Goal: Information Seeking & Learning: Learn about a topic

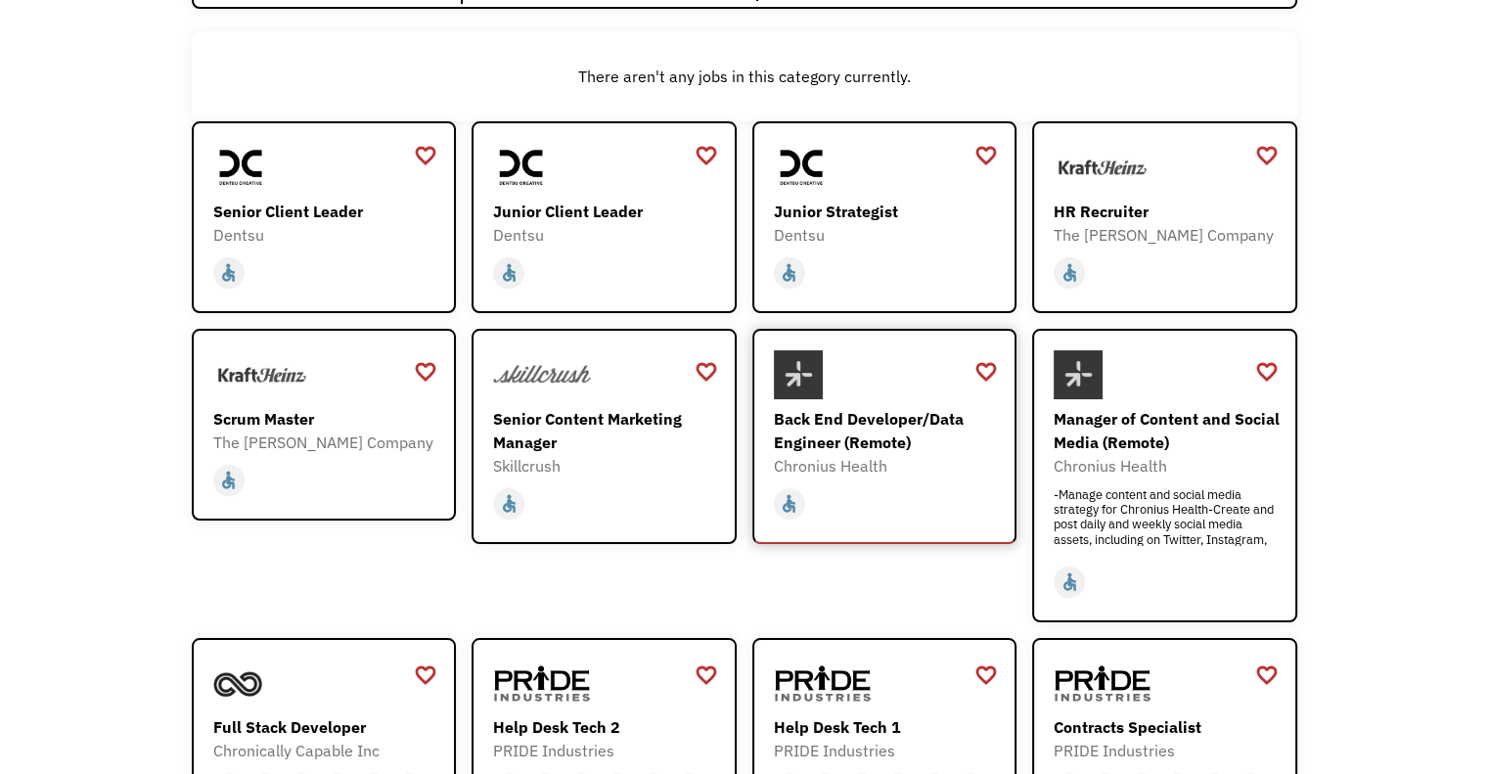
scroll to position [293, 0]
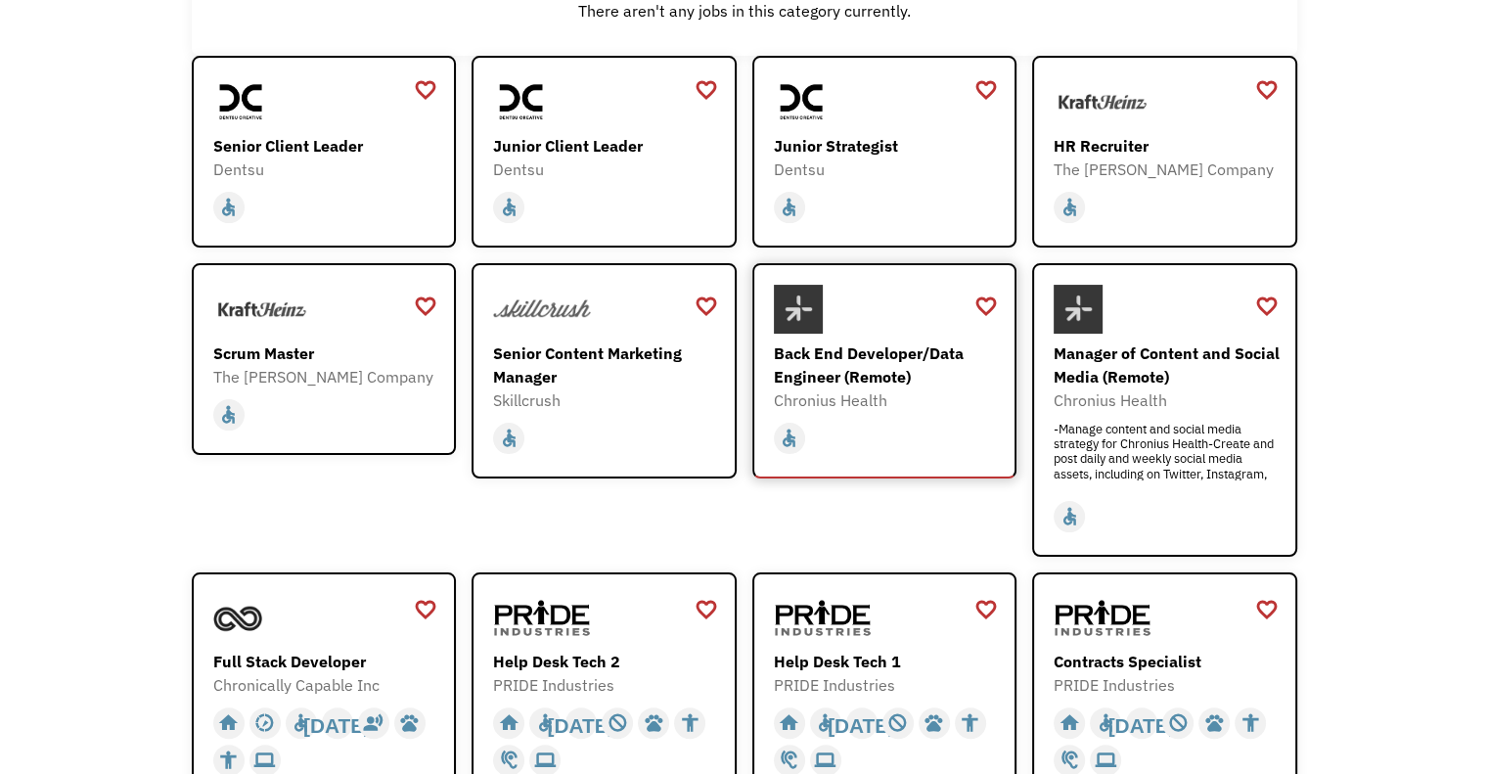
click at [891, 363] on div "Back End Developer/Data Engineer (Remote)" at bounding box center [887, 364] width 227 height 47
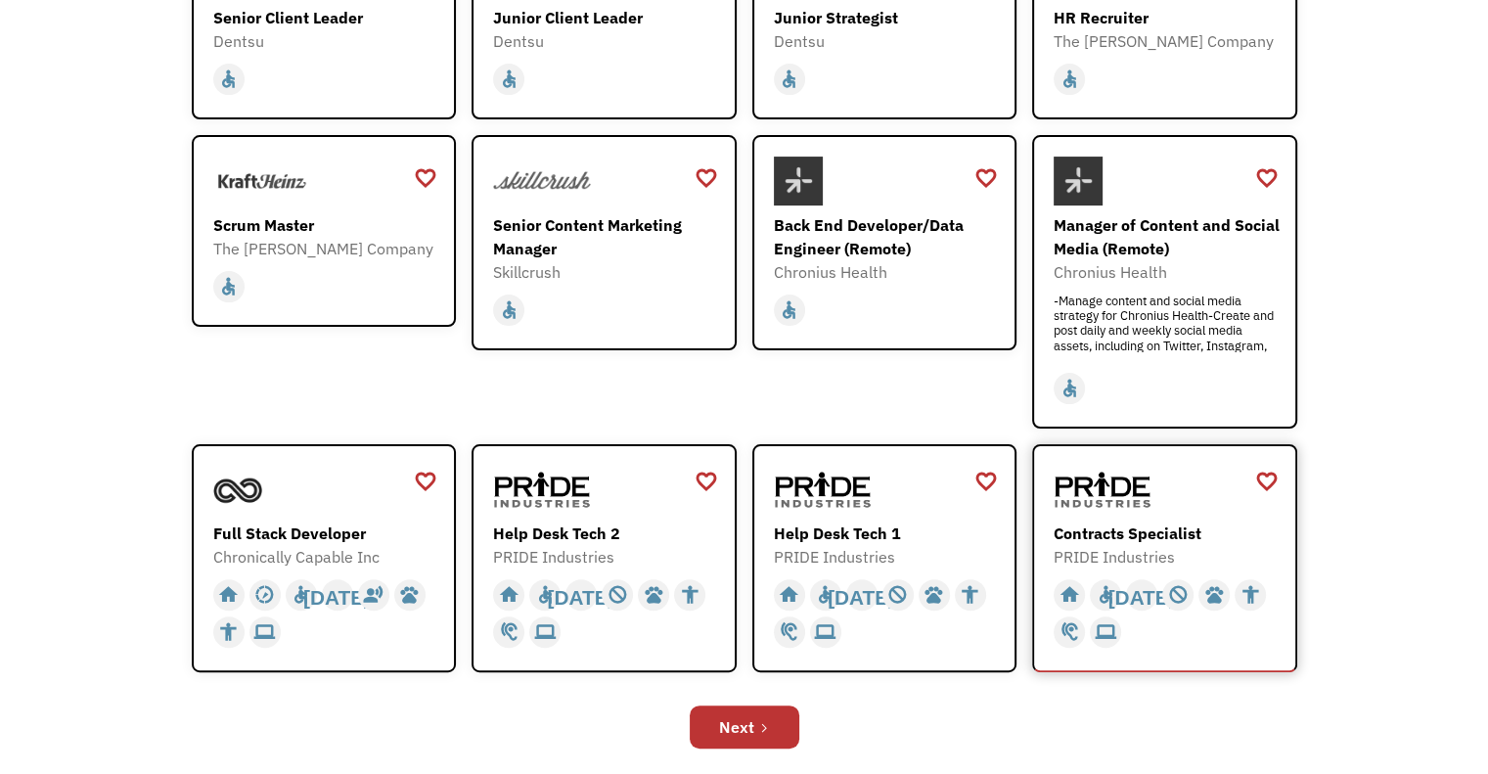
scroll to position [391, 0]
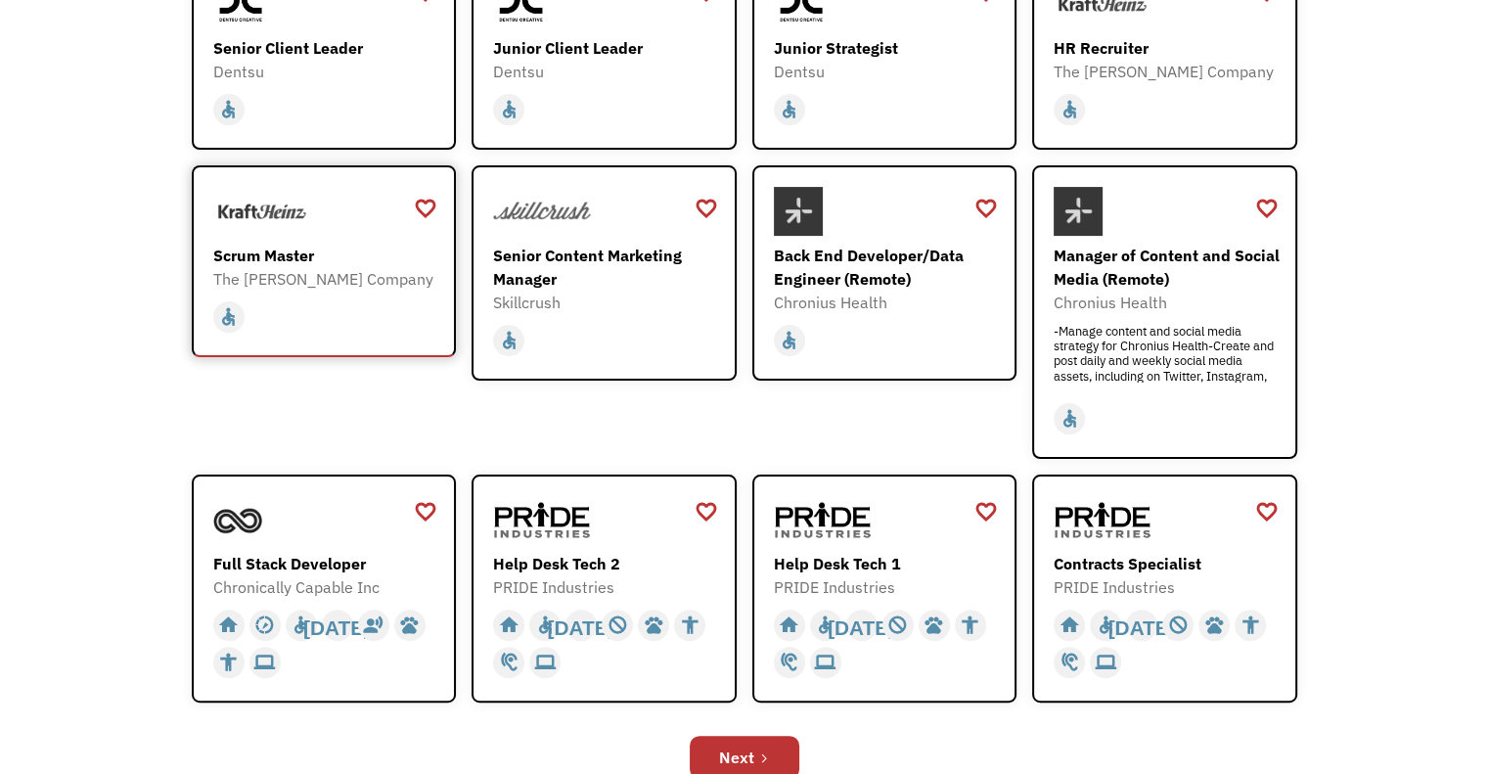
click at [317, 276] on div "The [PERSON_NAME] Company" at bounding box center [326, 278] width 227 height 23
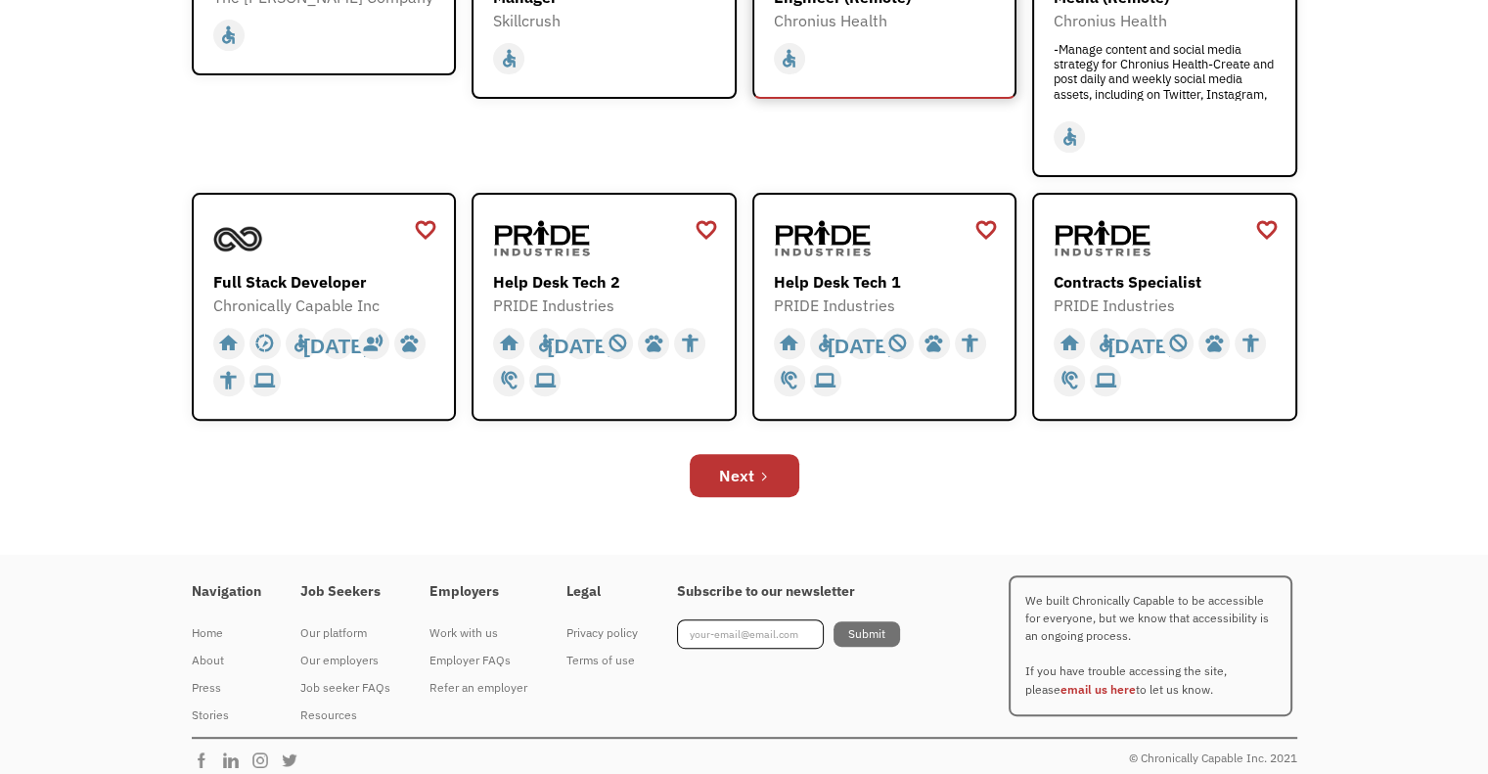
scroll to position [685, 0]
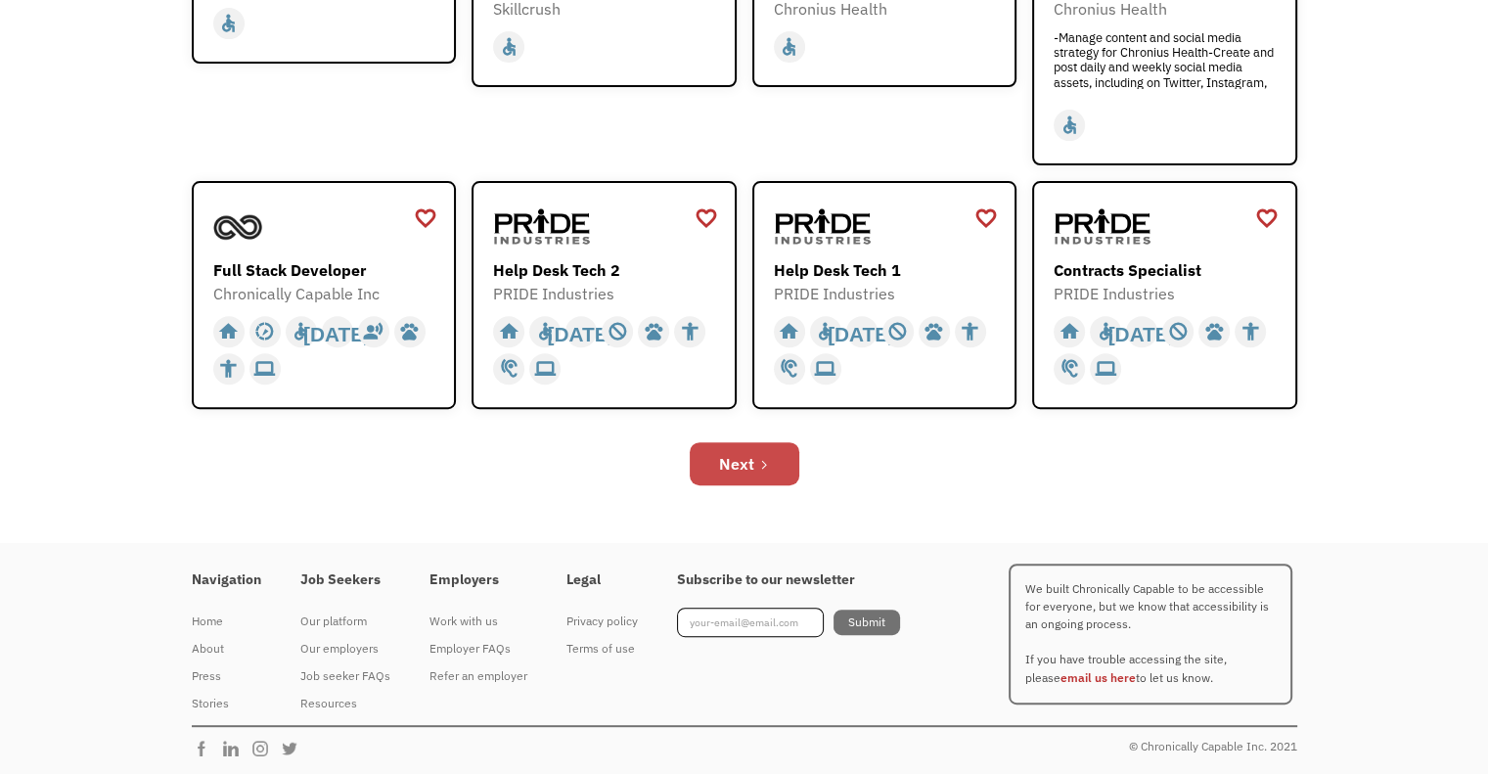
click at [723, 458] on div "Next" at bounding box center [736, 463] width 35 height 23
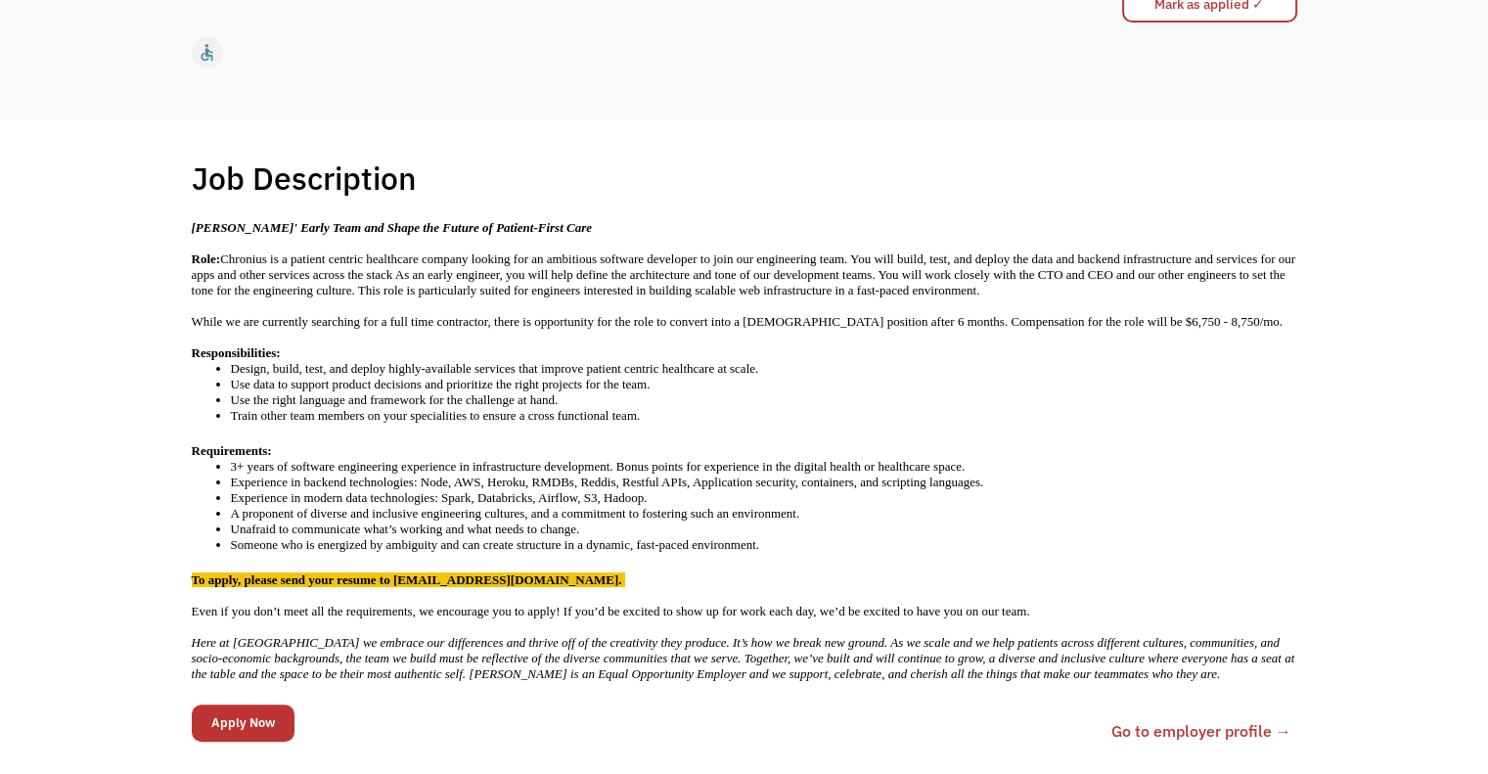
scroll to position [293, 0]
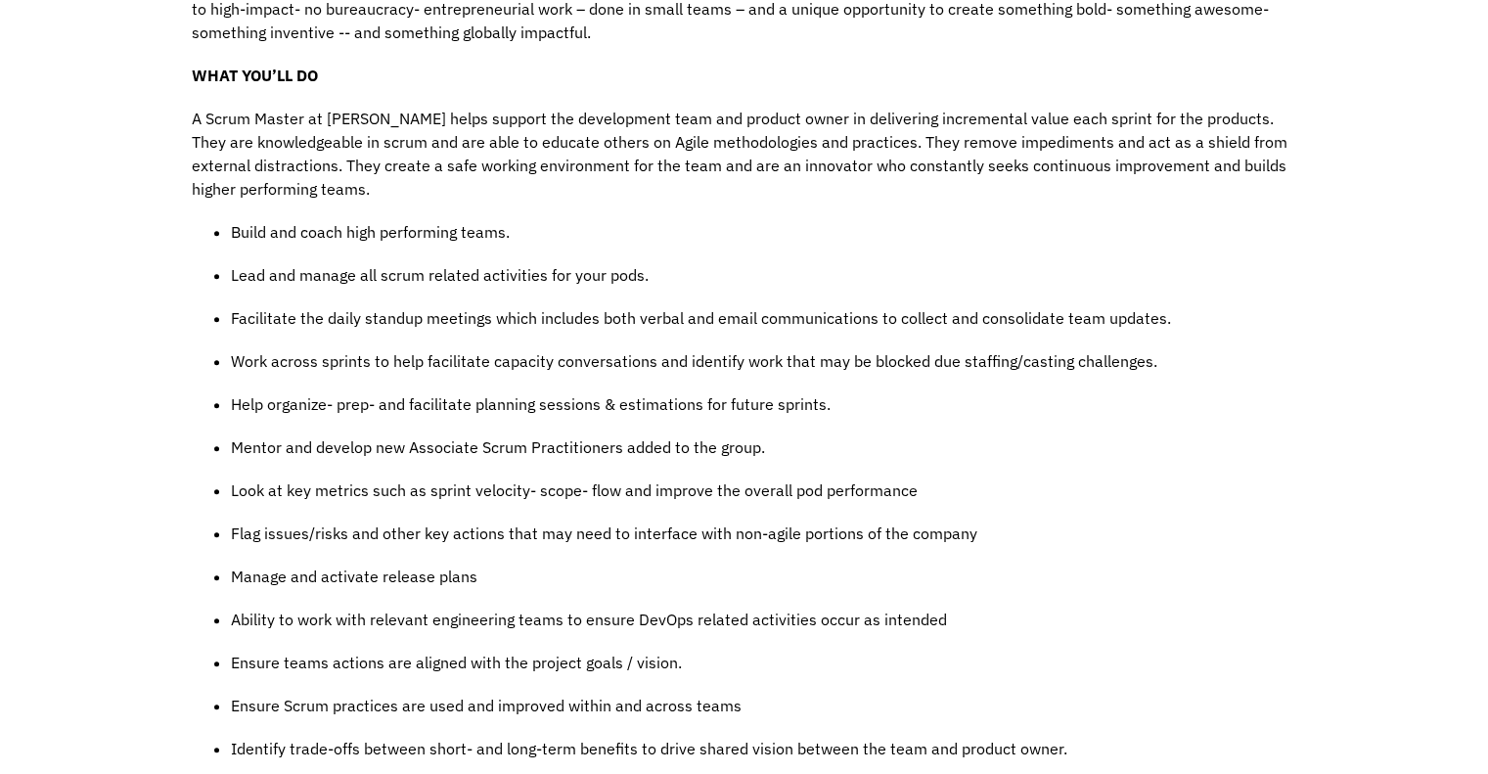
scroll to position [880, 0]
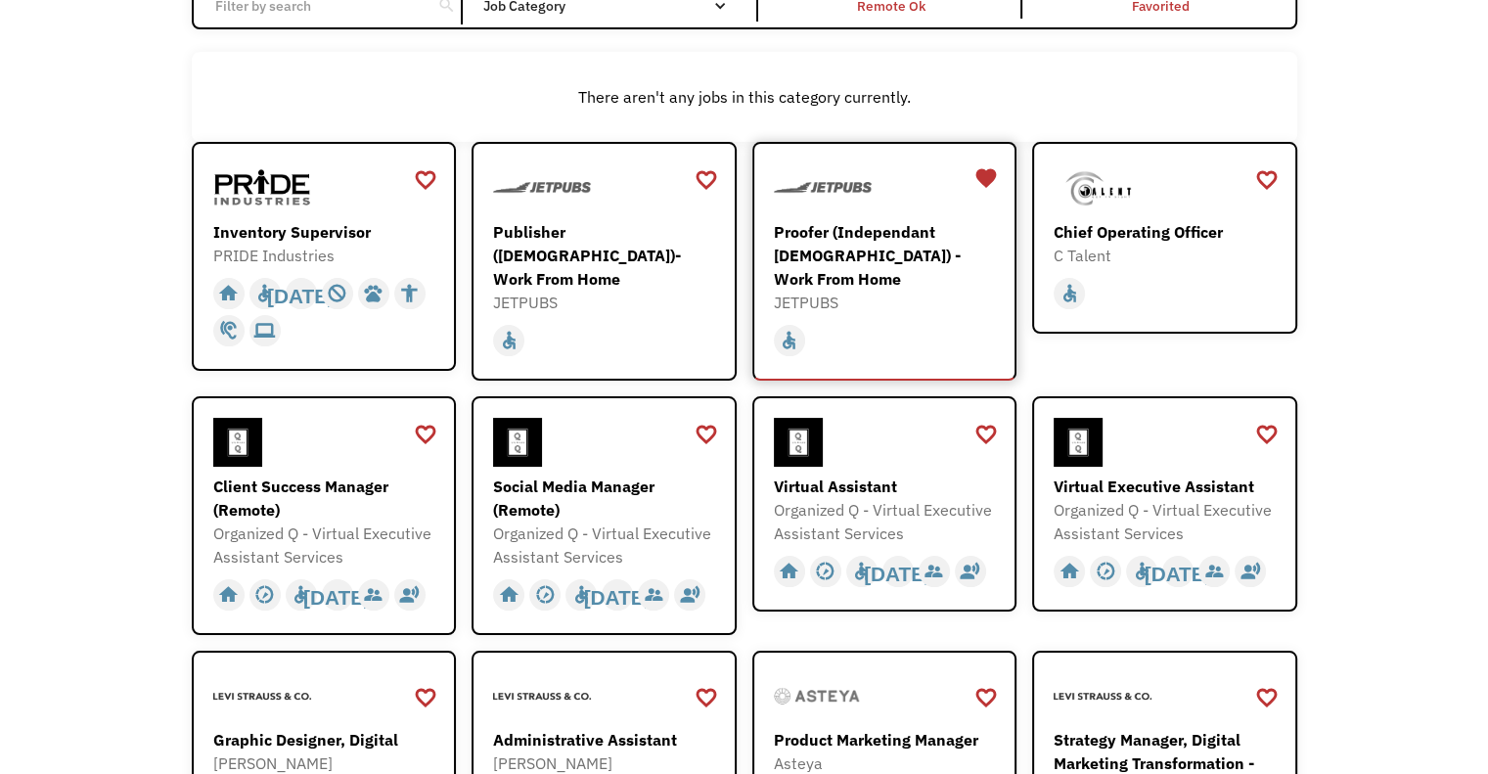
scroll to position [293, 0]
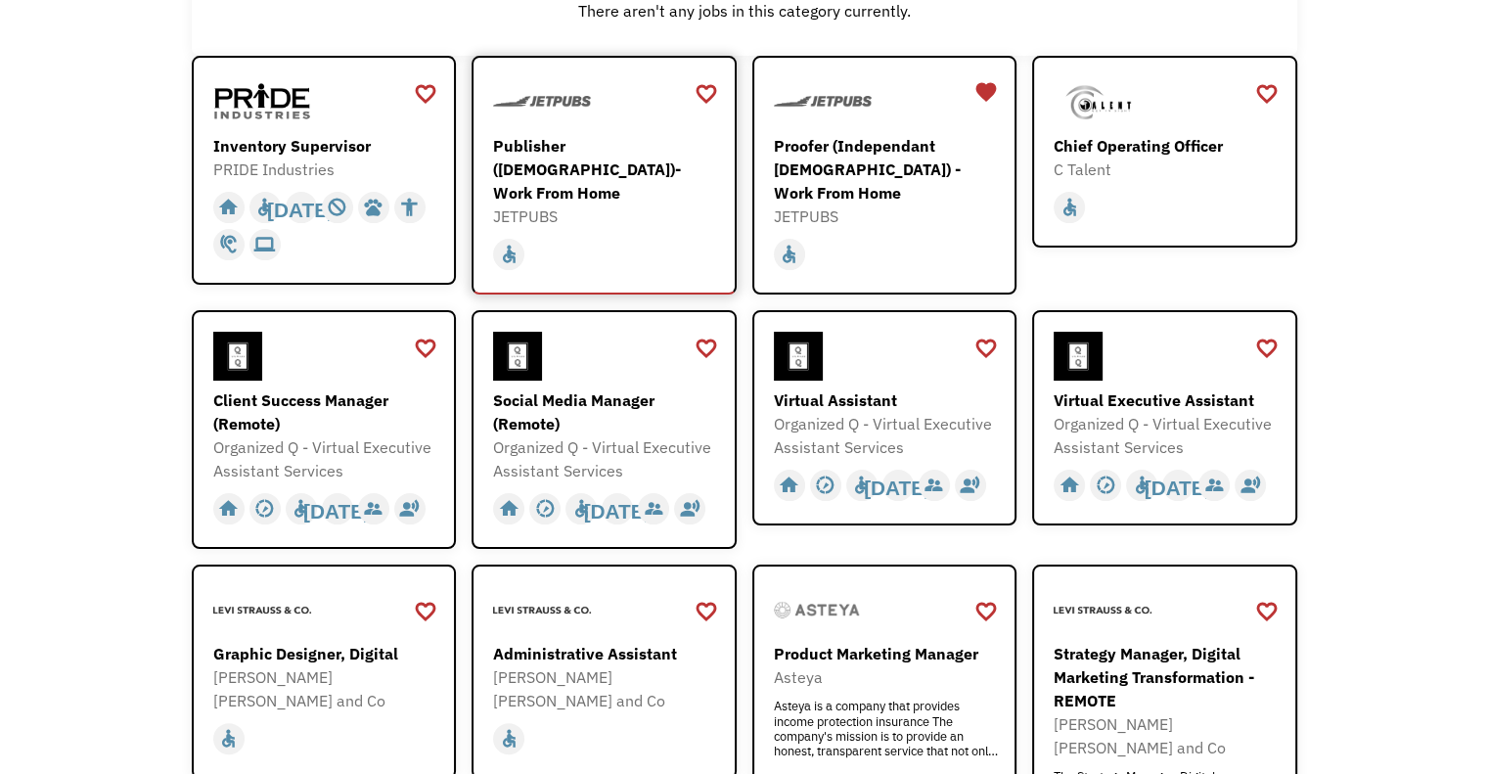
click at [586, 154] on div "Publisher ([DEMOGRAPHIC_DATA])- Work From Home" at bounding box center [606, 169] width 227 height 70
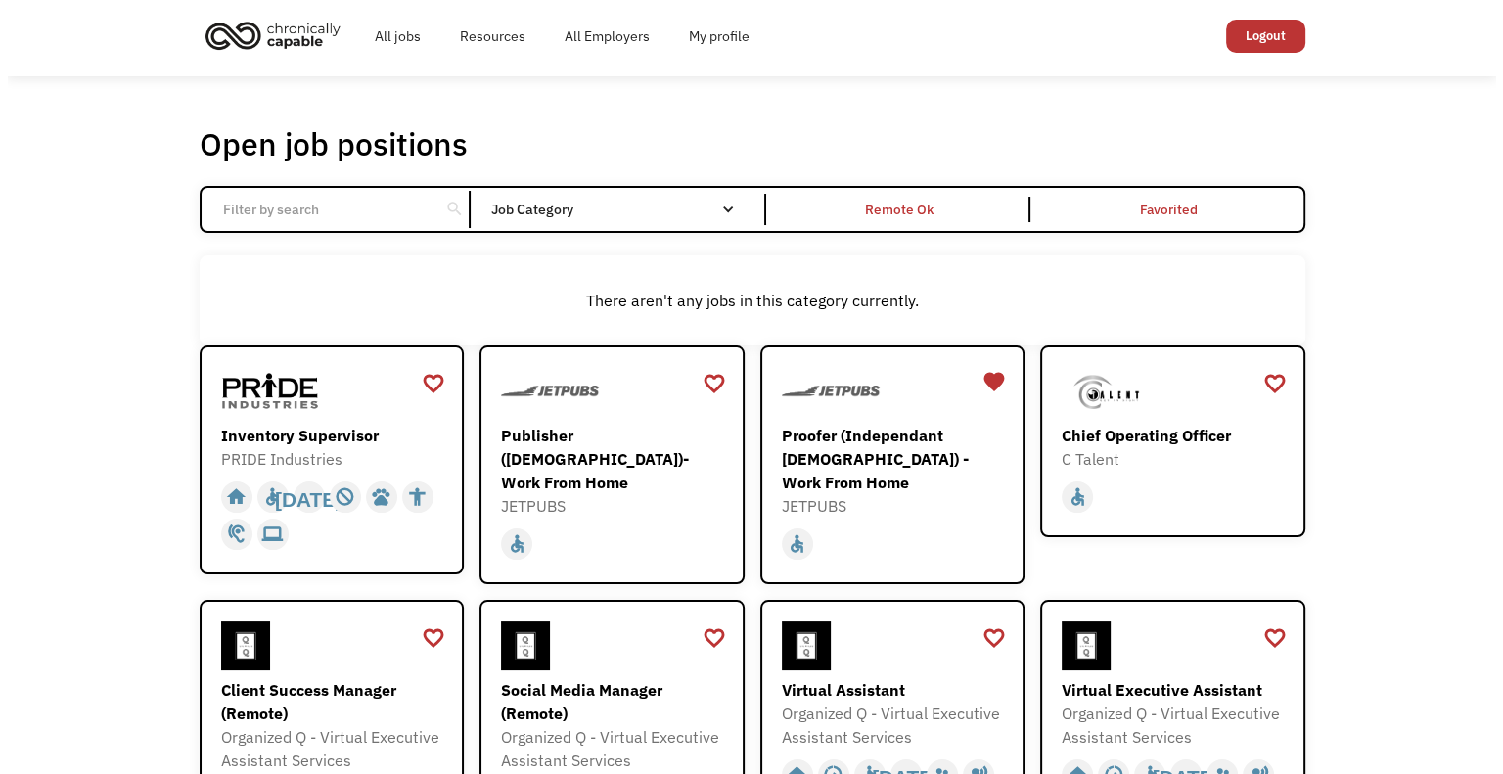
scroll to position [0, 0]
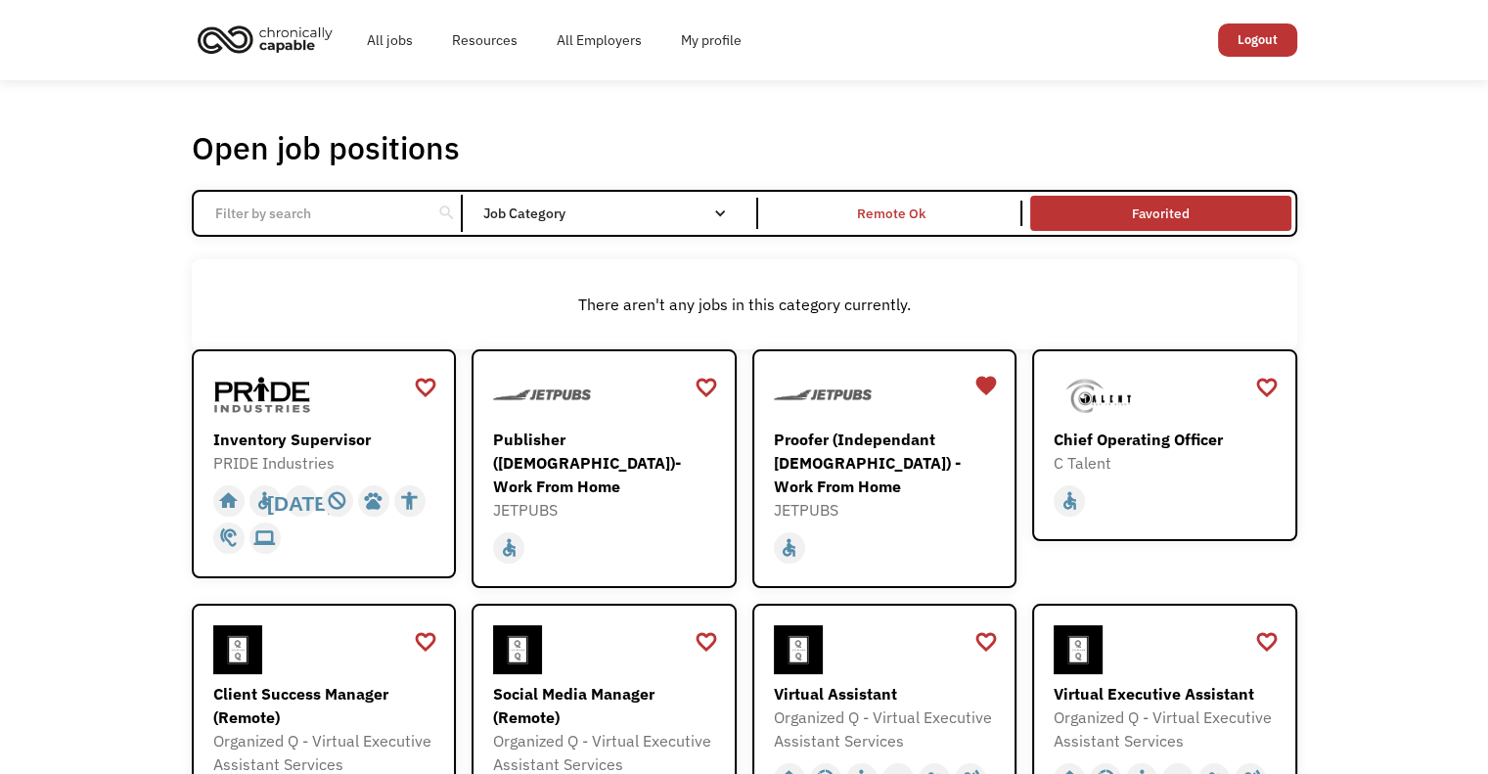
click at [1142, 204] on link "Favorited" at bounding box center [1160, 213] width 268 height 42
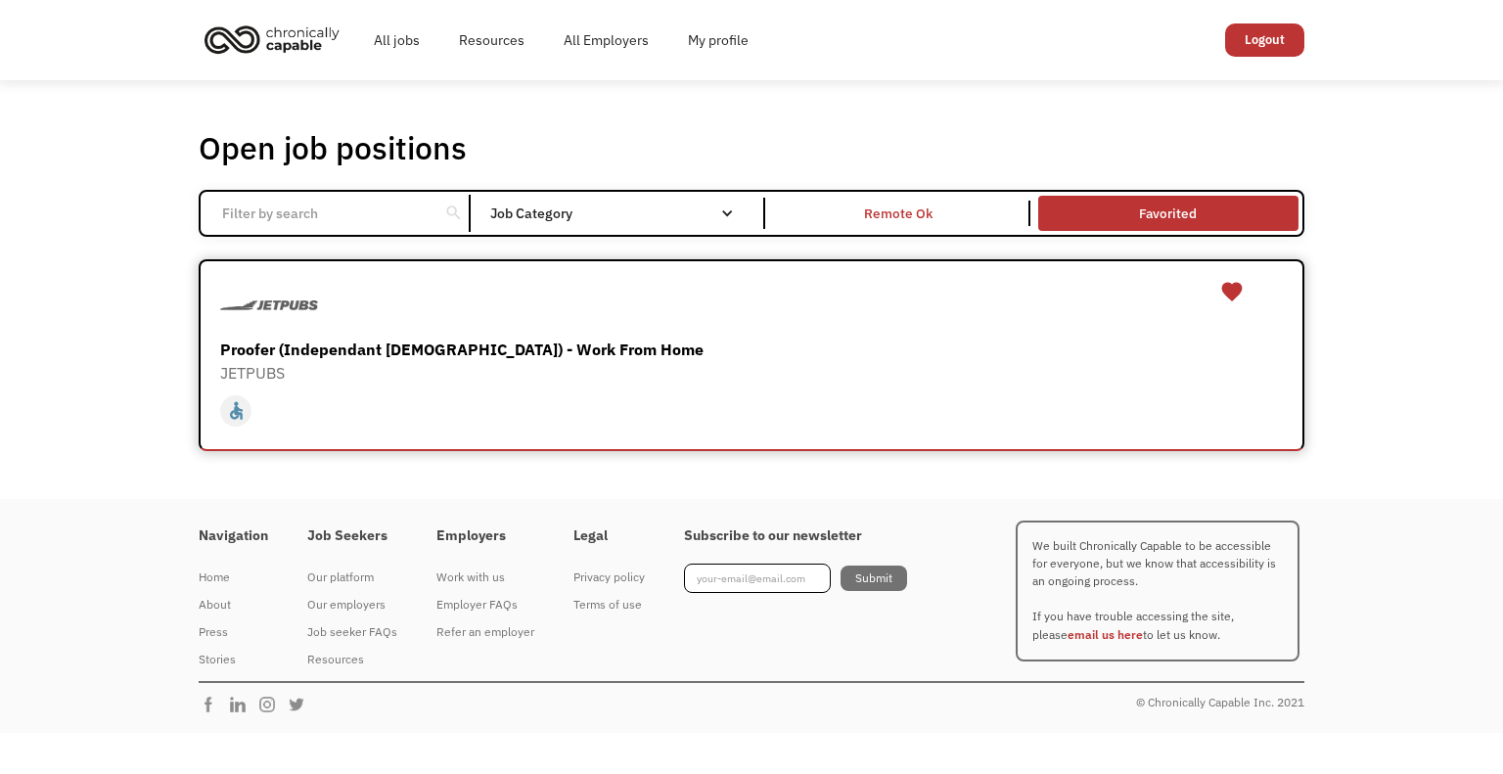
click at [489, 351] on div "Proofer (Independant [DEMOGRAPHIC_DATA]) - Work From Home" at bounding box center [753, 348] width 1067 height 23
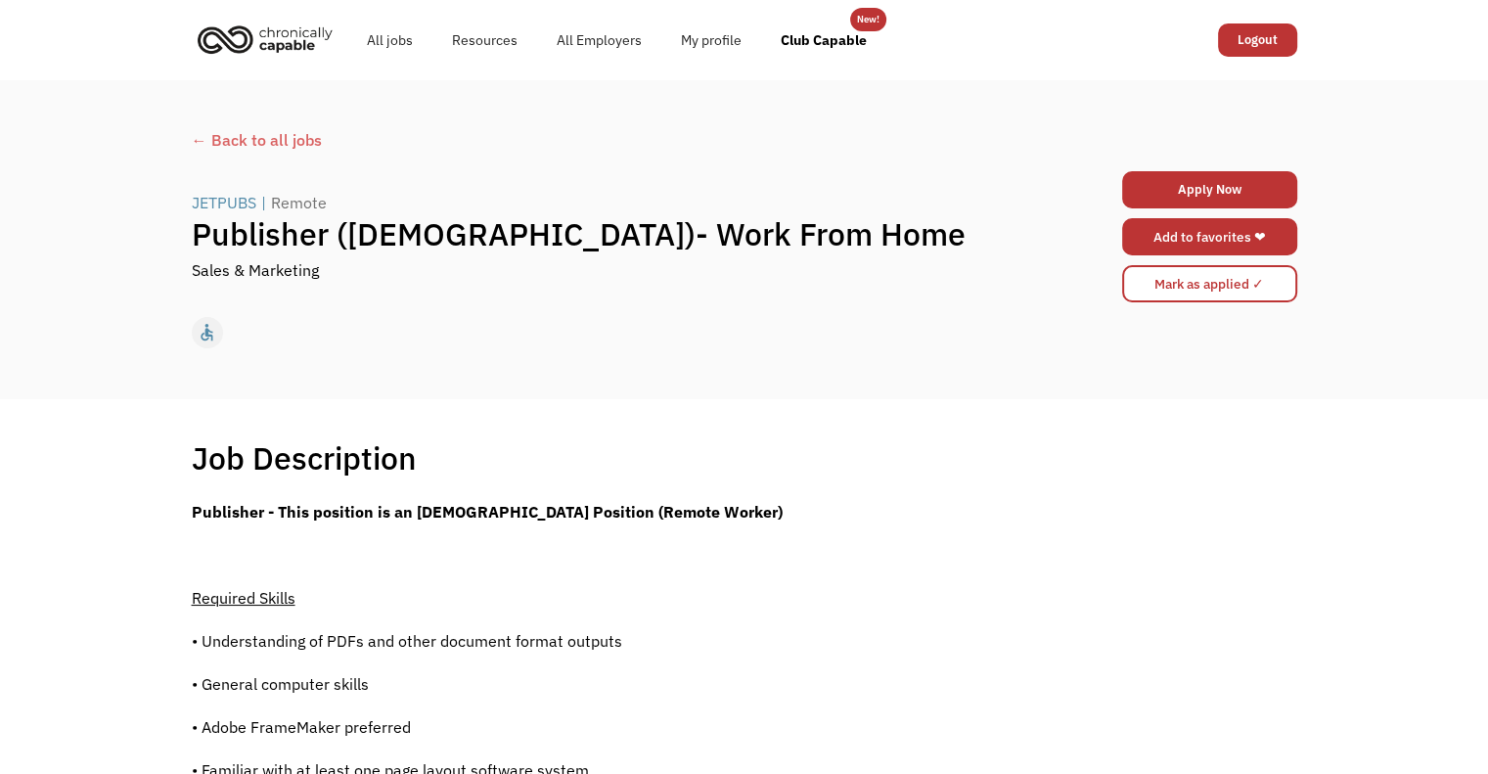
click at [1170, 228] on link "Add to favorites ❤" at bounding box center [1209, 236] width 175 height 37
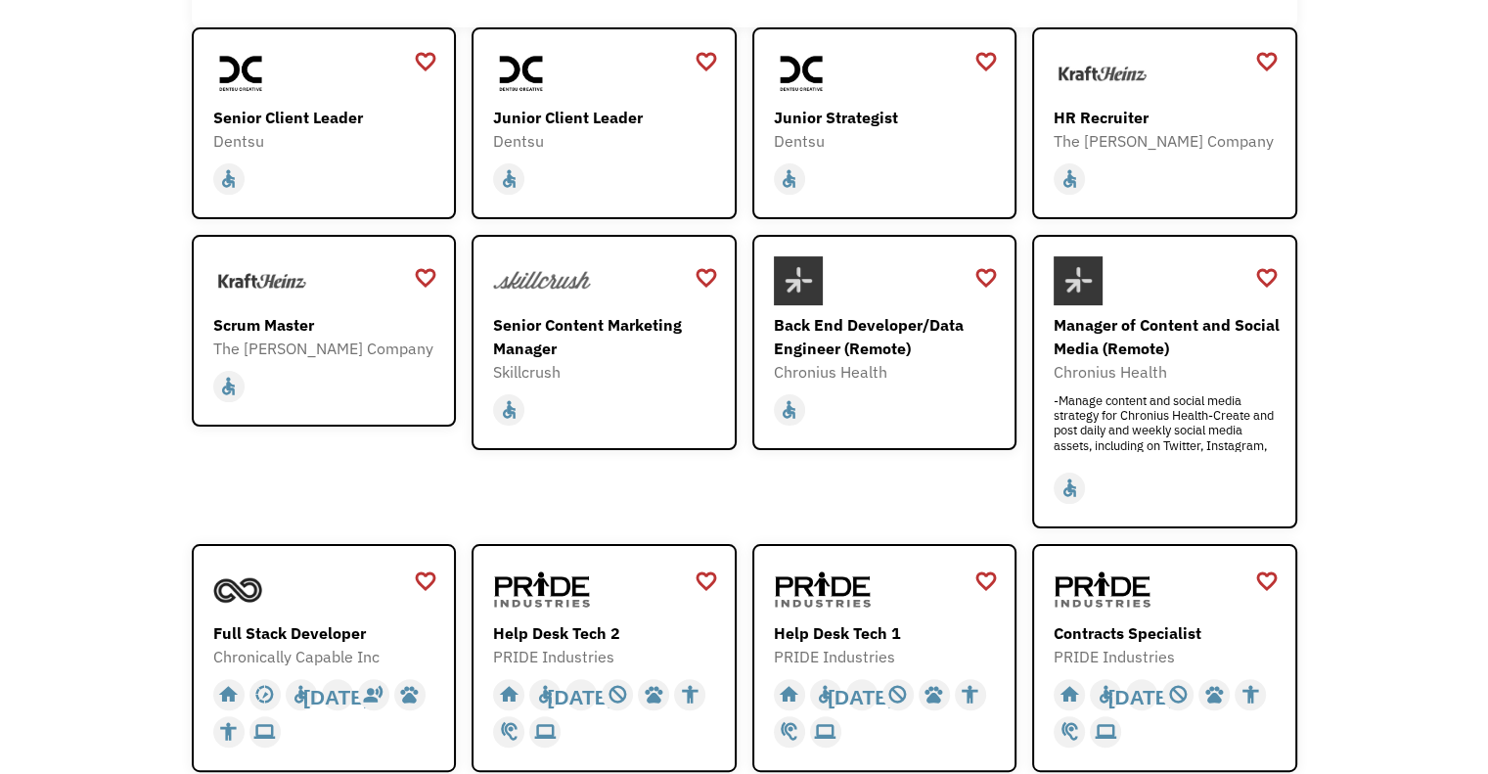
scroll to position [293, 0]
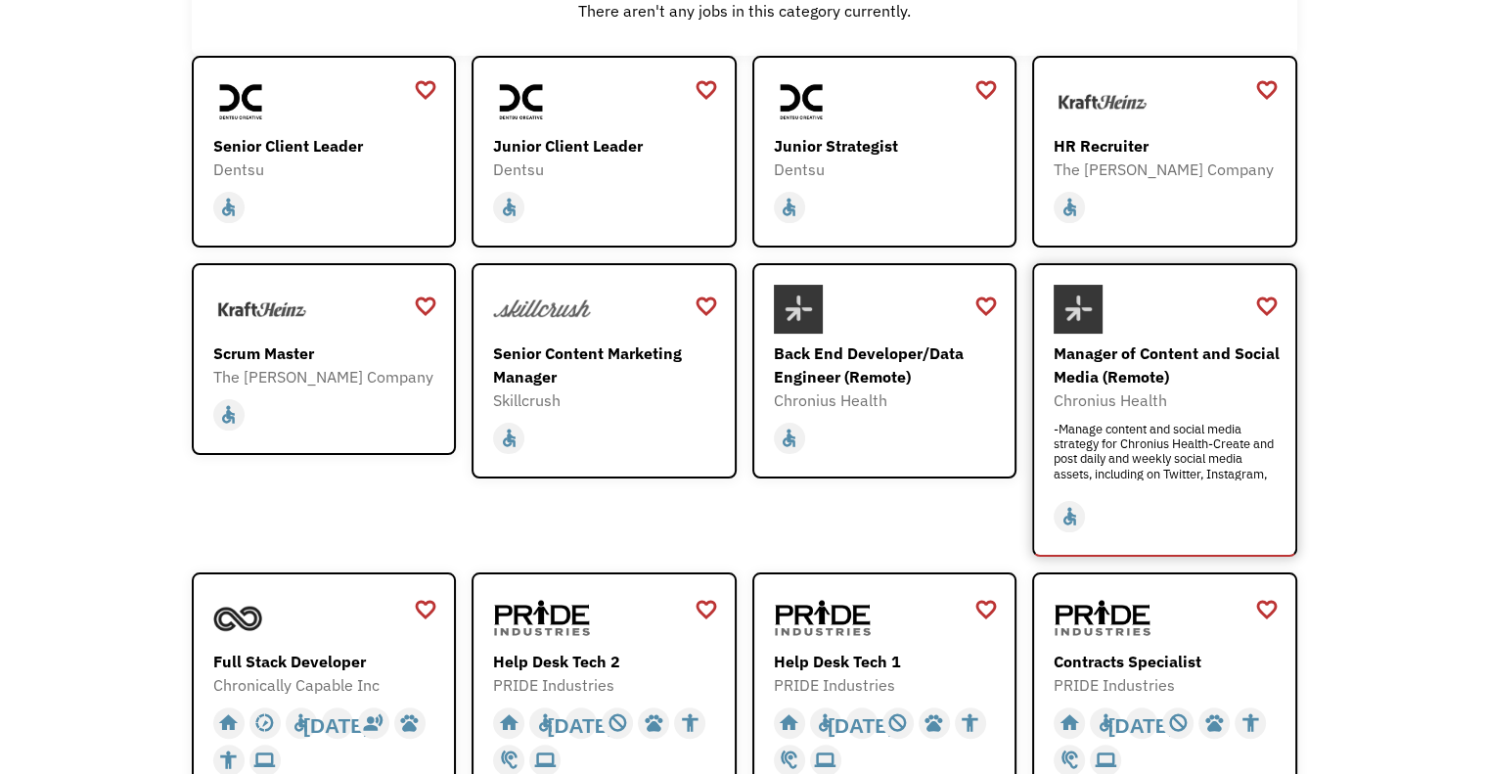
click at [1133, 369] on div "Manager of Content and Social Media (Remote)" at bounding box center [1167, 364] width 227 height 47
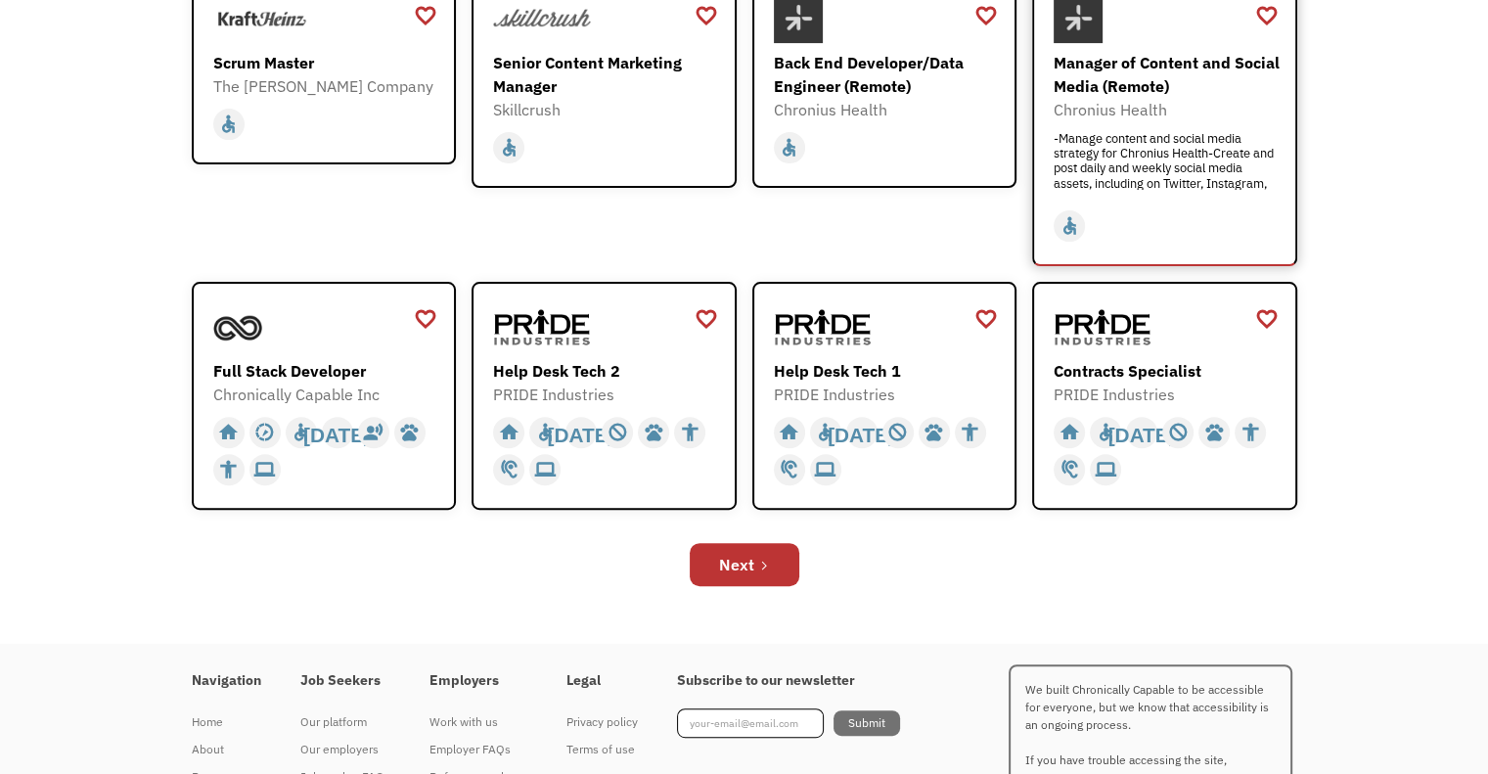
scroll to position [587, 0]
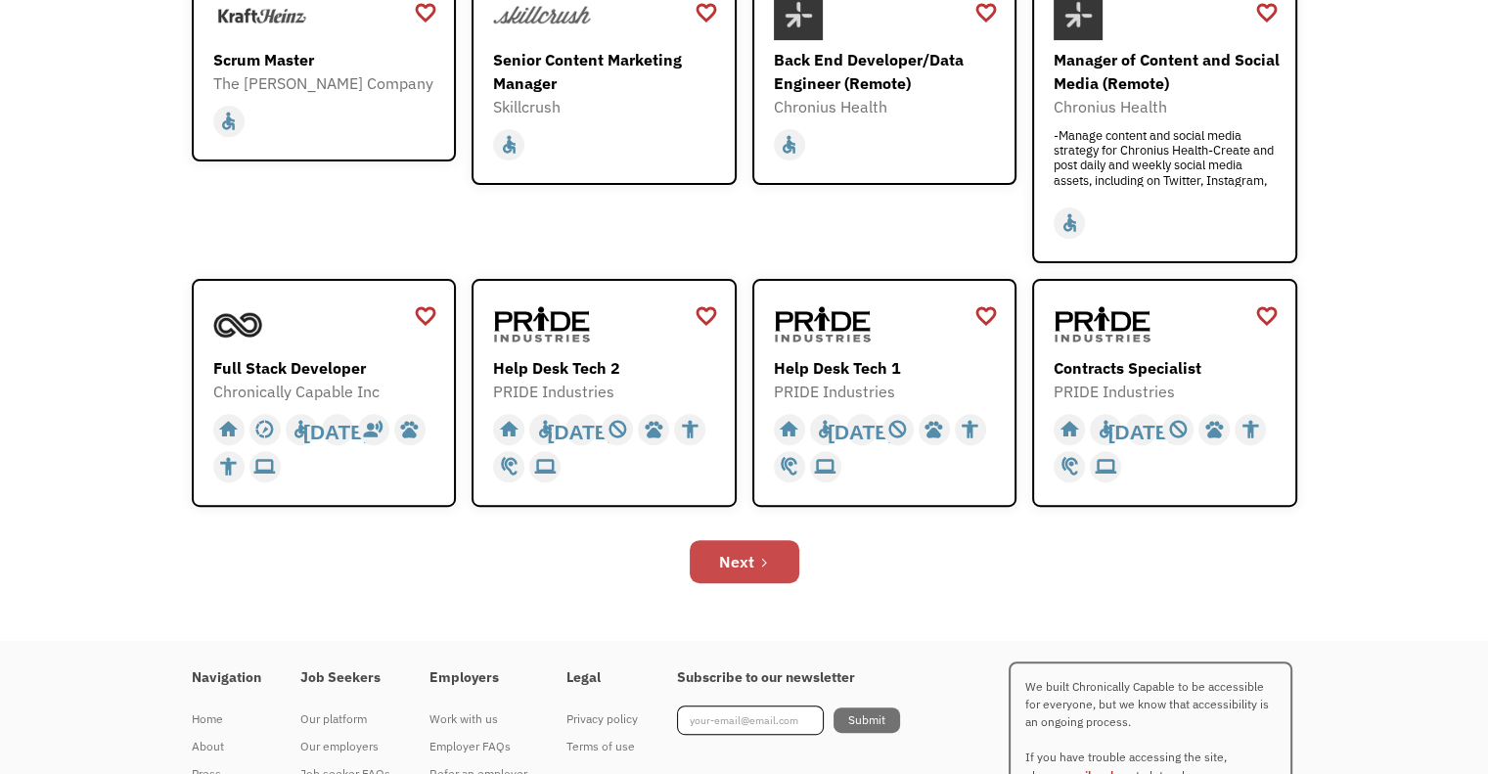
click at [740, 567] on div "Next" at bounding box center [736, 561] width 35 height 23
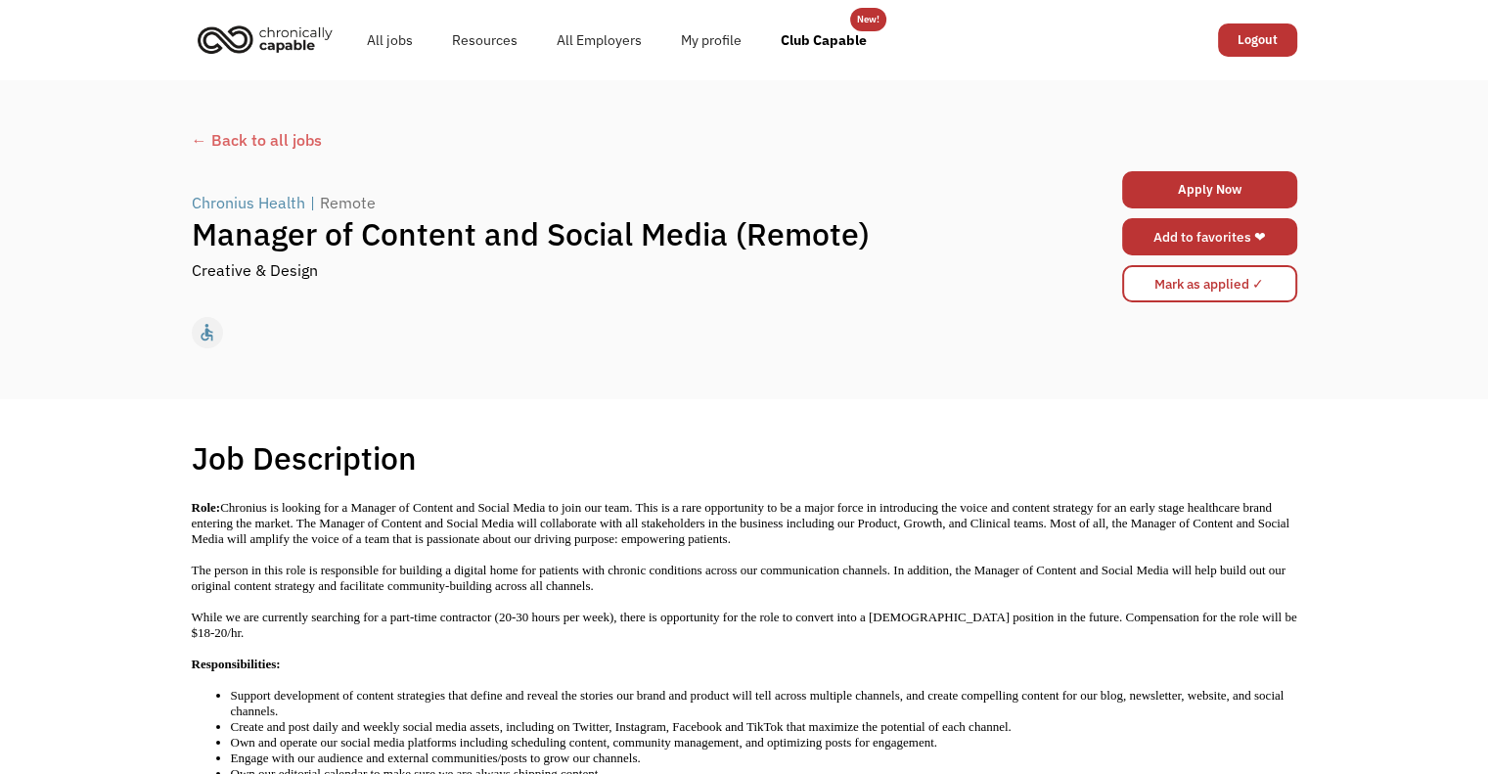
click at [1186, 230] on link "Add to favorites ❤" at bounding box center [1209, 236] width 175 height 37
click at [506, 109] on div "← Back to all jobs Chronius Health | Remote Manager of Content and Social Media…" at bounding box center [744, 239] width 1488 height 319
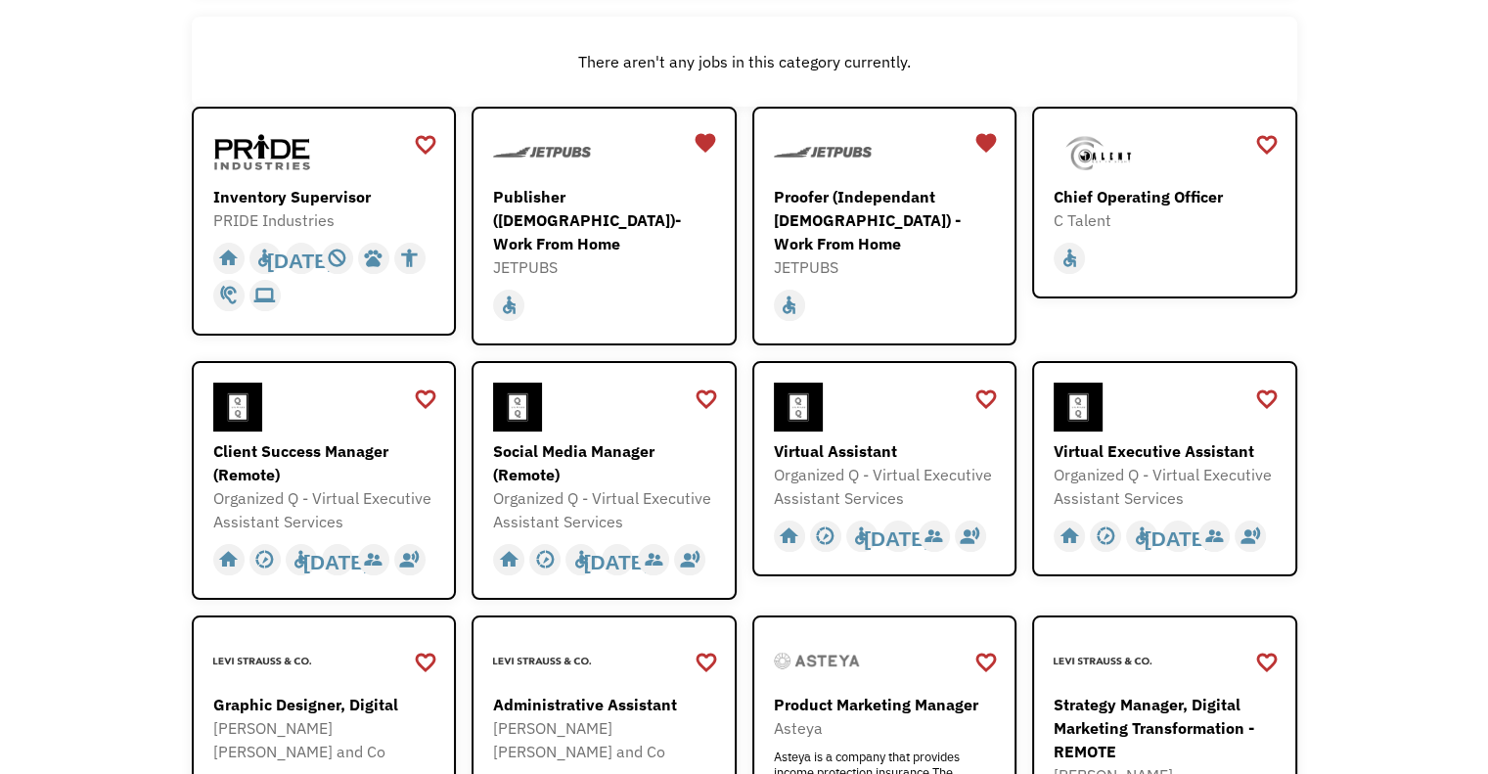
scroll to position [293, 0]
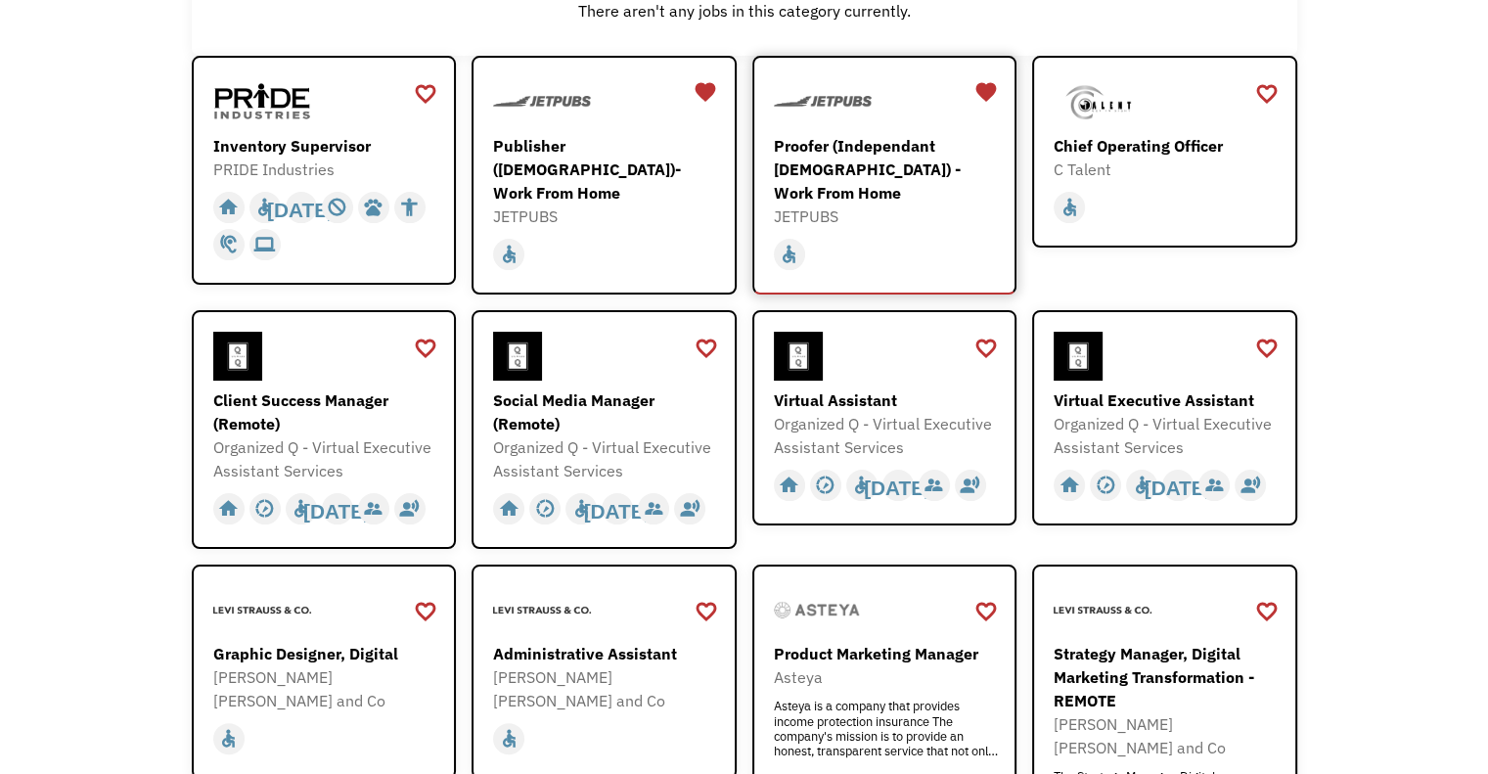
click at [897, 163] on div "Proofer (Independant [DEMOGRAPHIC_DATA]) - Work From Home" at bounding box center [887, 169] width 227 height 70
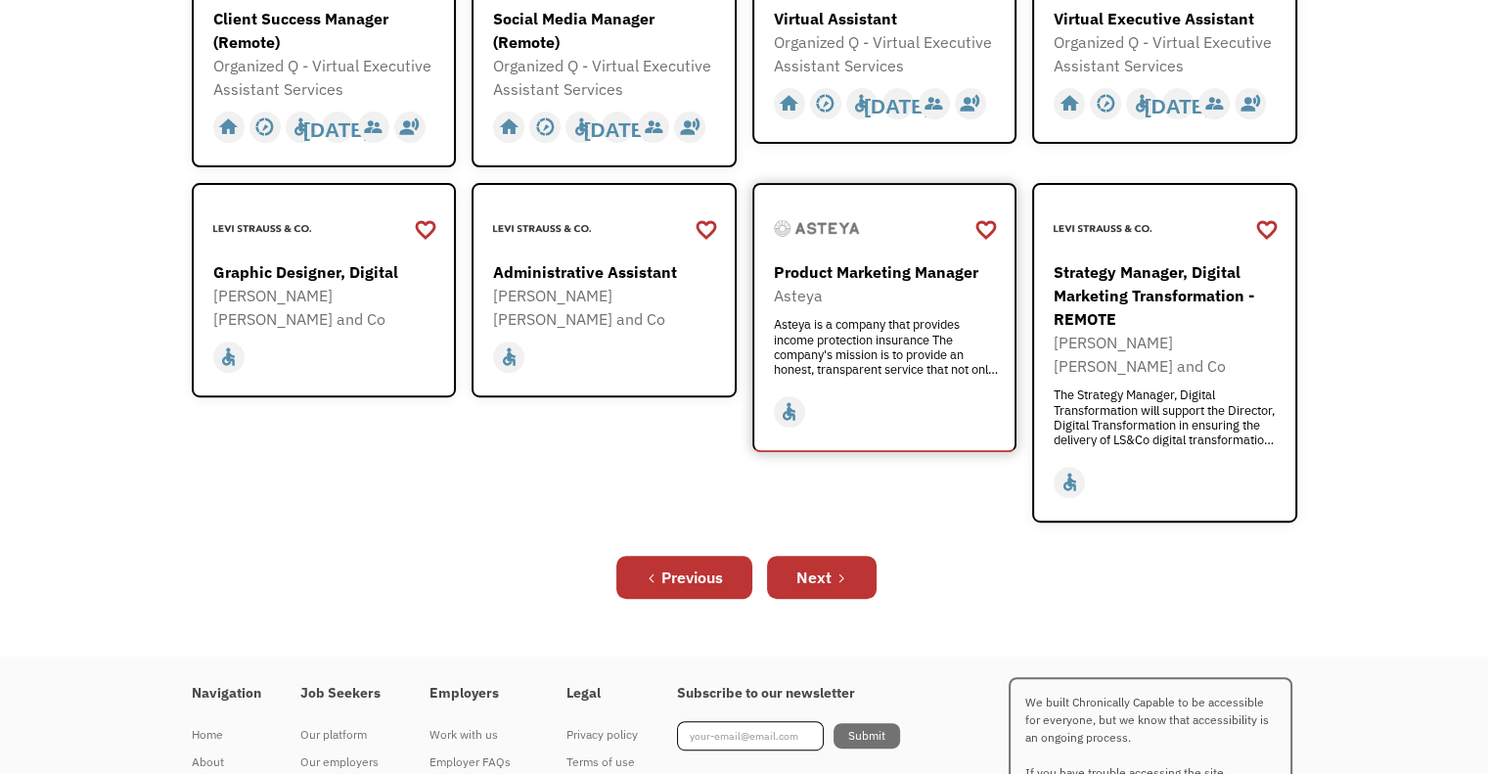
scroll to position [685, 0]
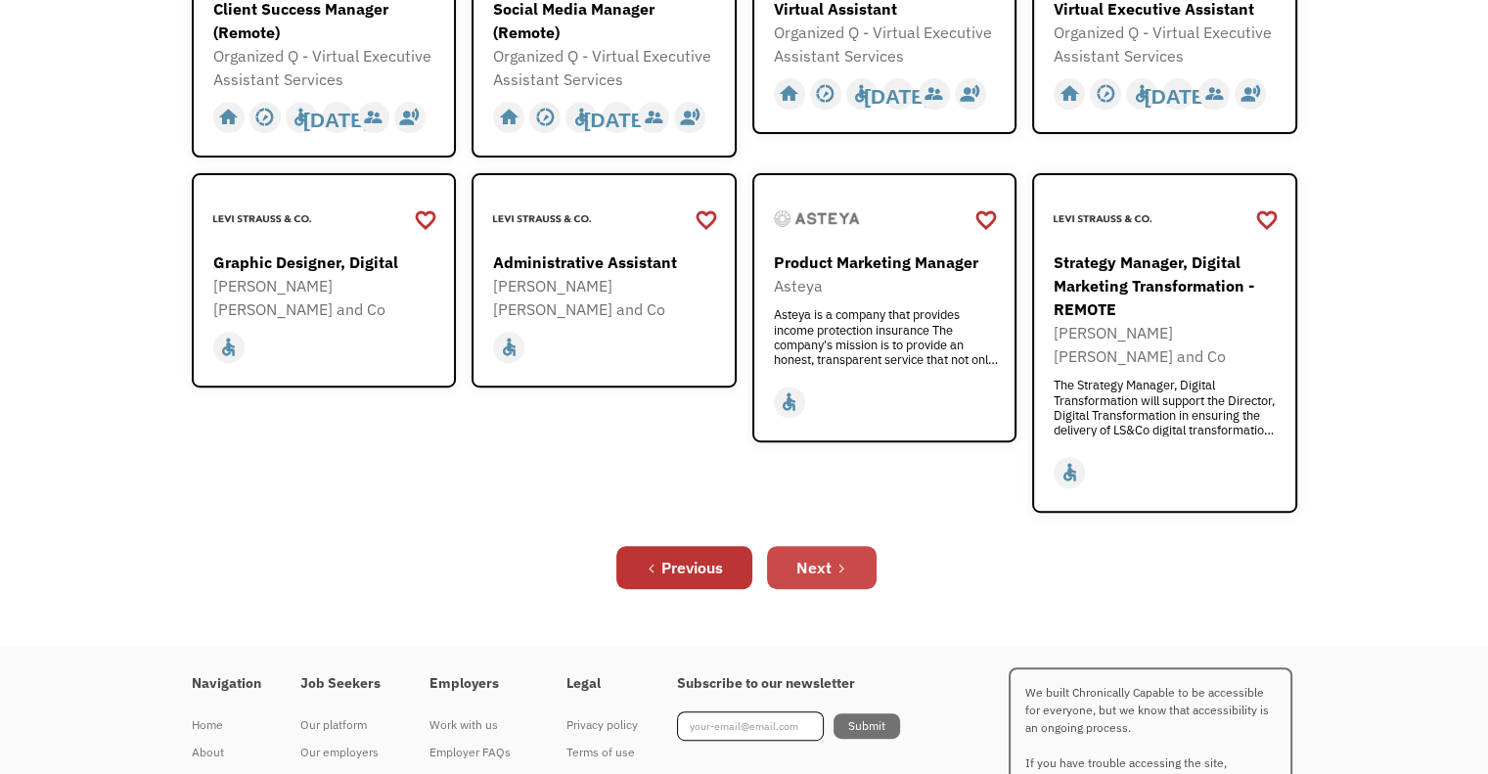
click at [821, 556] on div "Next" at bounding box center [813, 567] width 35 height 23
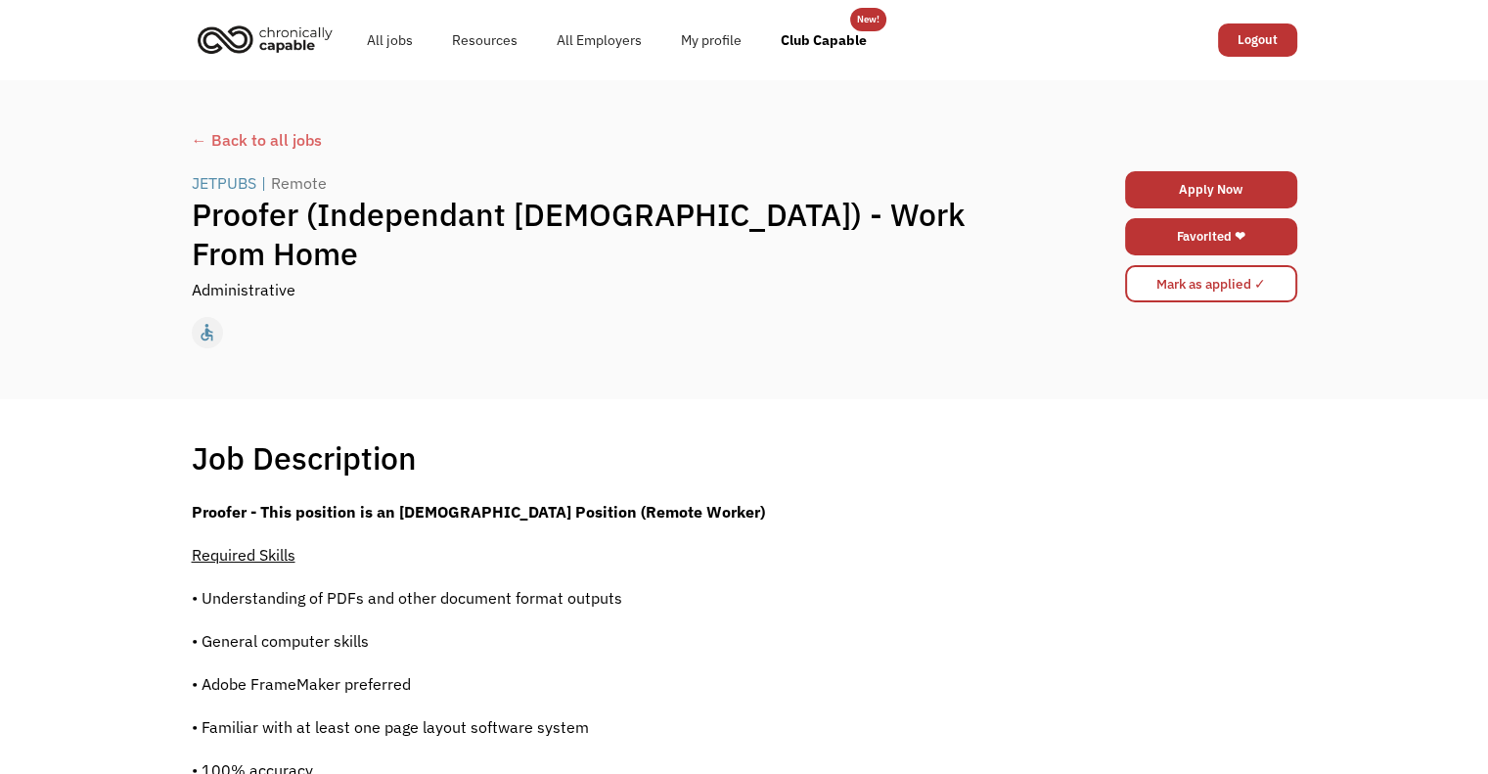
click at [311, 139] on div "← Back to all jobs" at bounding box center [744, 139] width 1105 height 23
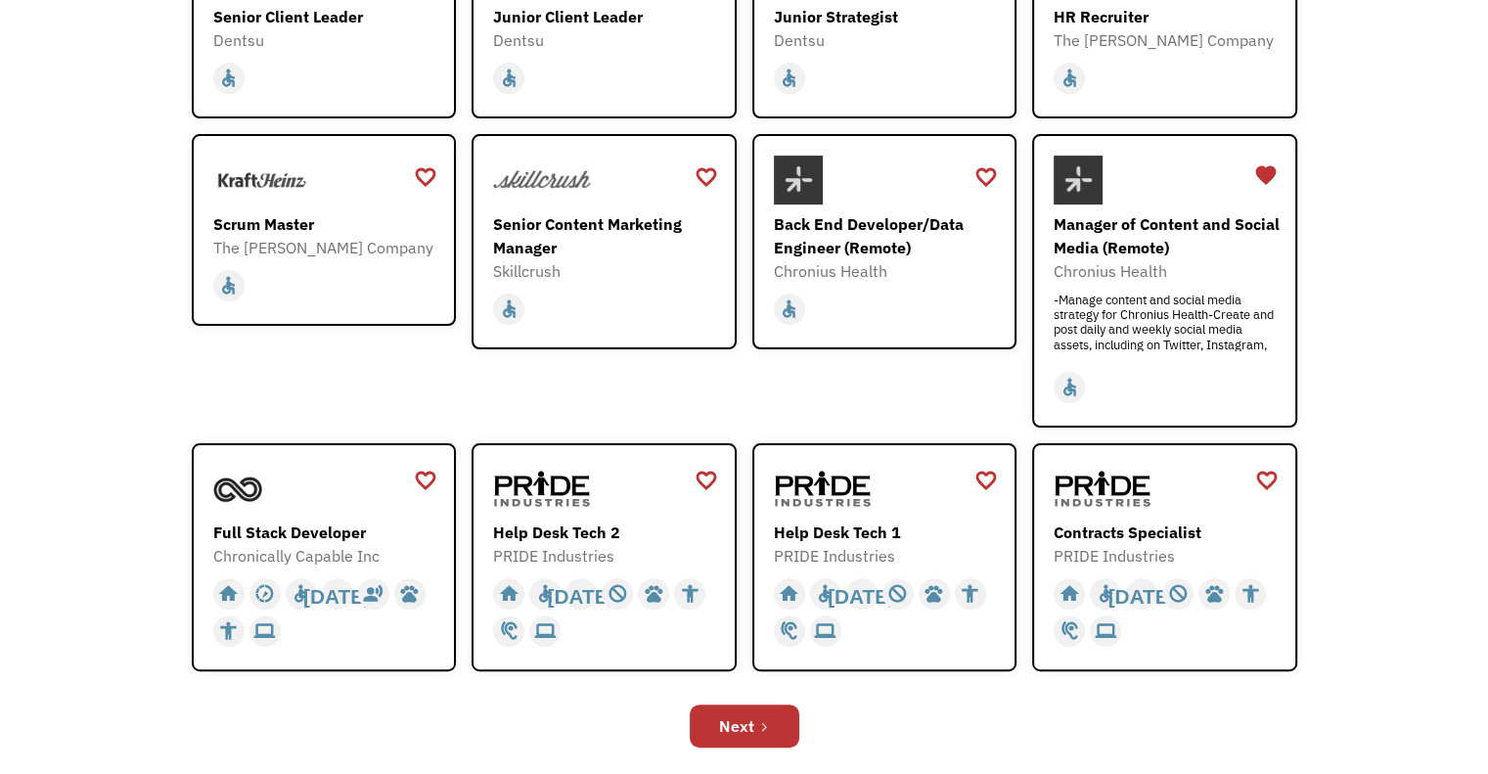
scroll to position [587, 0]
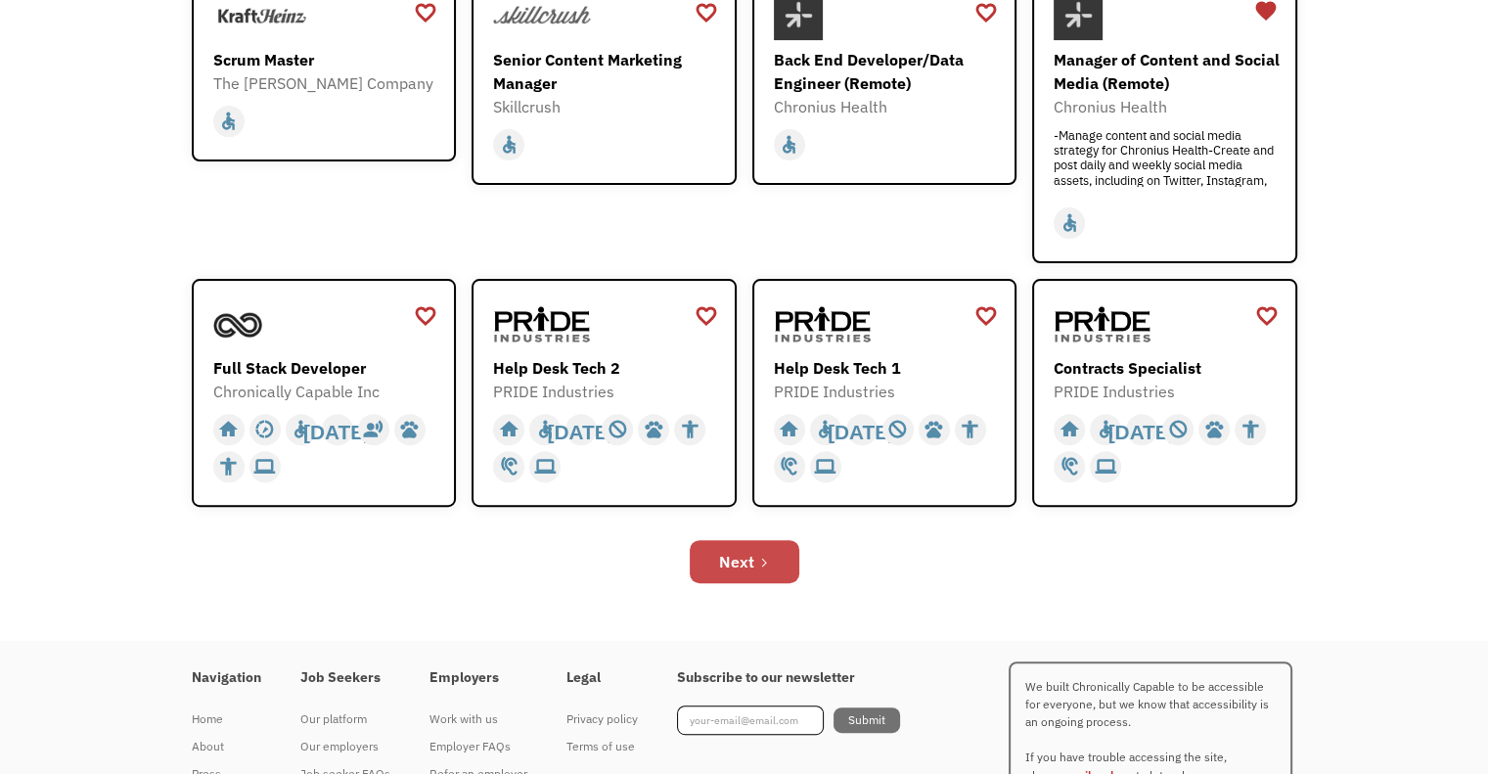
click at [768, 553] on link "Next" at bounding box center [745, 561] width 110 height 43
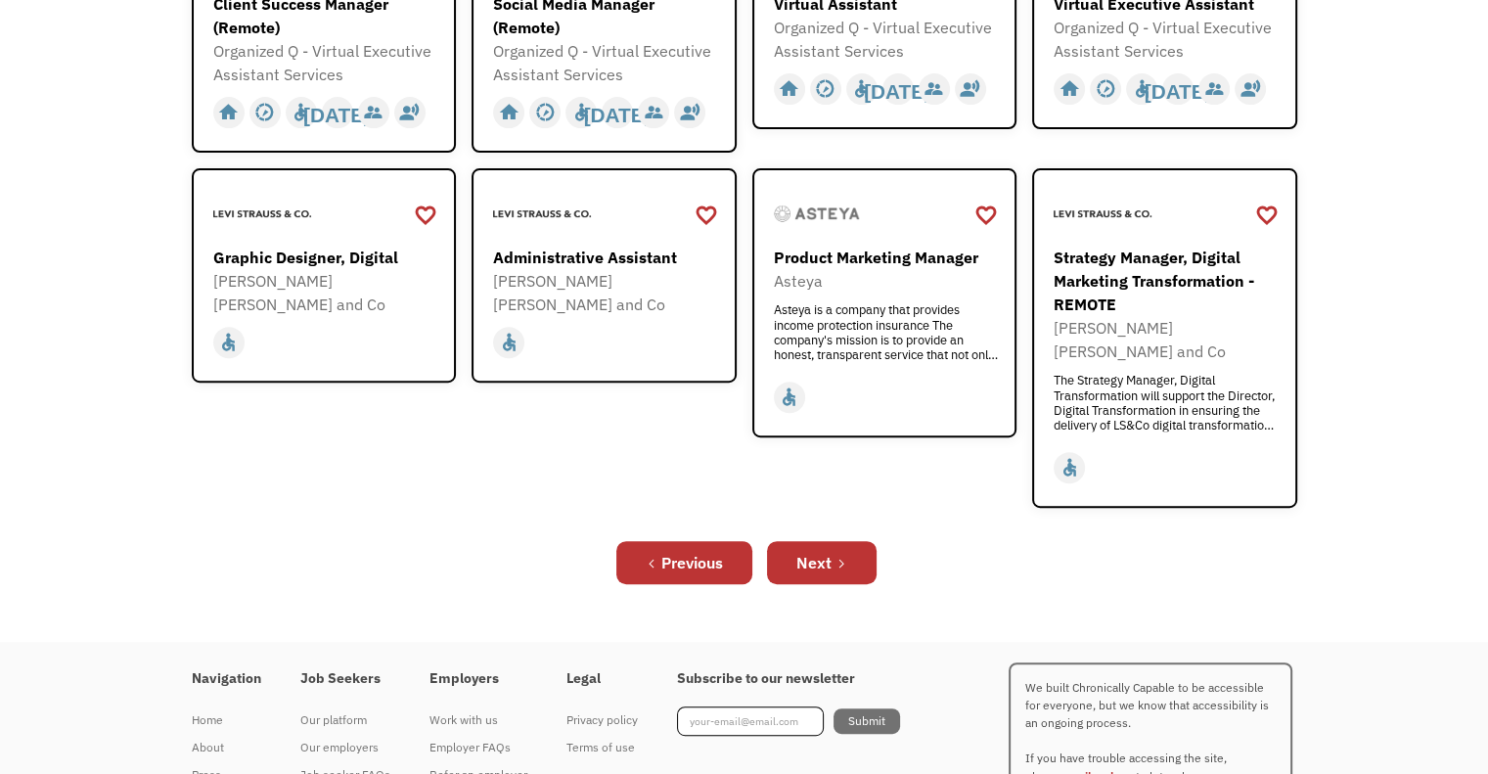
scroll to position [755, 0]
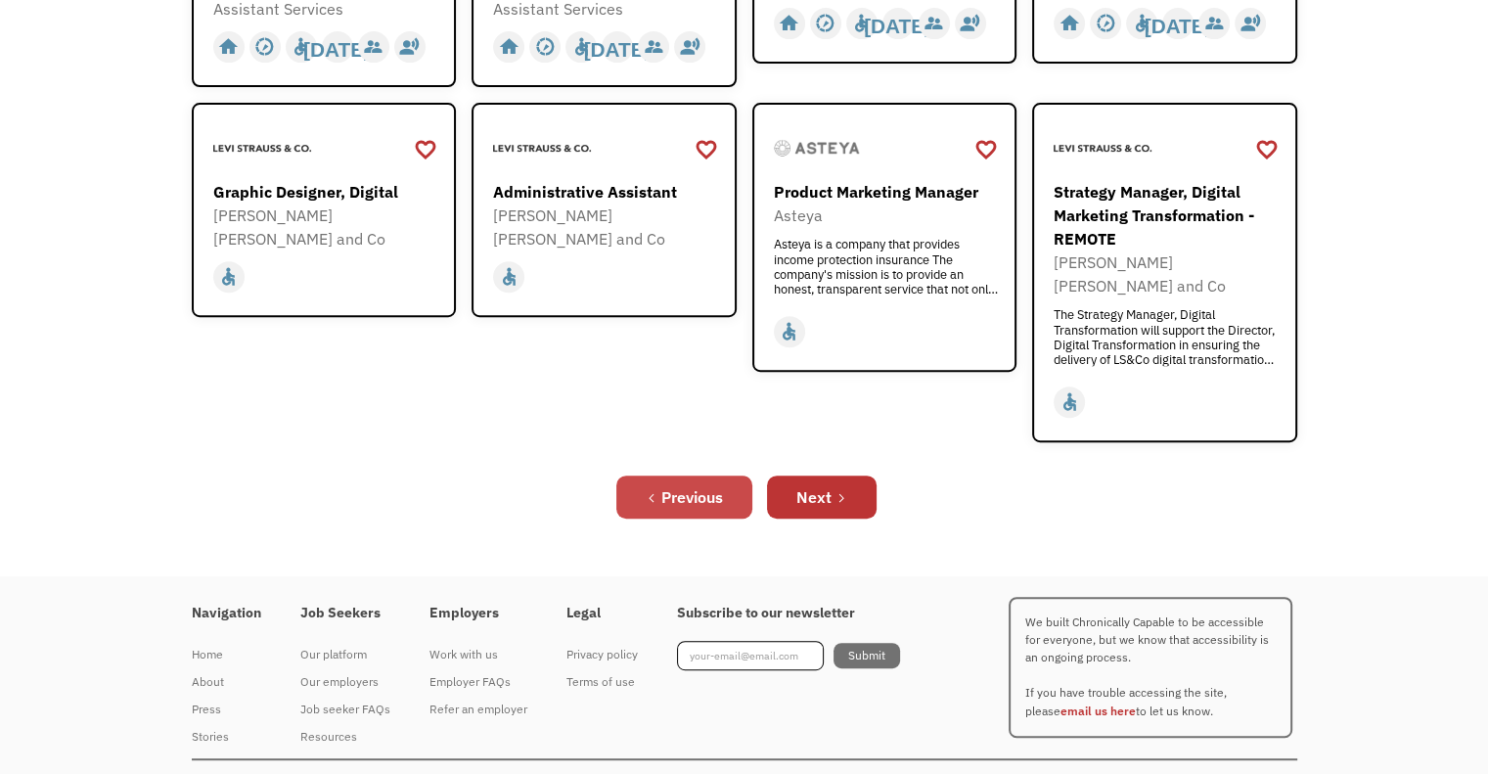
click at [646, 492] on icon "Previous Page" at bounding box center [652, 498] width 12 height 12
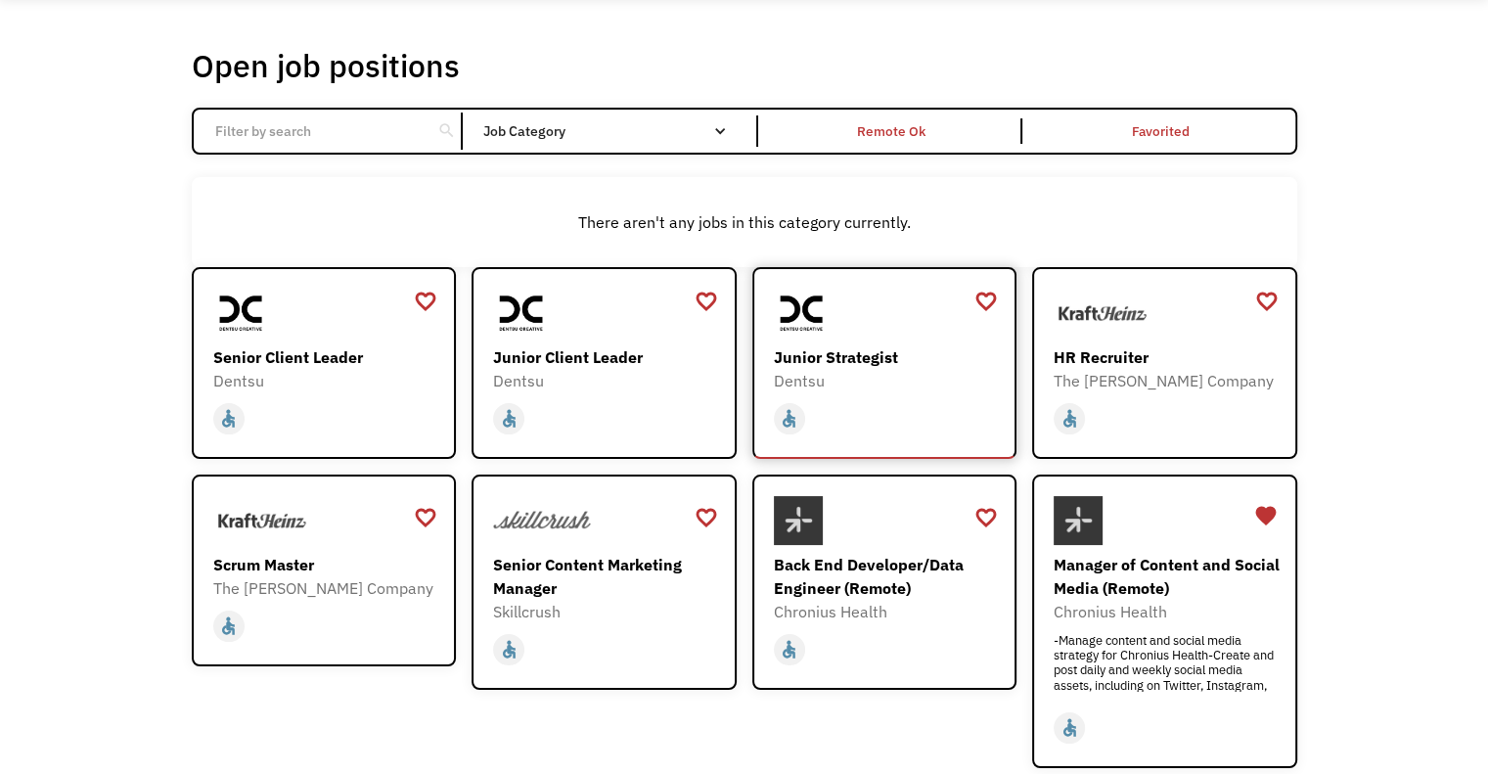
scroll to position [293, 0]
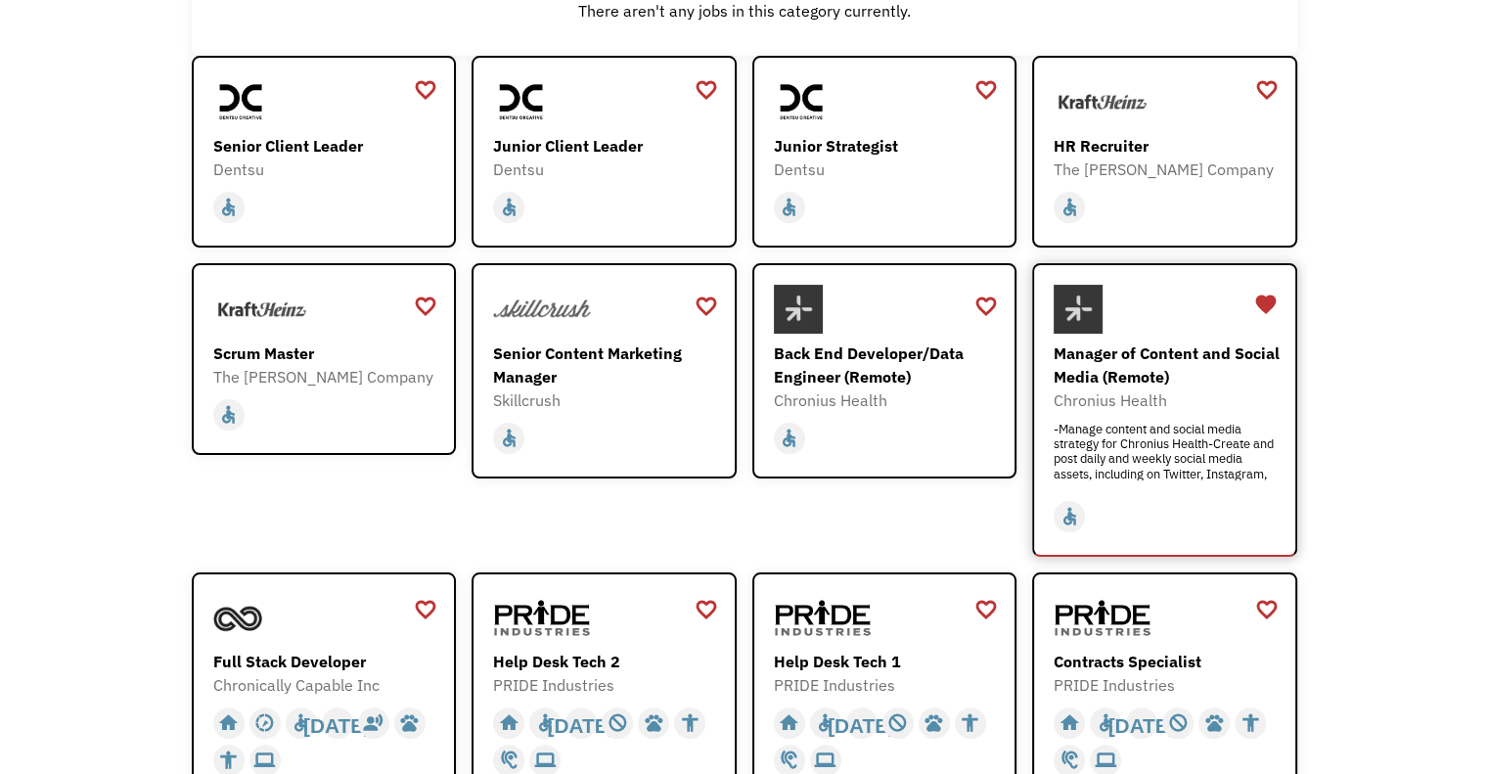
click at [1102, 369] on div "Manager of Content and Social Media (Remote)" at bounding box center [1167, 364] width 227 height 47
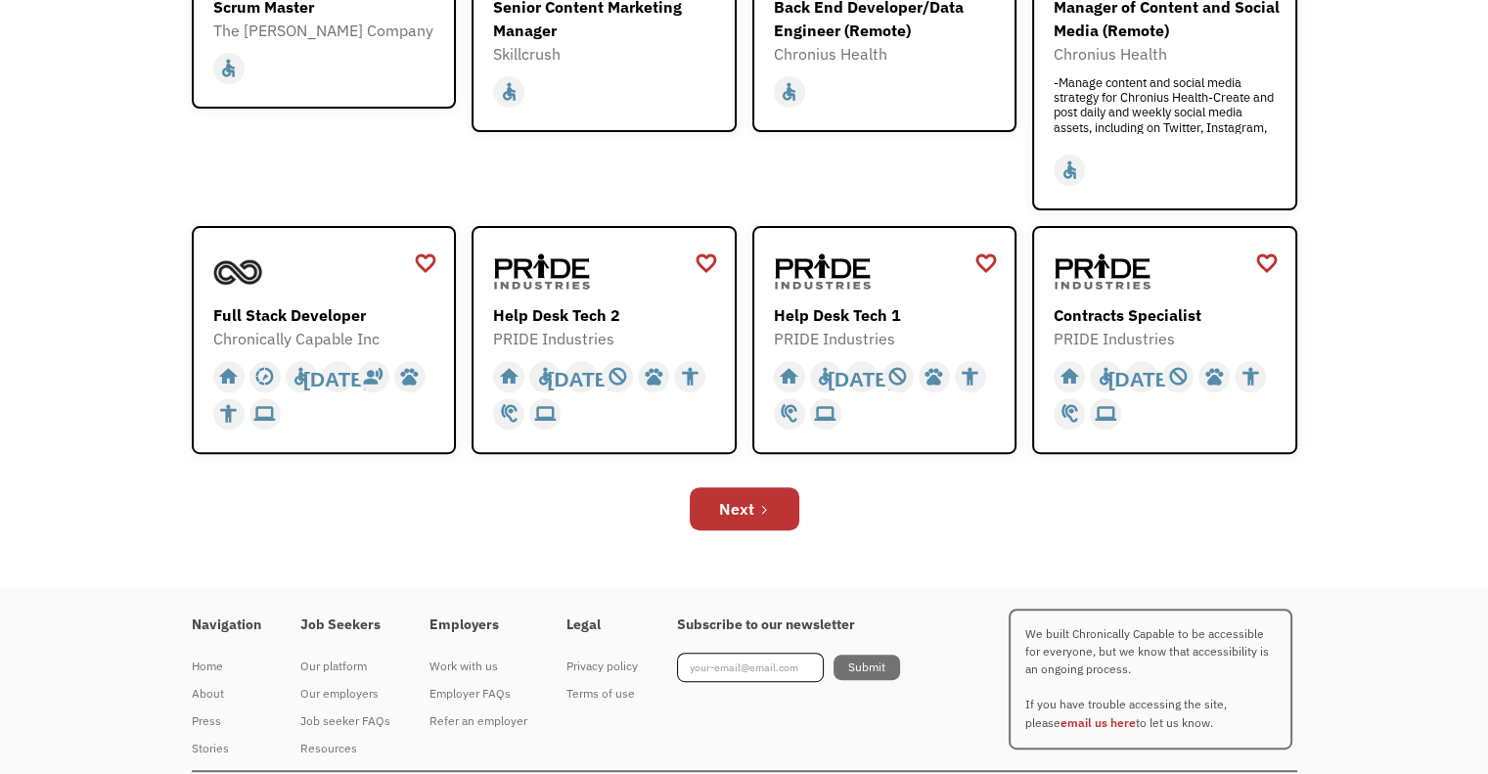
scroll to position [685, 0]
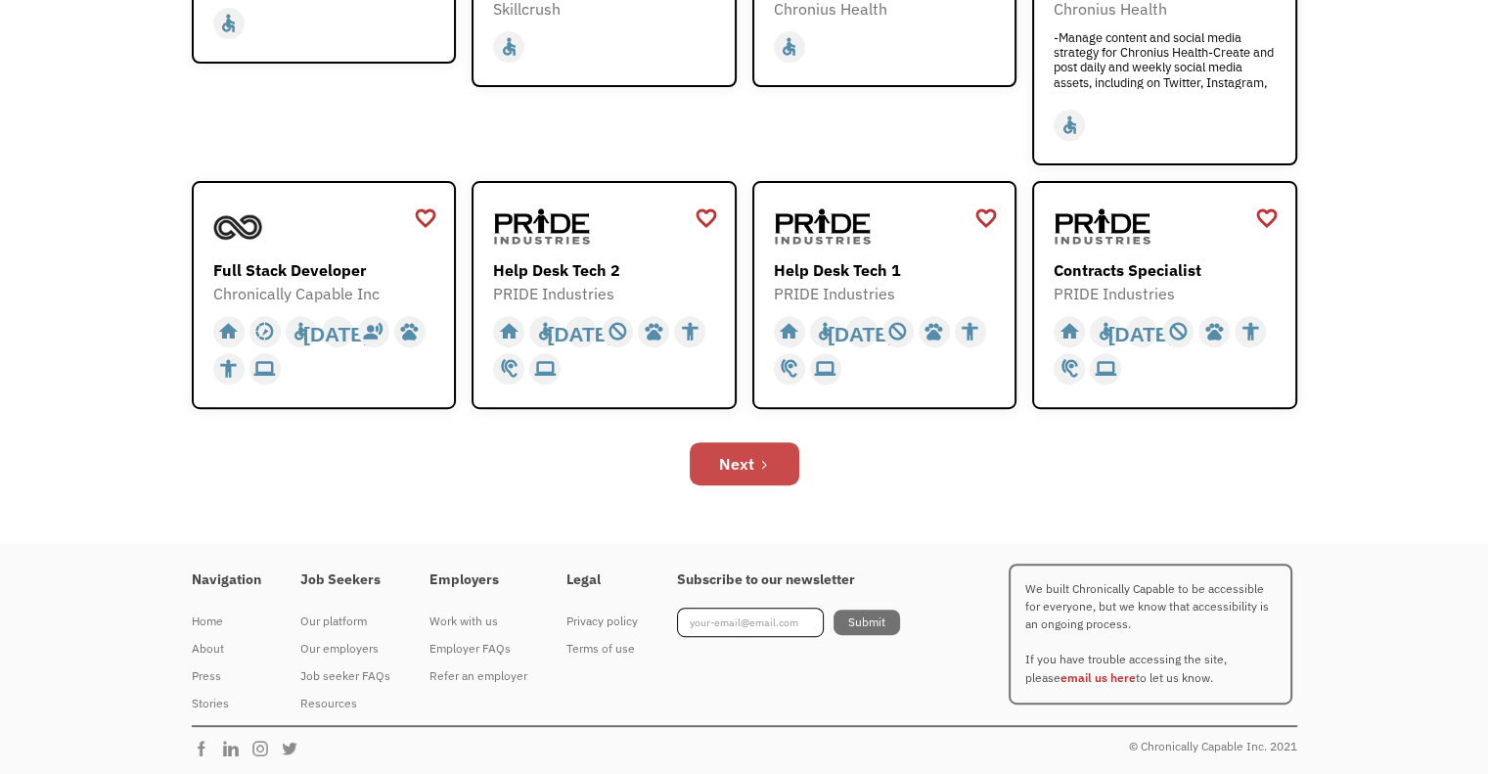
click at [743, 463] on div "Next" at bounding box center [736, 463] width 35 height 23
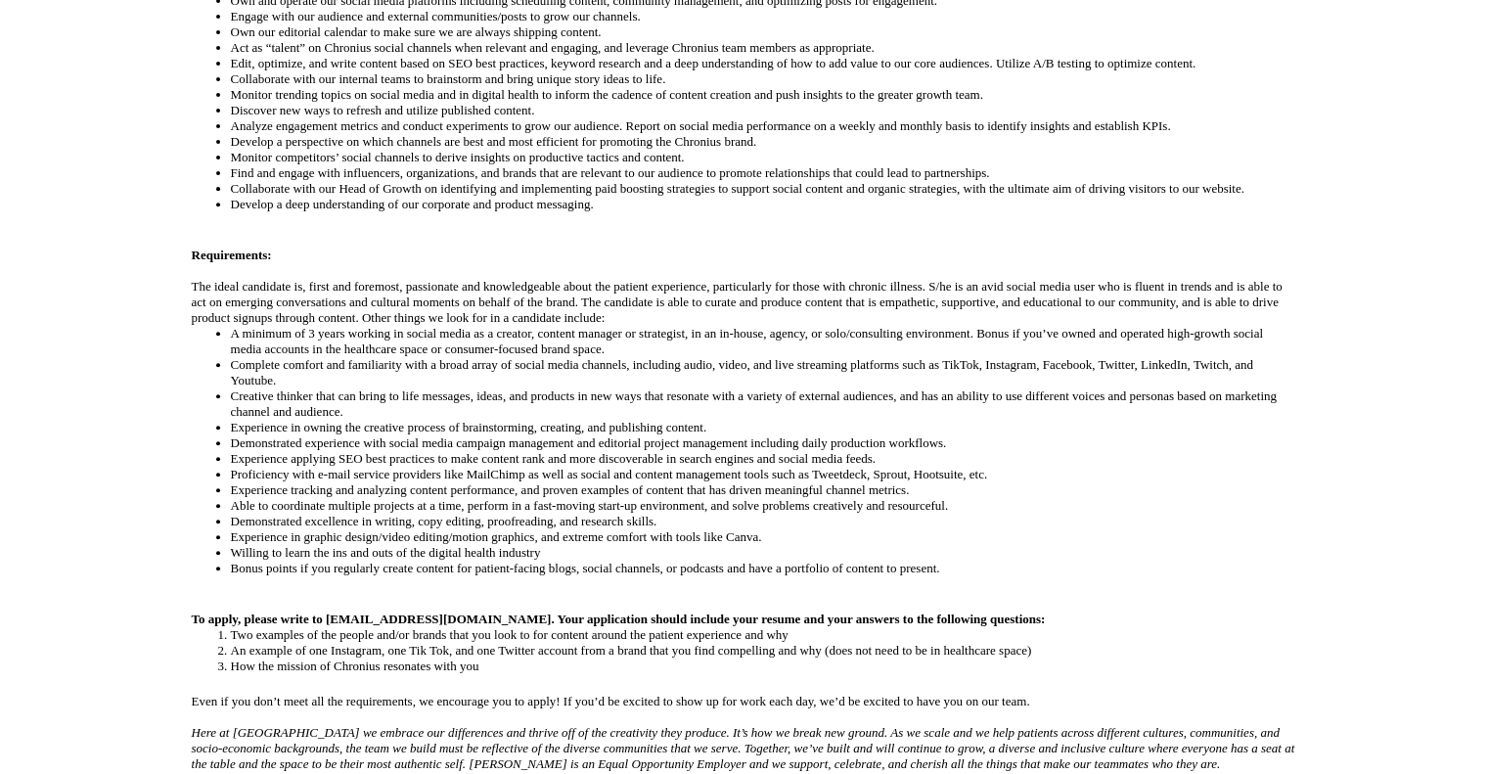
scroll to position [783, 0]
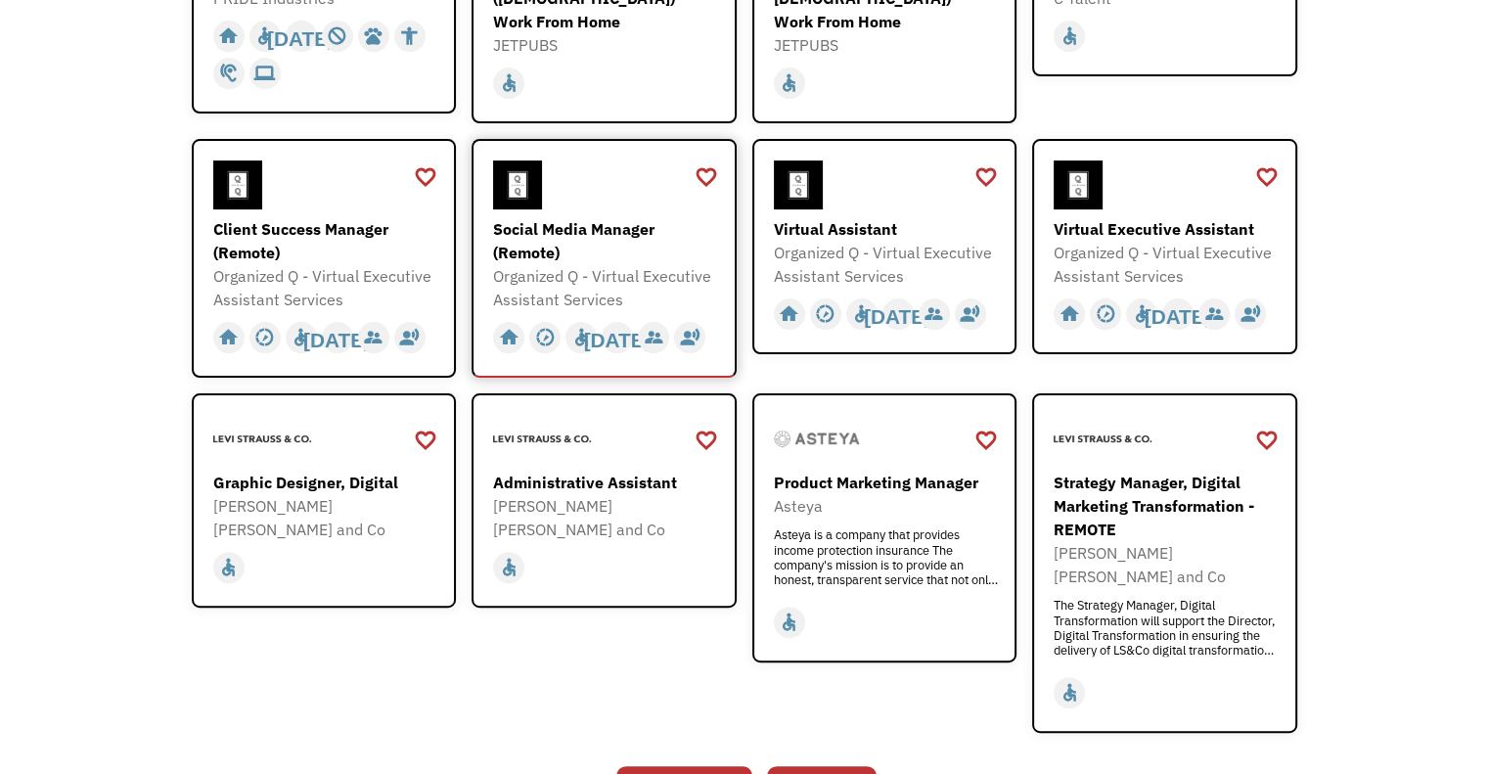
scroll to position [489, 0]
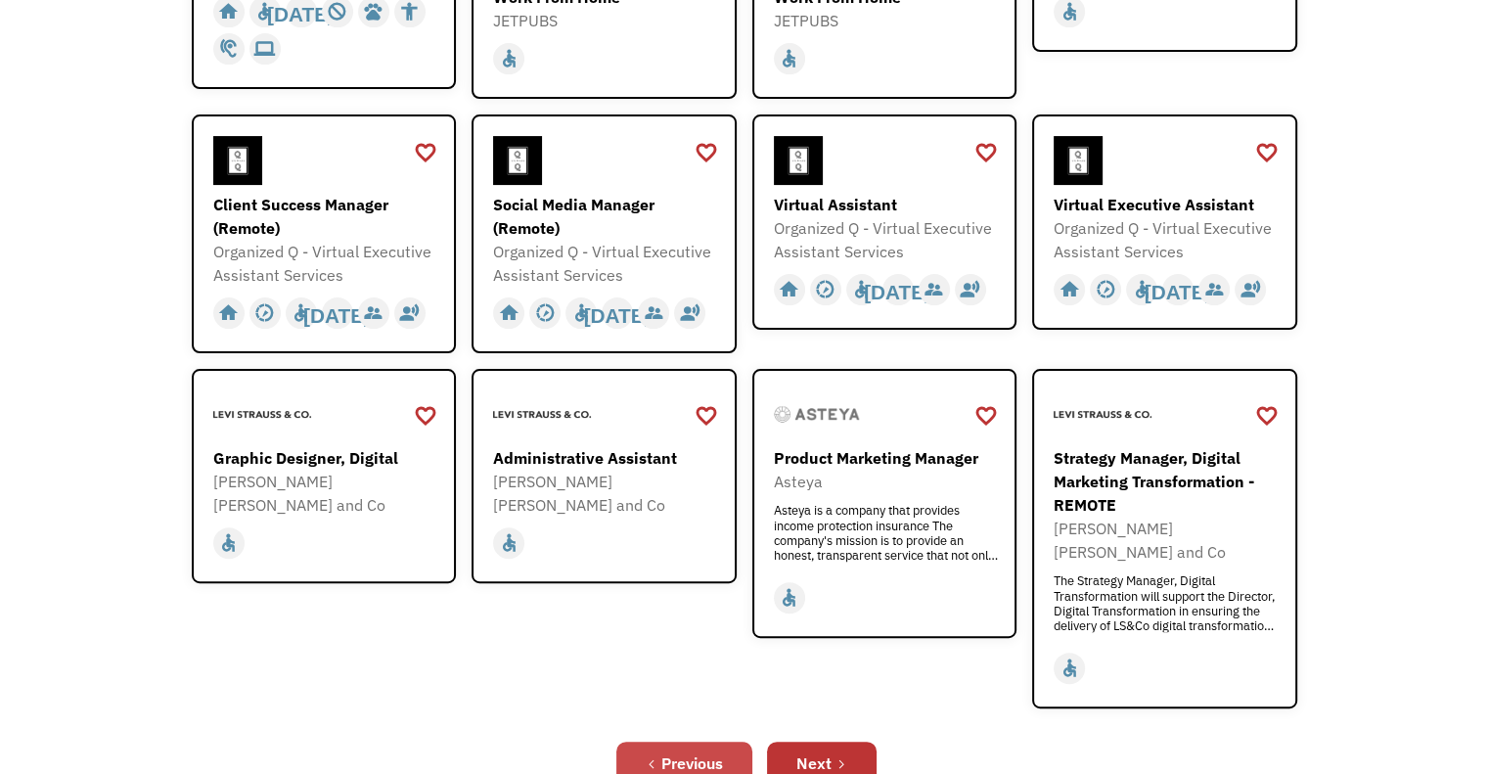
click at [676, 751] on div "Previous" at bounding box center [692, 762] width 62 height 23
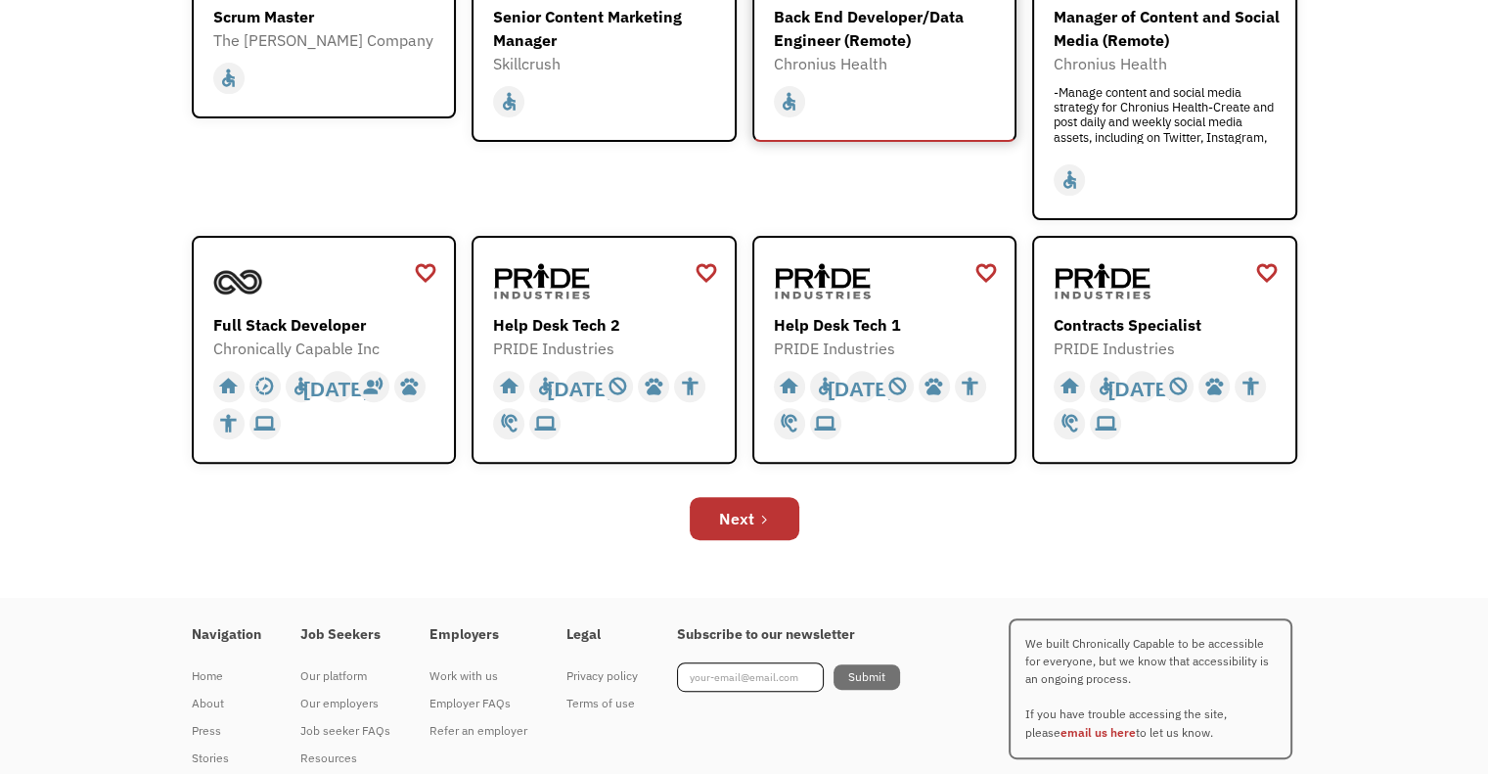
scroll to position [685, 0]
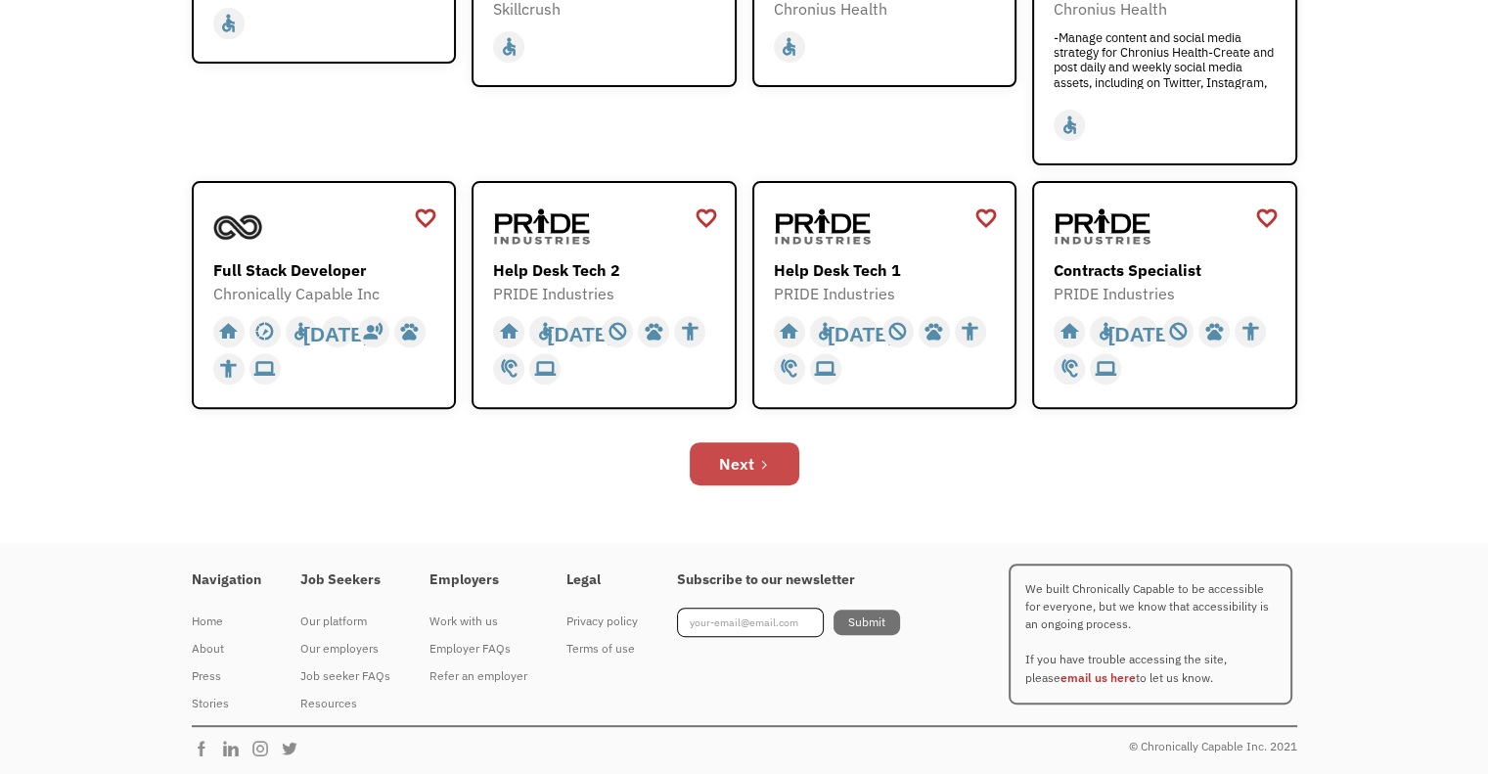
click at [754, 454] on link "Next" at bounding box center [745, 463] width 110 height 43
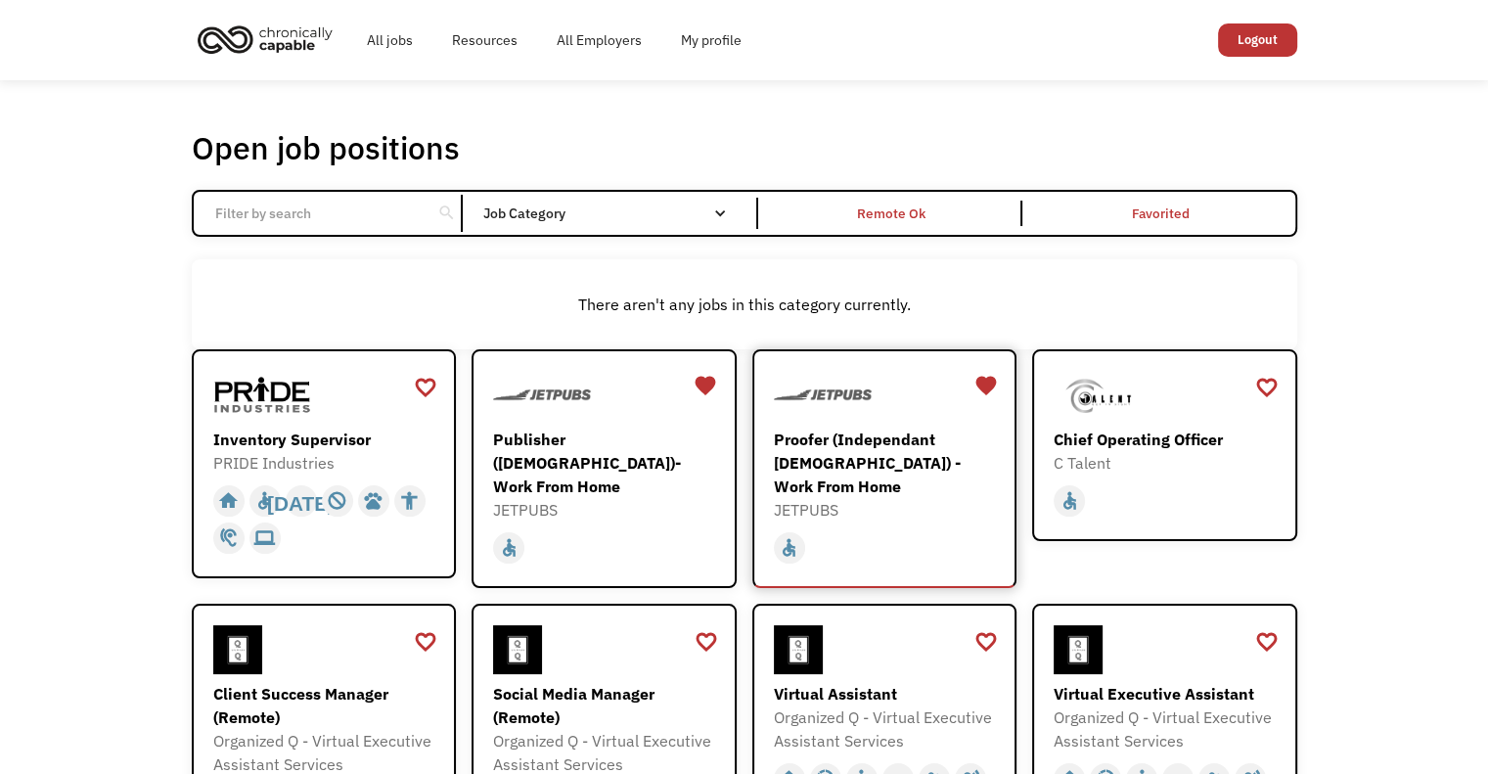
click at [898, 452] on div "Proofer (Independant [DEMOGRAPHIC_DATA]) - Work From Home" at bounding box center [887, 462] width 227 height 70
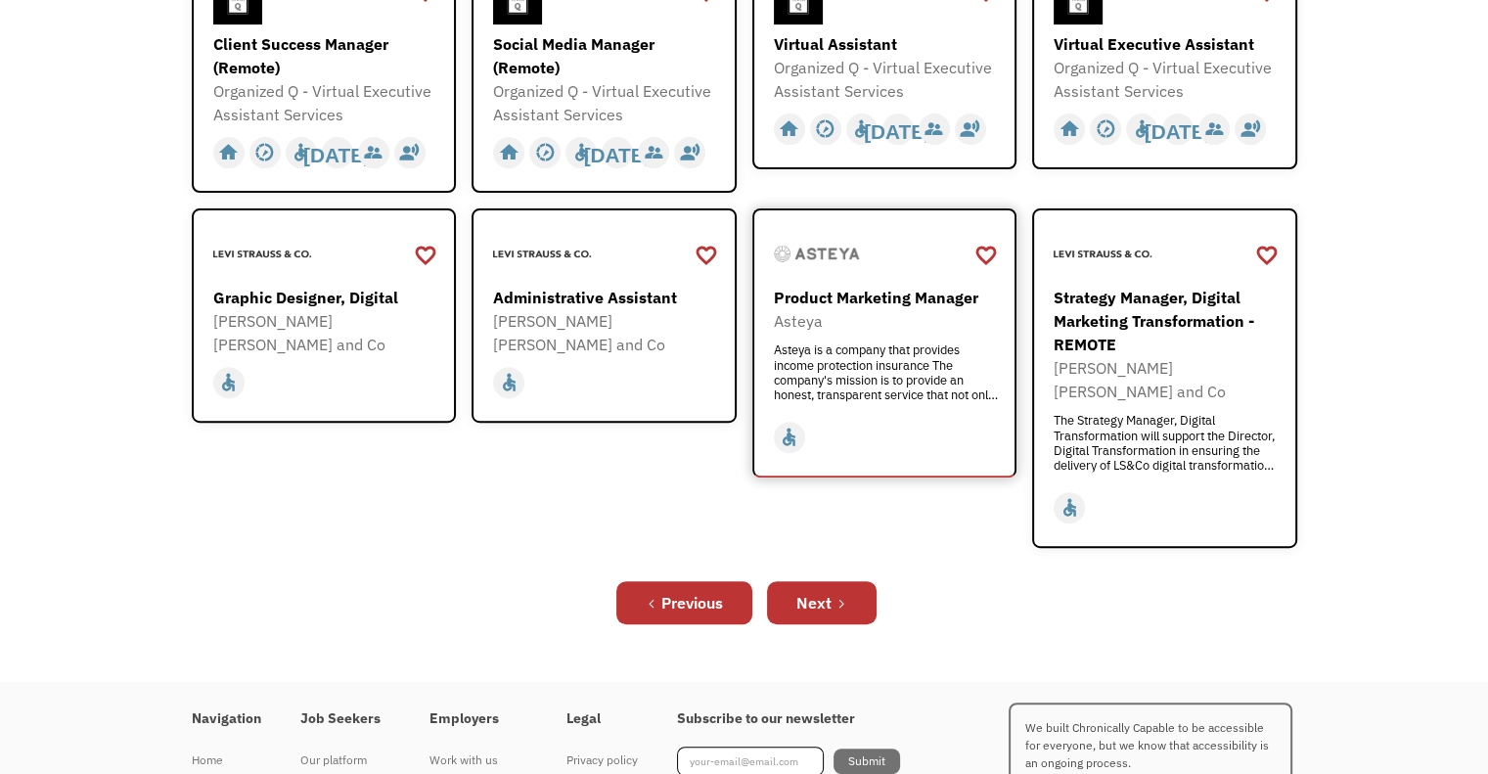
scroll to position [685, 0]
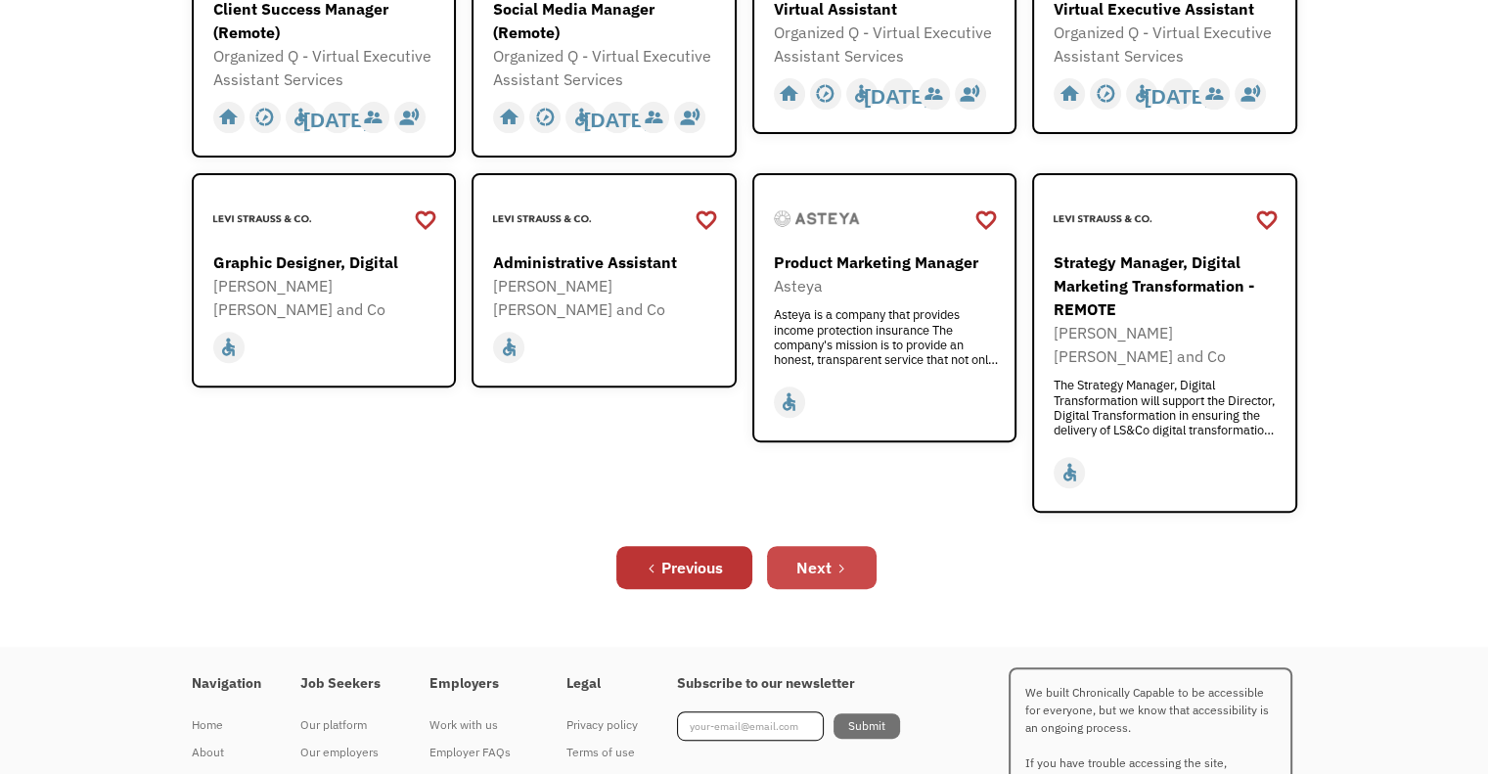
click at [827, 546] on link "Next" at bounding box center [822, 567] width 110 height 43
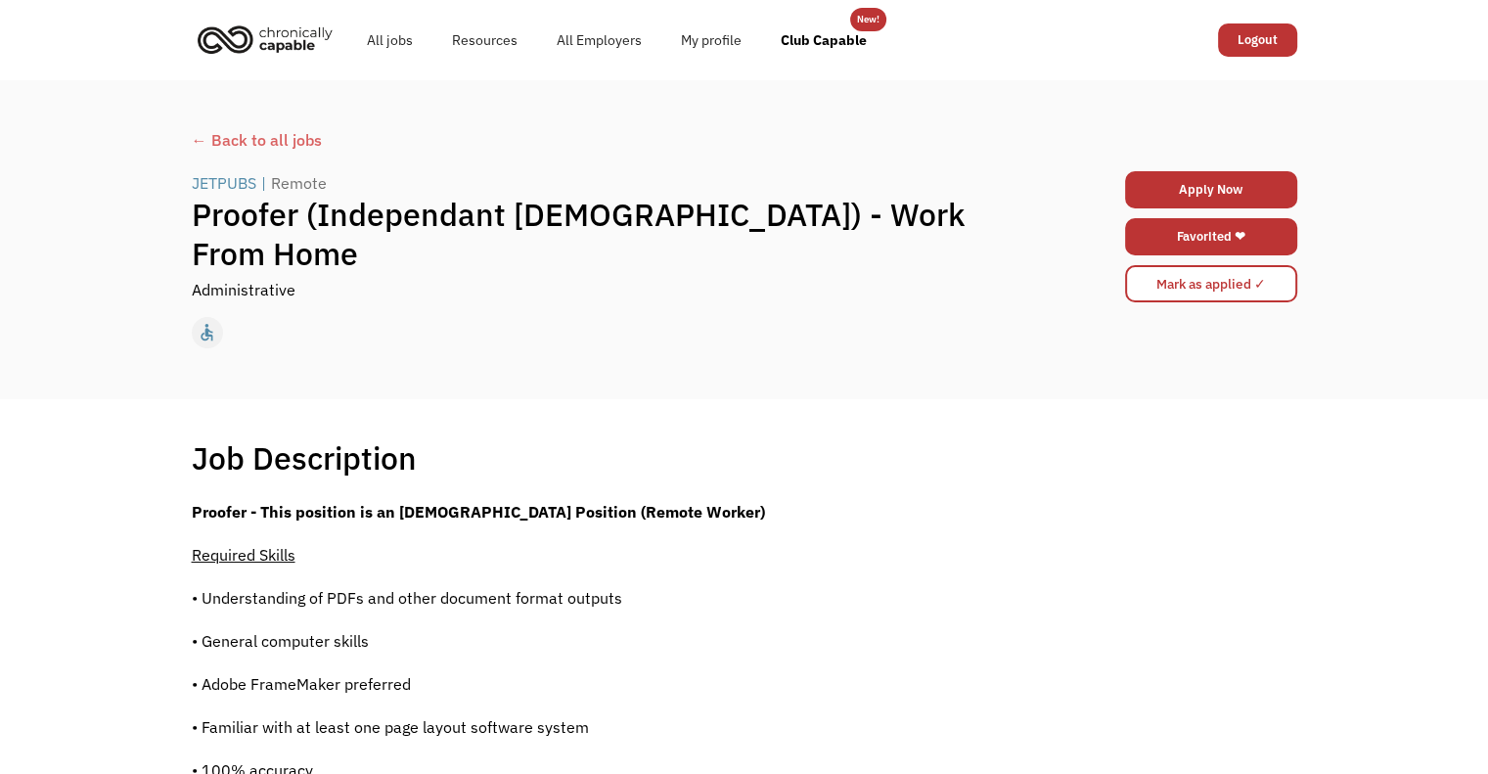
click at [547, 278] on div "Administrative" at bounding box center [607, 289] width 830 height 23
click at [229, 135] on div "← Back to all jobs" at bounding box center [744, 139] width 1105 height 23
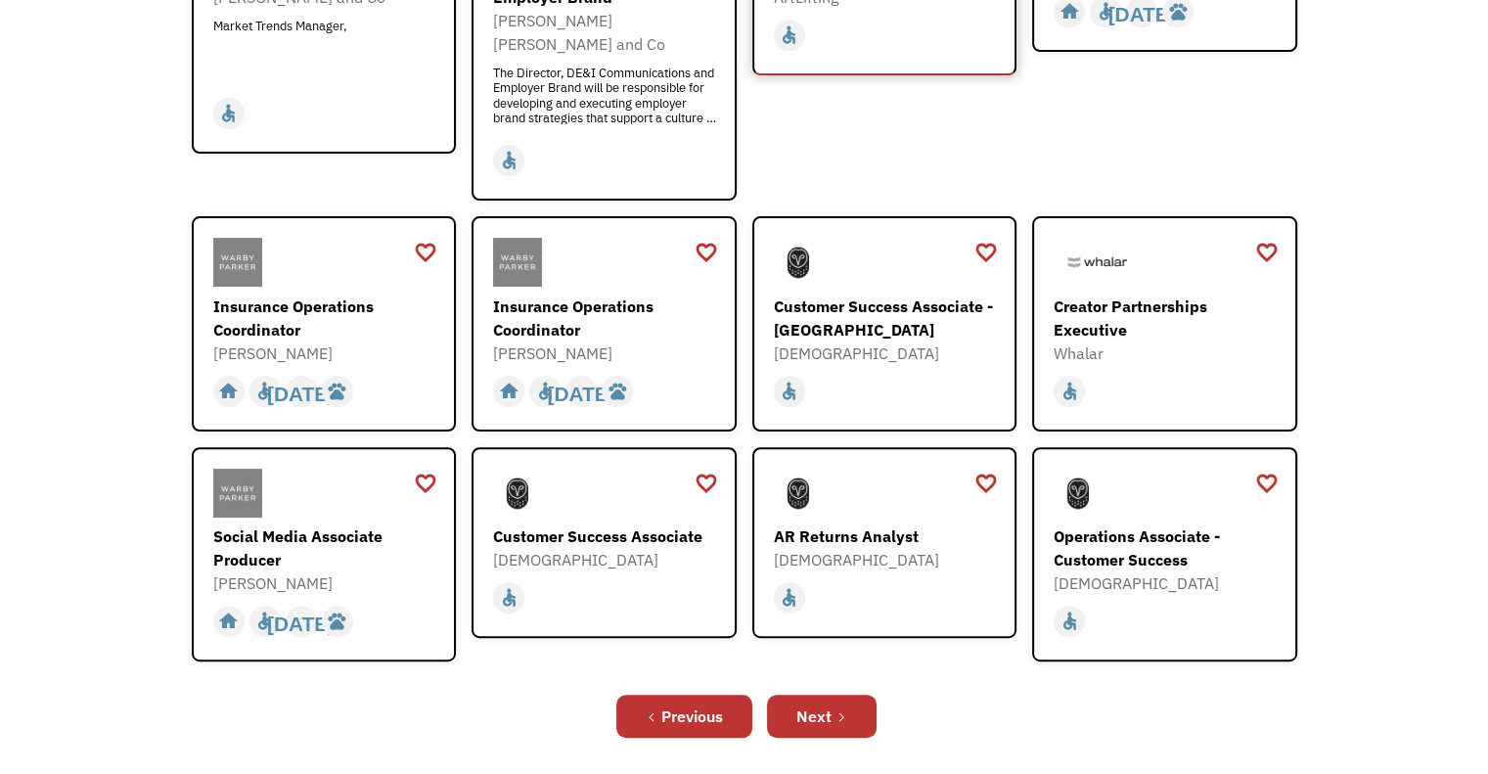
scroll to position [685, 0]
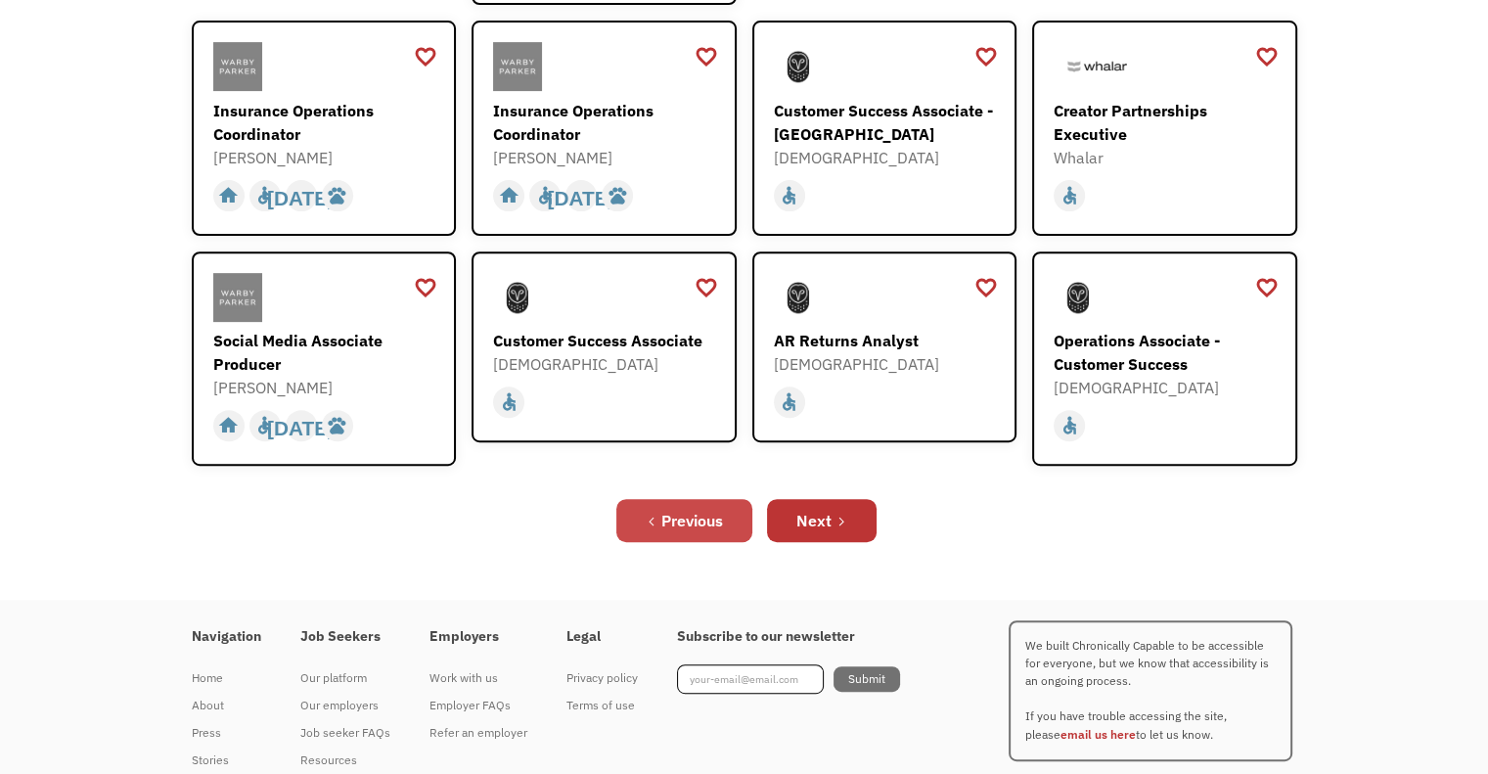
click at [670, 509] on div "Previous" at bounding box center [692, 520] width 62 height 23
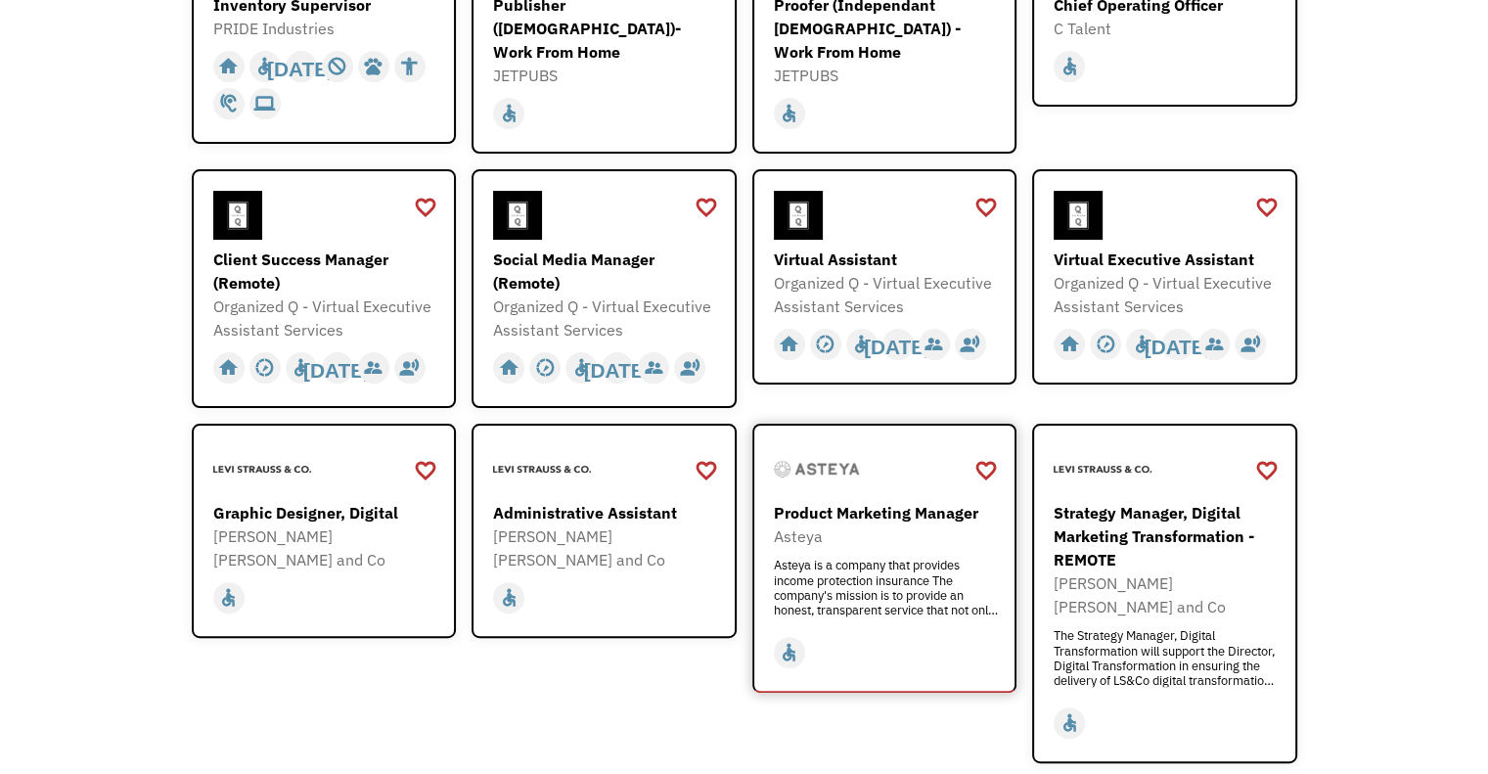
scroll to position [489, 0]
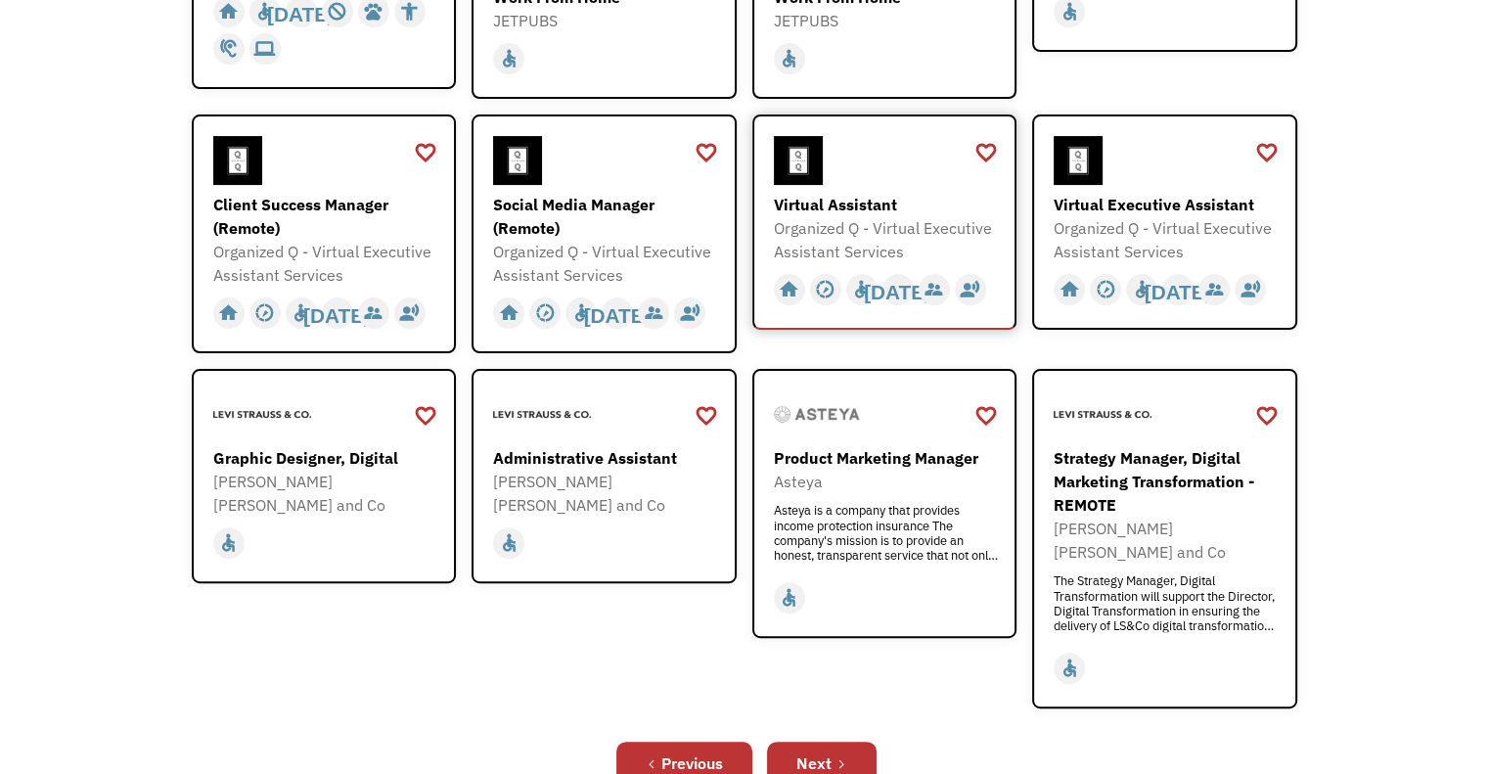
click at [818, 193] on div "Virtual Assistant" at bounding box center [887, 204] width 227 height 23
click at [305, 456] on div "Graphic Designer, Digital" at bounding box center [326, 457] width 227 height 23
click at [1134, 446] on div "Strategy Manager, Digital Marketing Transformation - REMOTE" at bounding box center [1167, 481] width 227 height 70
click at [820, 751] on div "Next" at bounding box center [813, 762] width 35 height 23
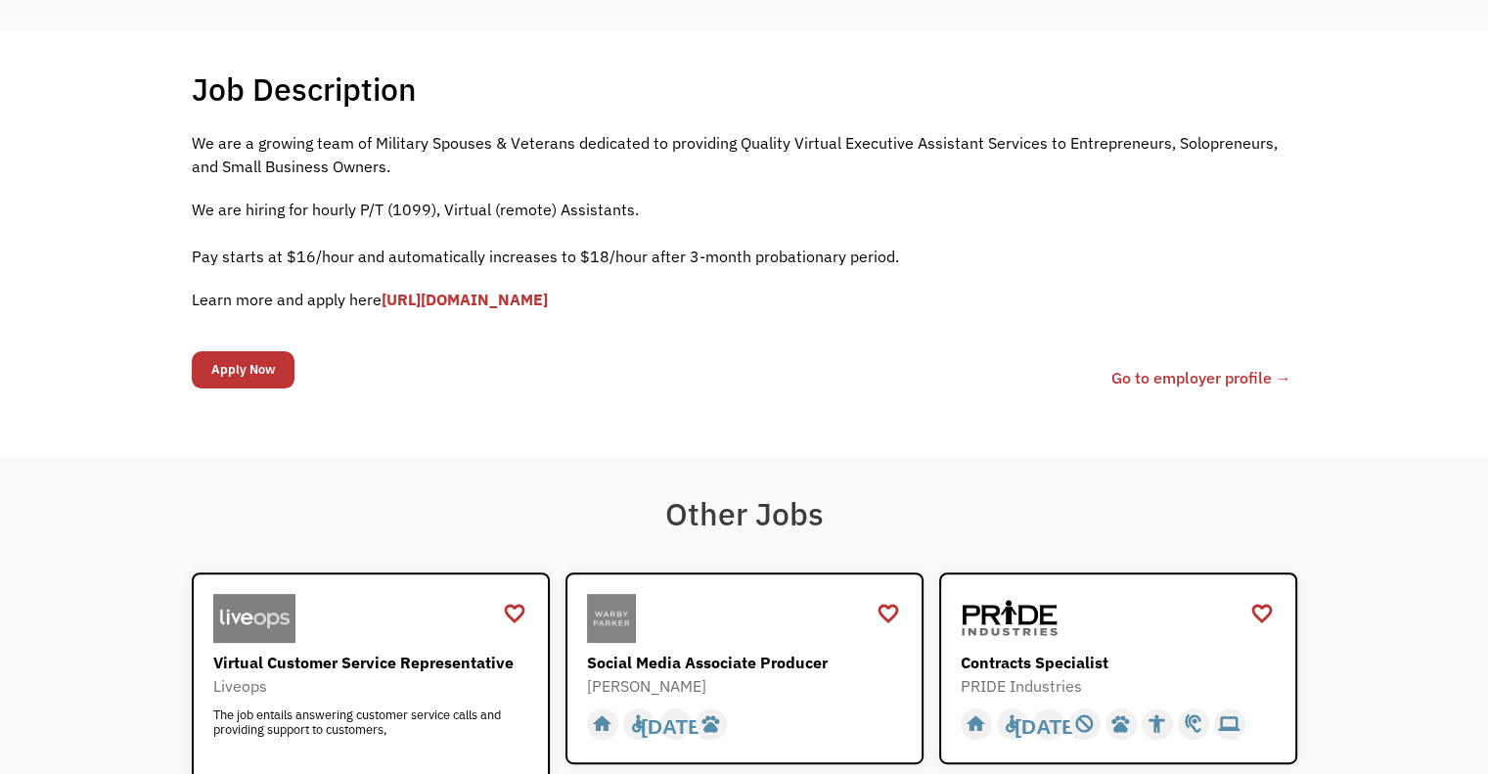
scroll to position [391, 0]
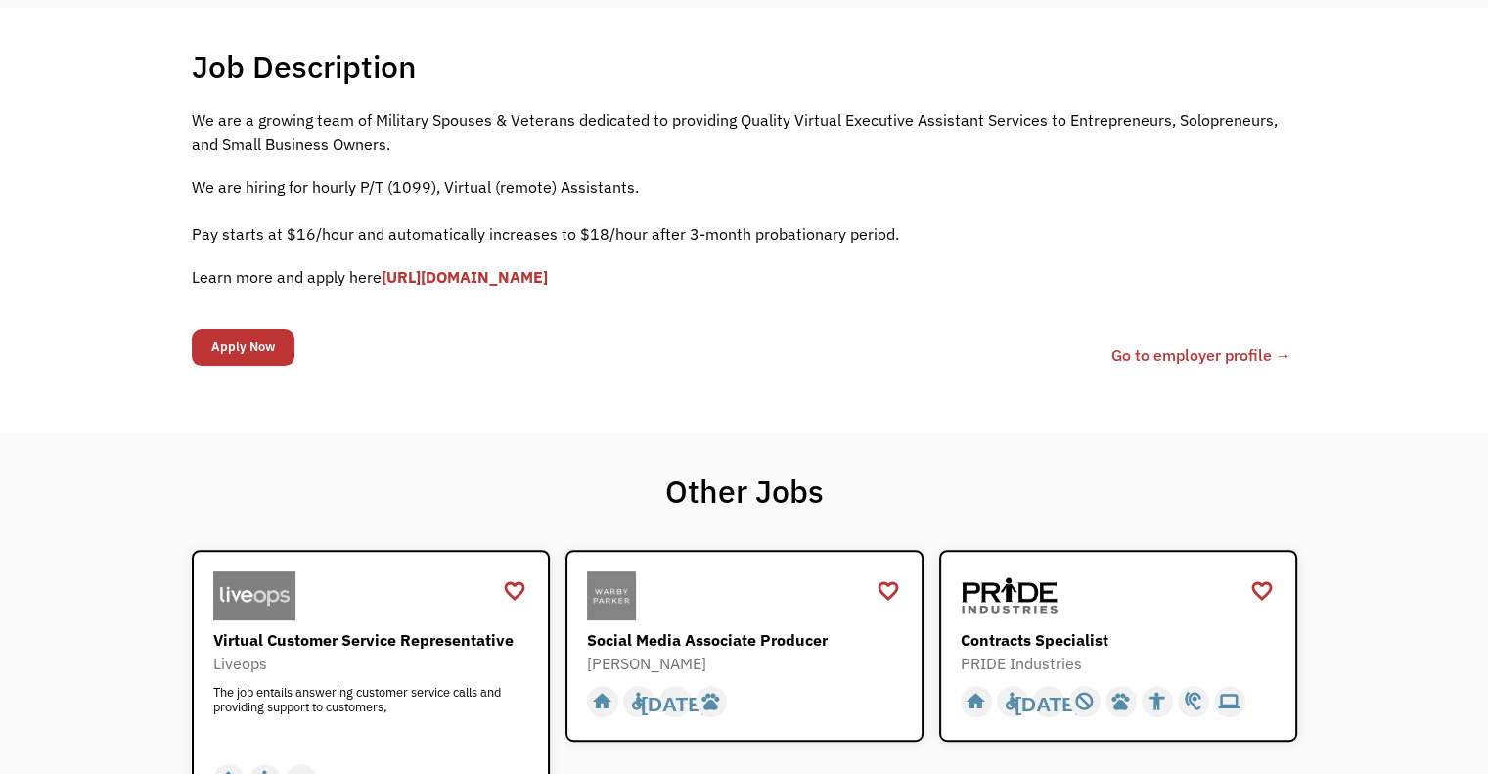
click at [548, 267] on link "[URL][DOMAIN_NAME]" at bounding box center [465, 277] width 166 height 20
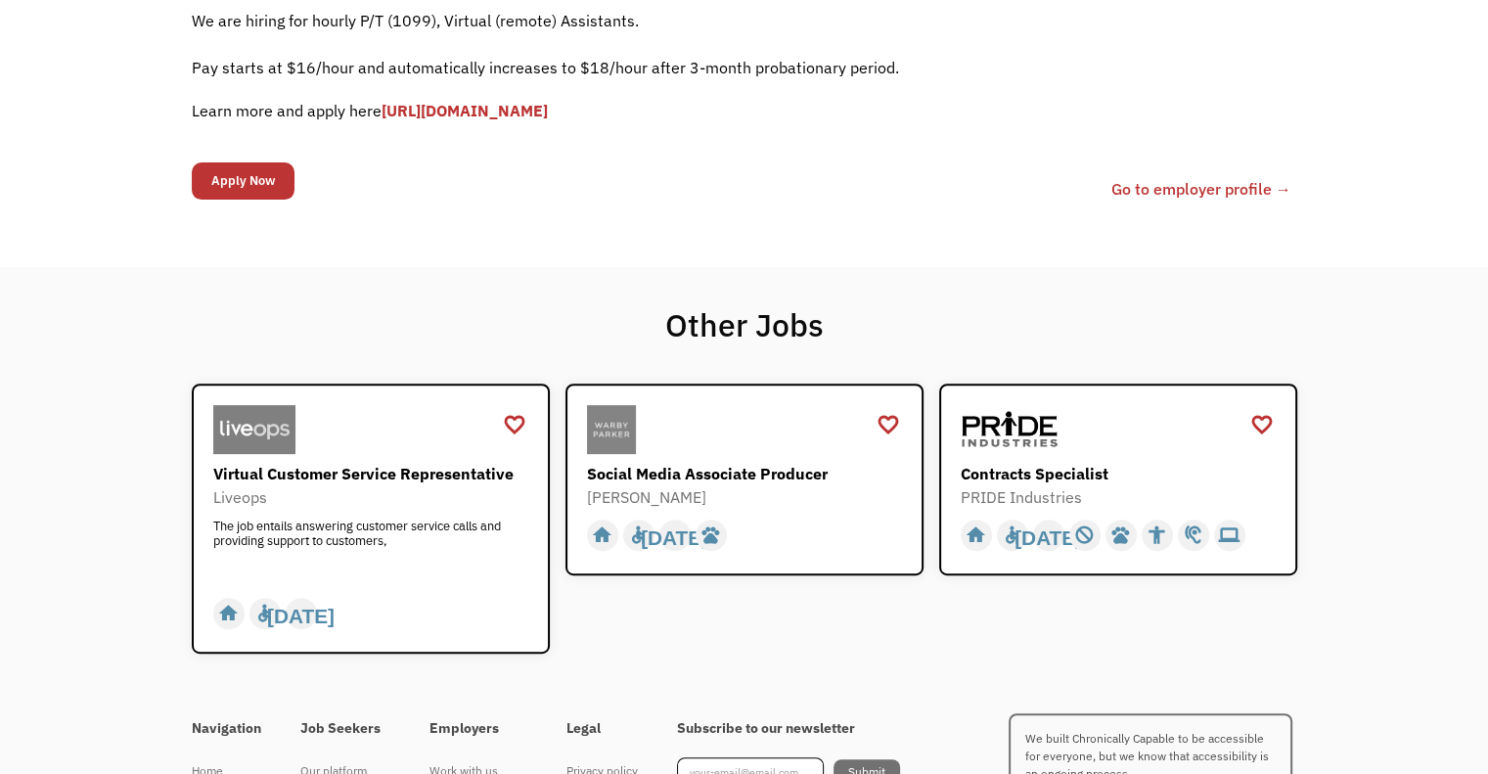
scroll to position [391, 0]
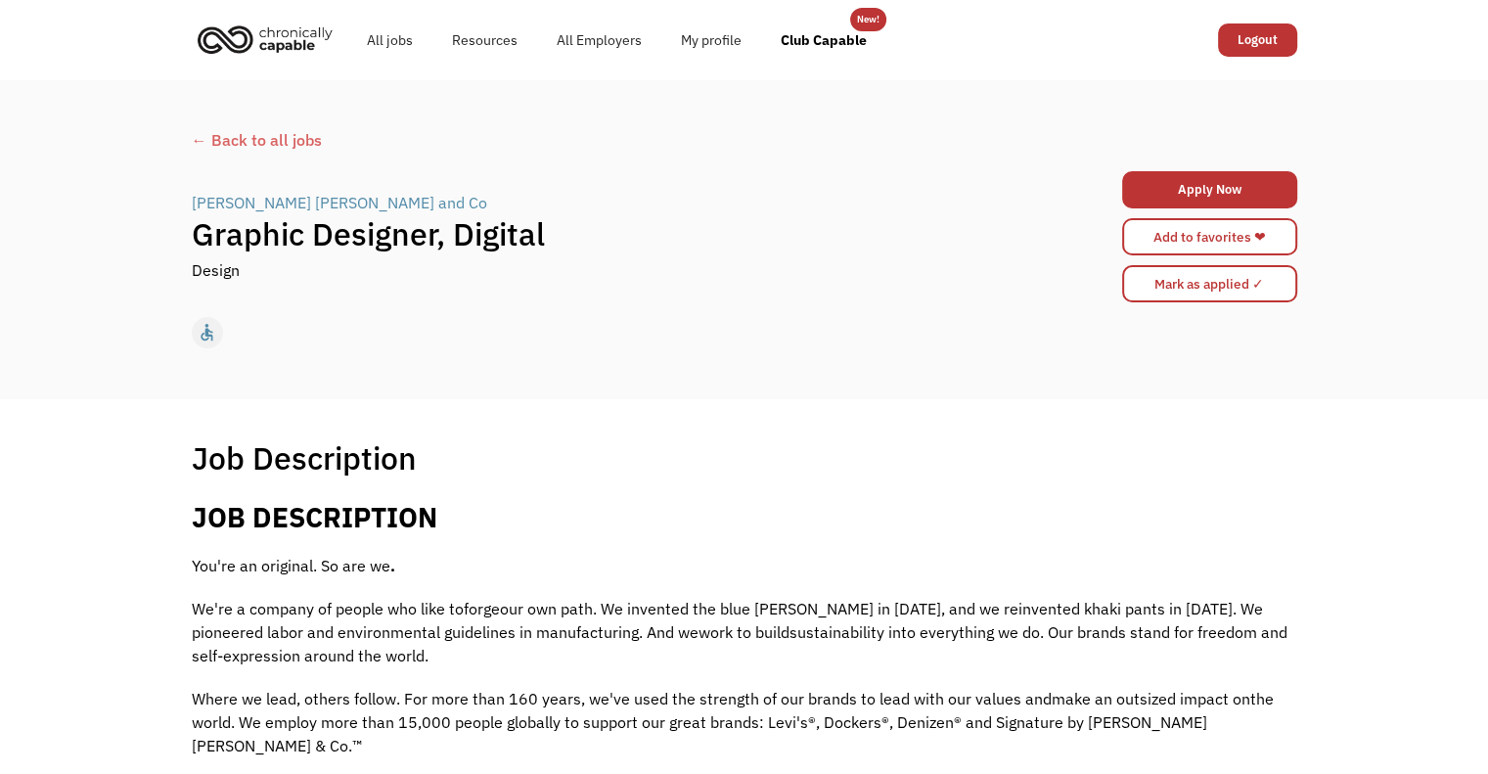
click at [673, 517] on h2 "JOB DESCRIPTION" at bounding box center [744, 517] width 1105 height 34
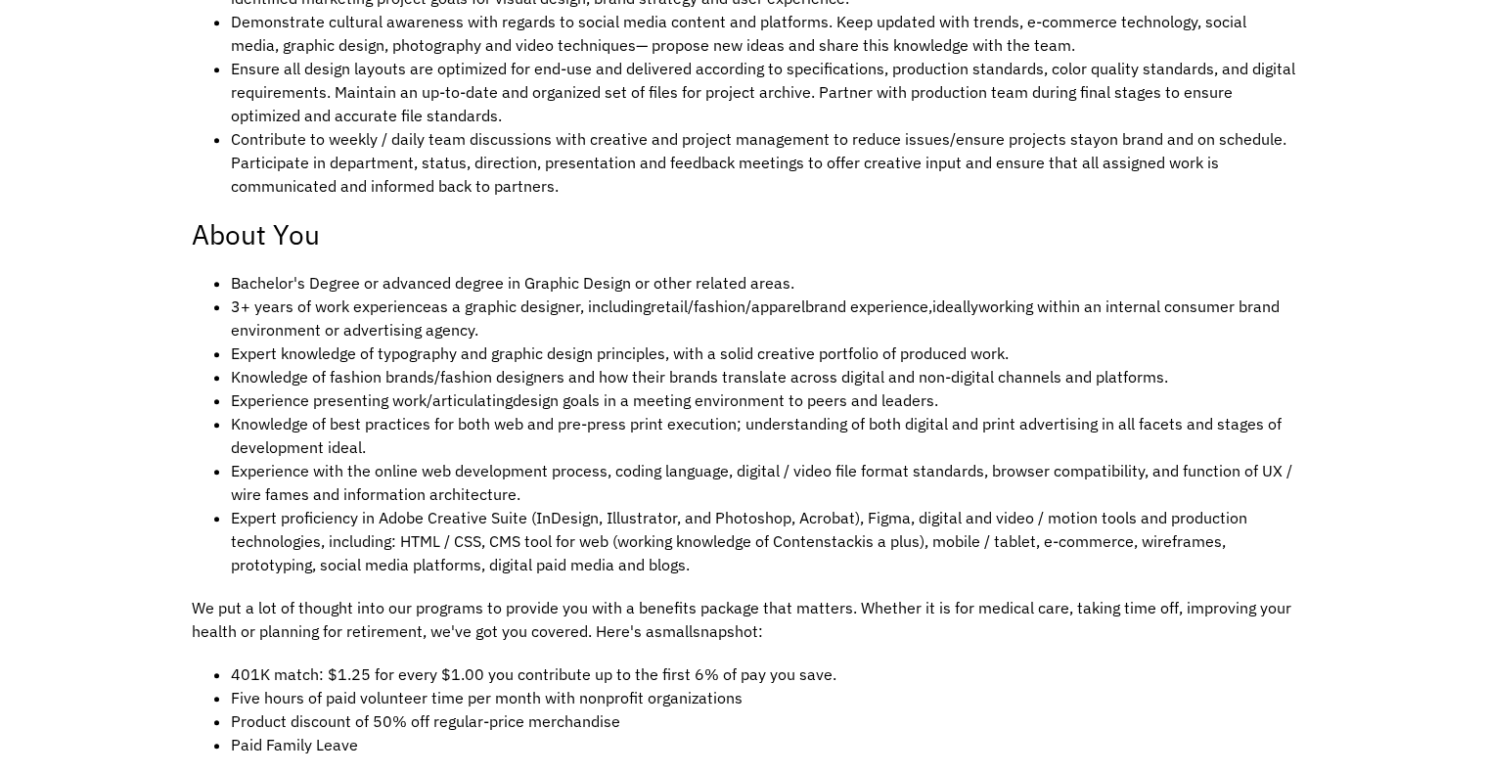
scroll to position [1076, 0]
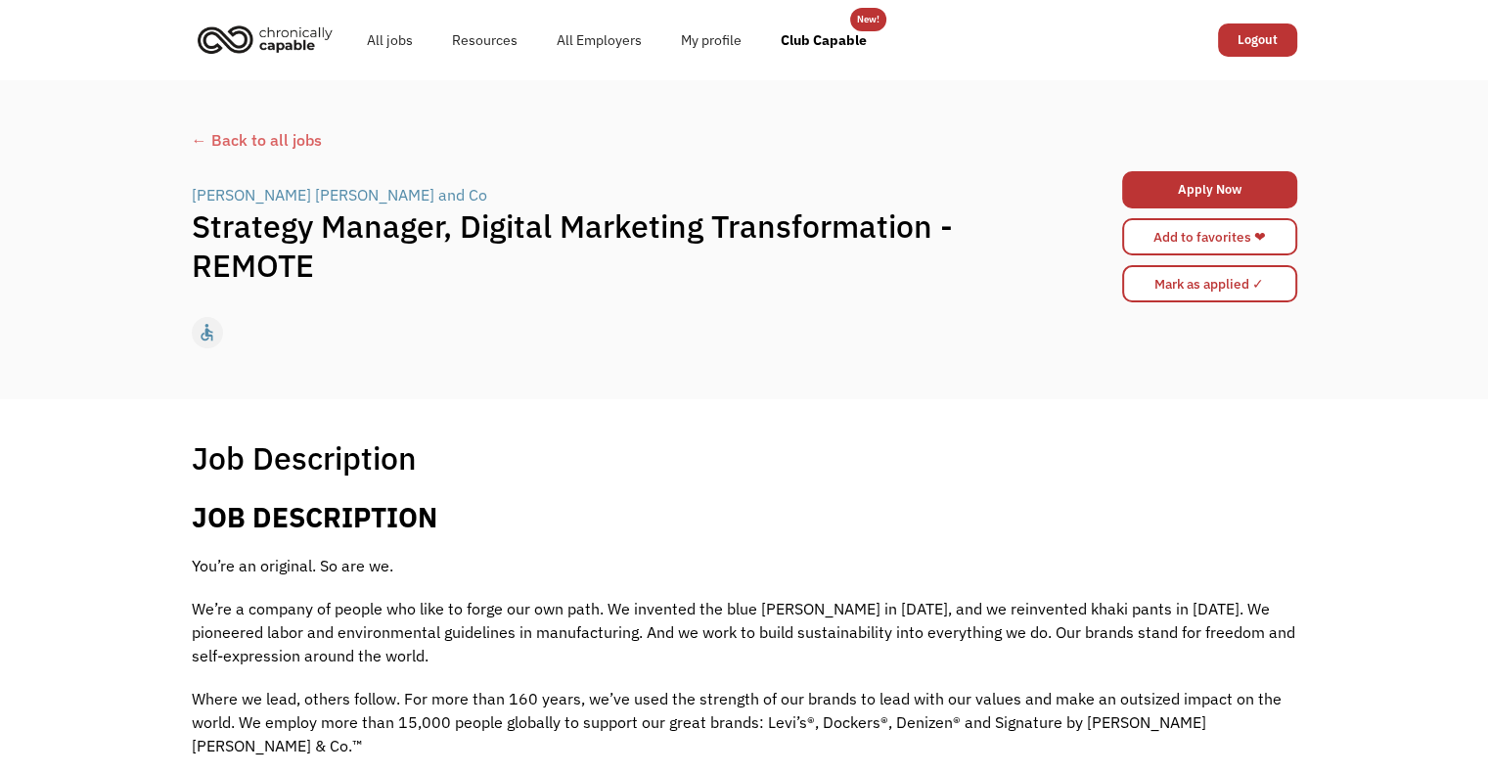
click at [804, 438] on div "Job Description Filter using keywords Search" at bounding box center [744, 457] width 1105 height 39
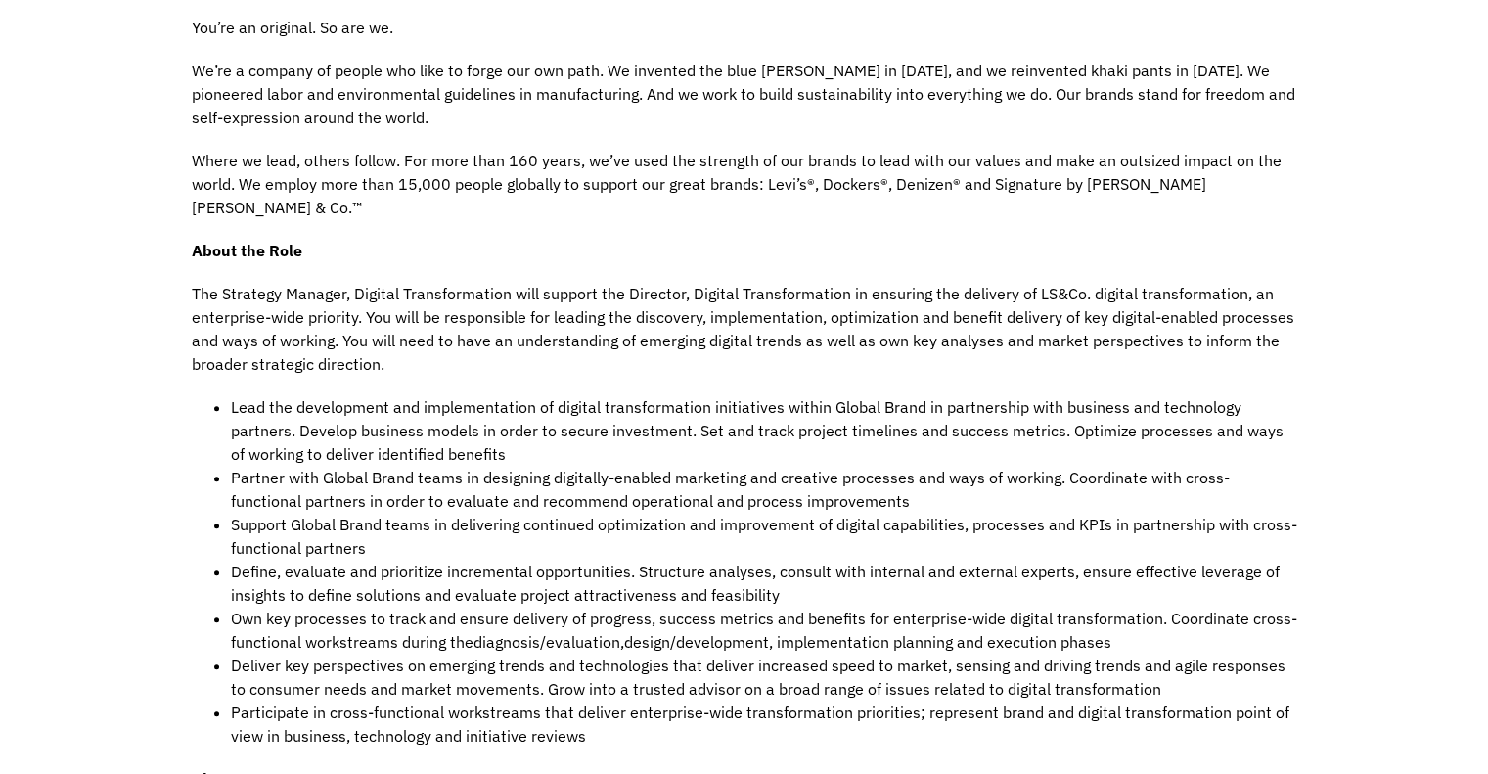
scroll to position [587, 0]
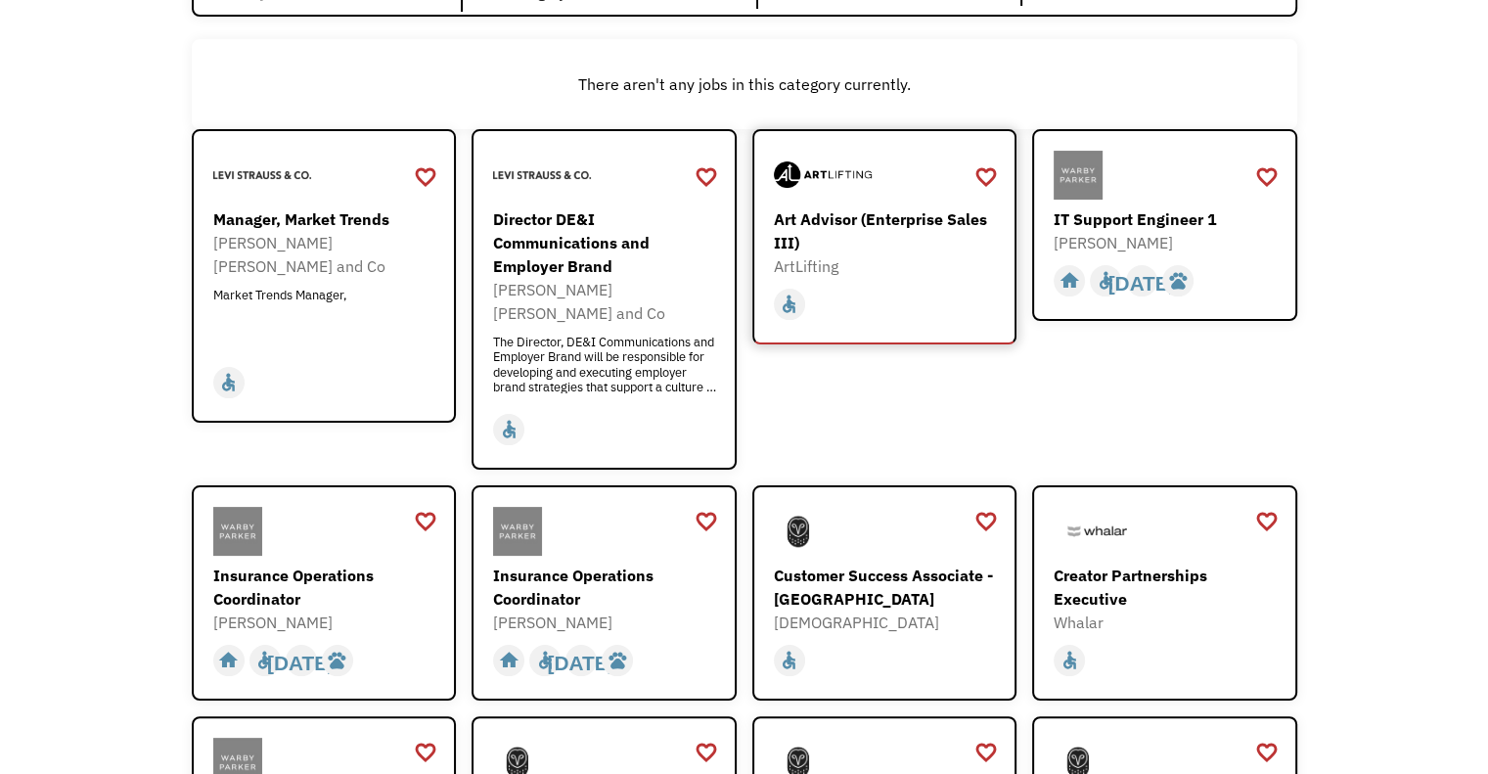
scroll to position [293, 0]
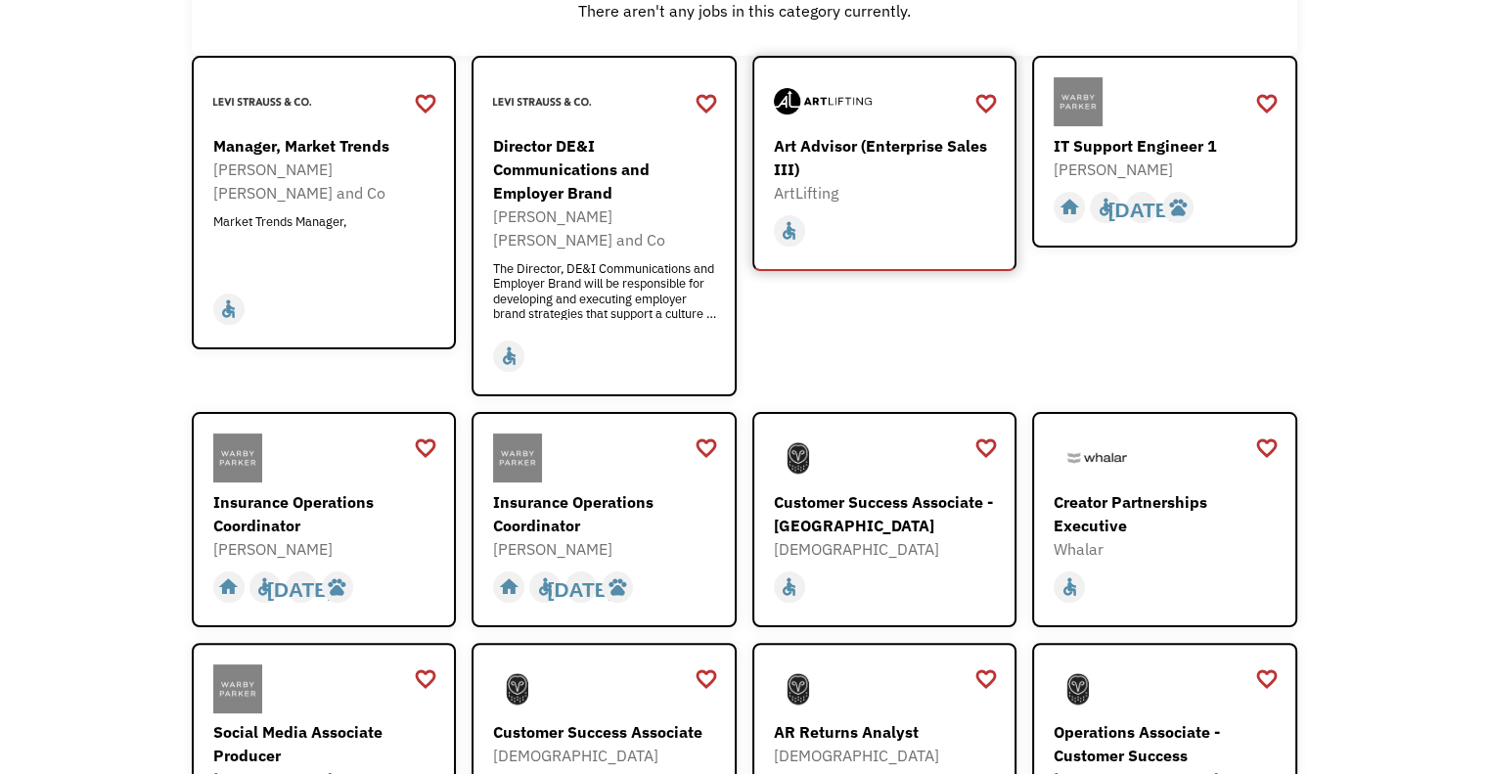
click at [900, 152] on div "Art Advisor (Enterprise Sales III)" at bounding box center [887, 157] width 227 height 47
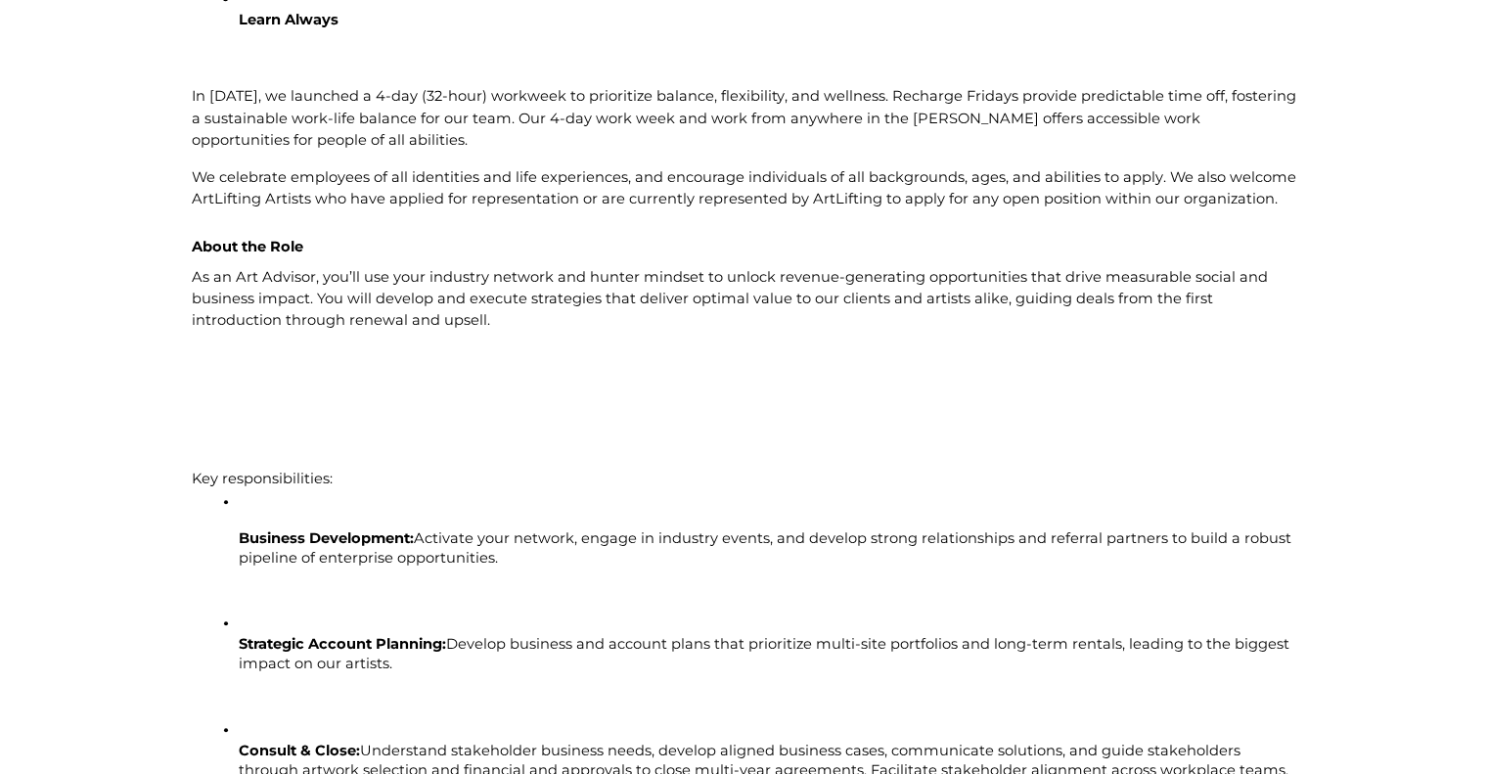
scroll to position [1174, 0]
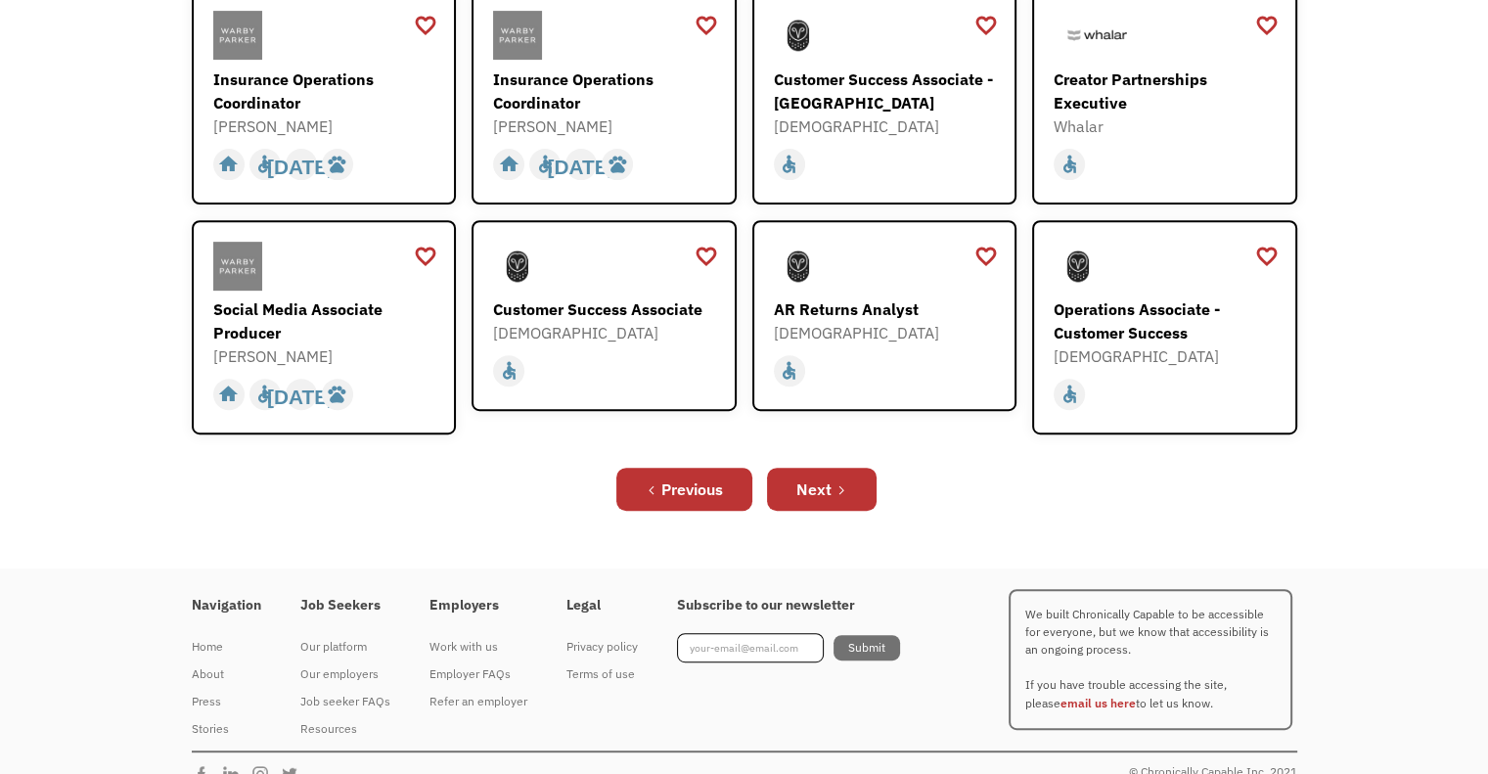
scroll to position [717, 0]
click at [814, 476] on div "Next" at bounding box center [813, 487] width 35 height 23
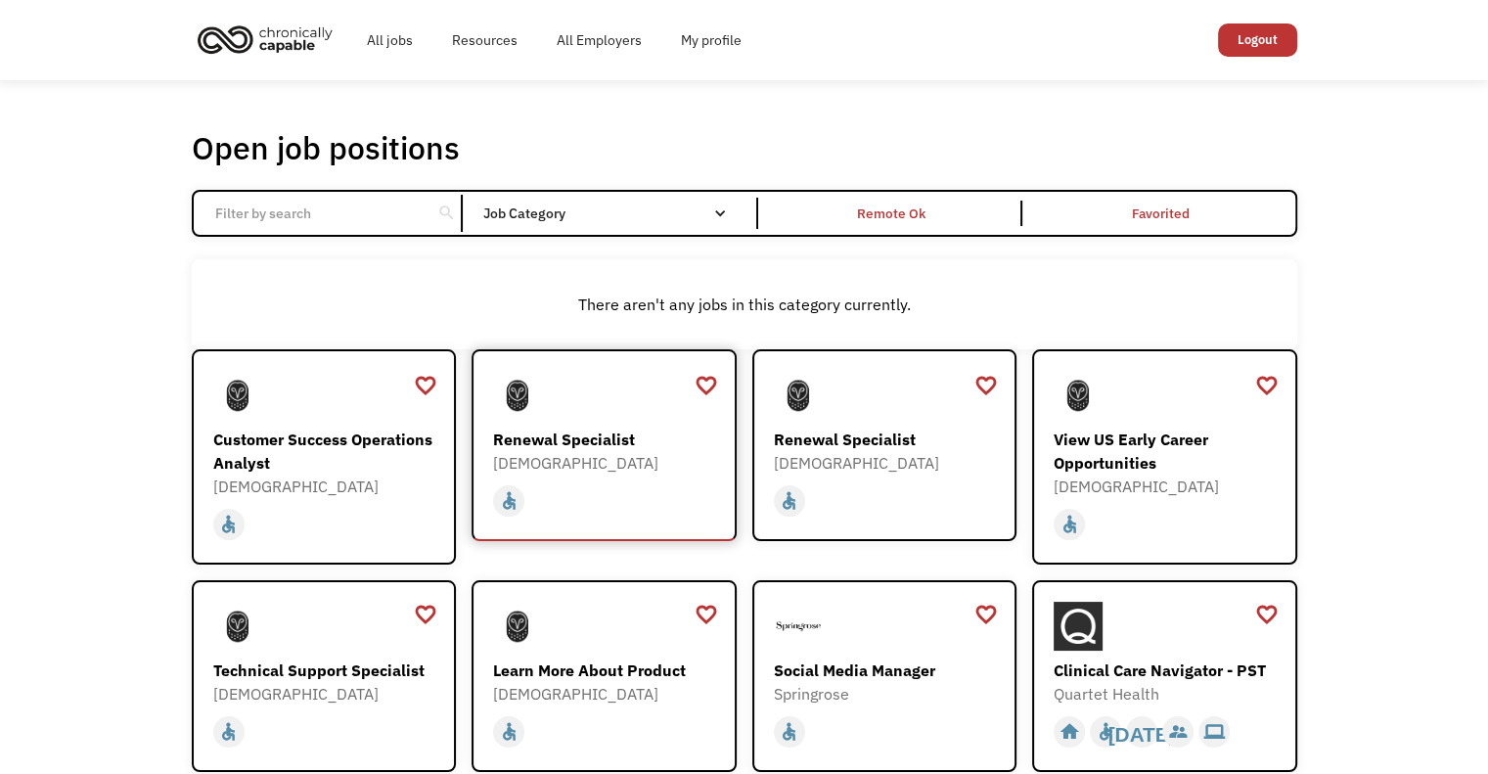
click at [591, 441] on div "Renewal Specialist" at bounding box center [606, 438] width 227 height 23
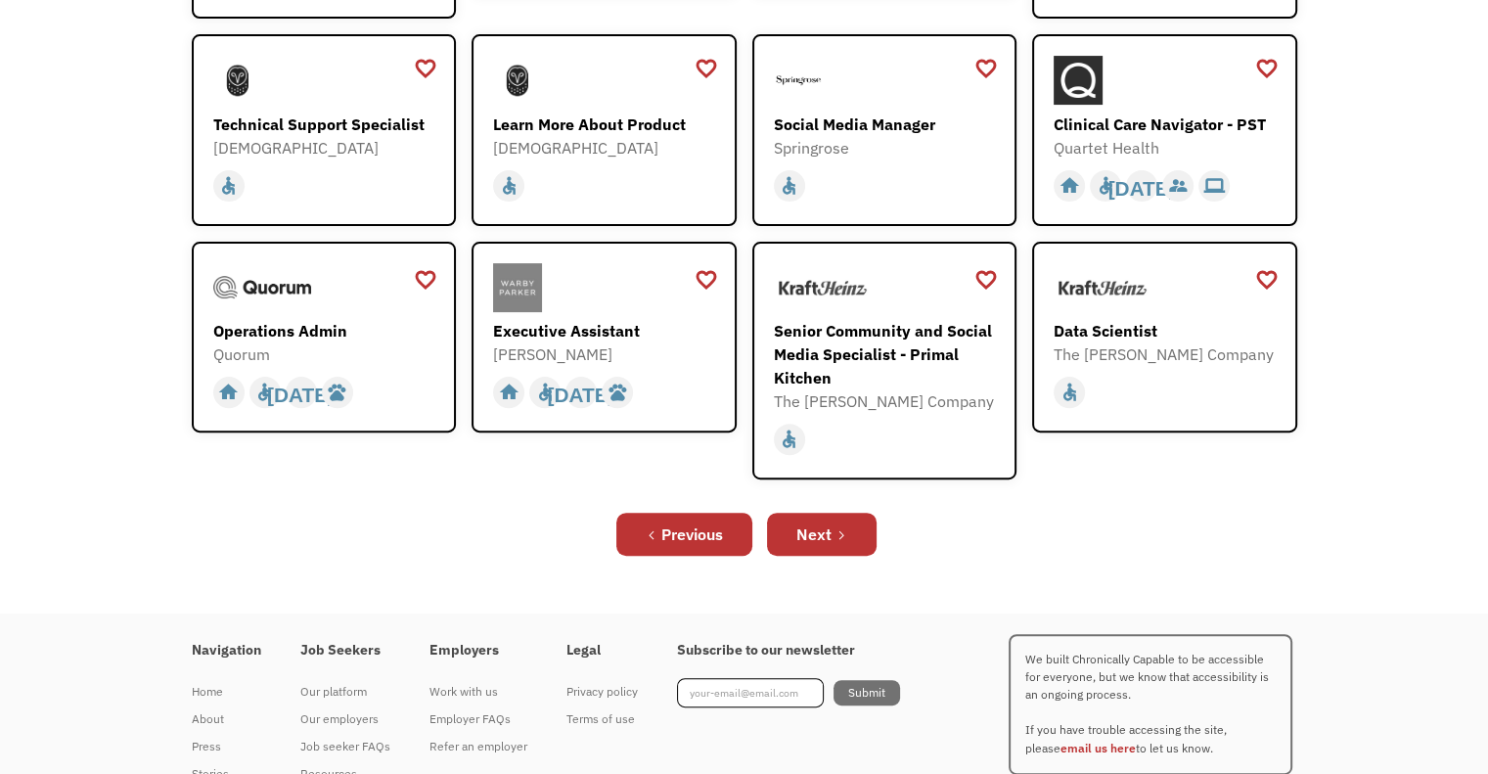
scroll to position [587, 0]
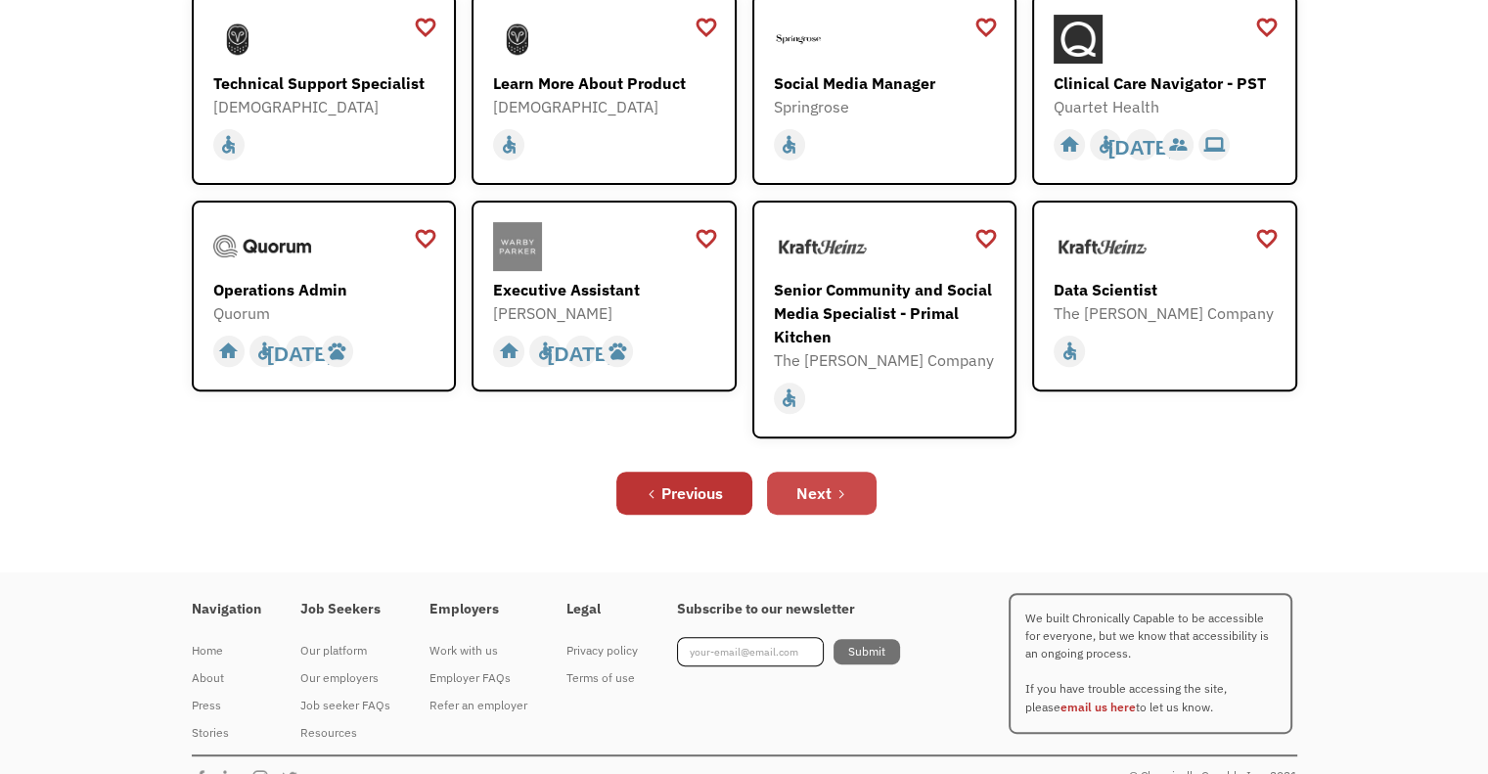
click at [822, 495] on div "Next" at bounding box center [813, 492] width 35 height 23
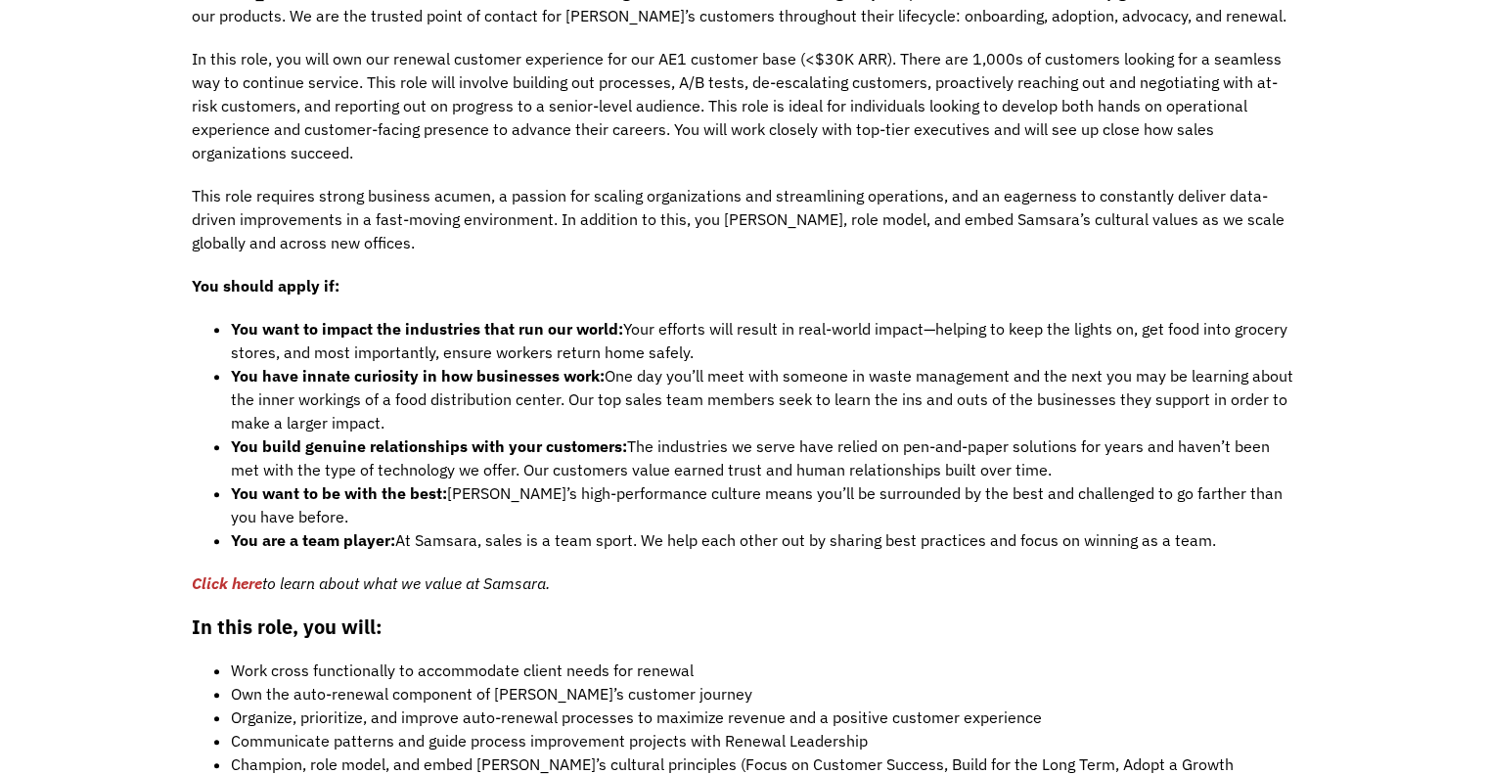
scroll to position [1272, 0]
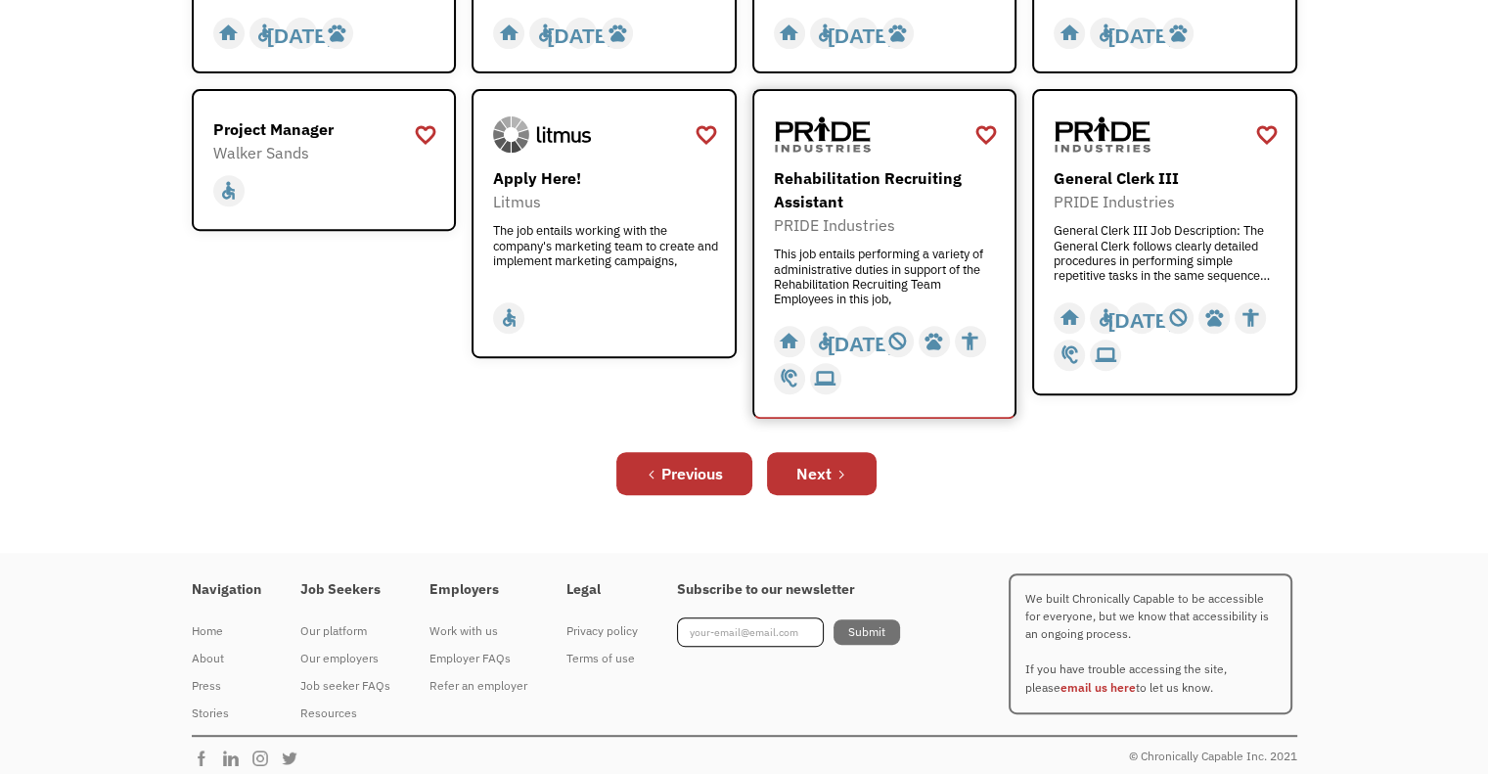
scroll to position [791, 0]
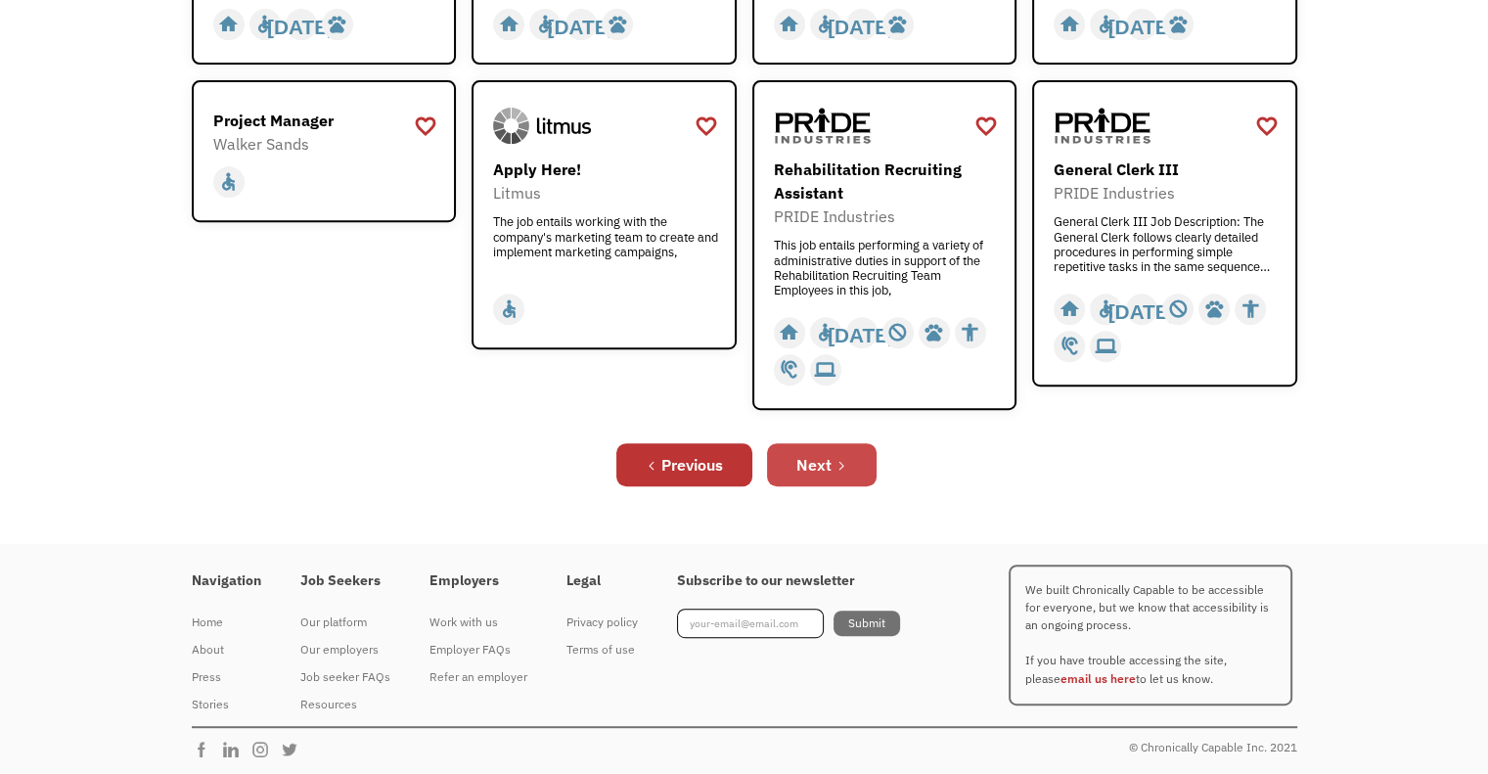
click at [831, 472] on div "Next" at bounding box center [813, 464] width 35 height 23
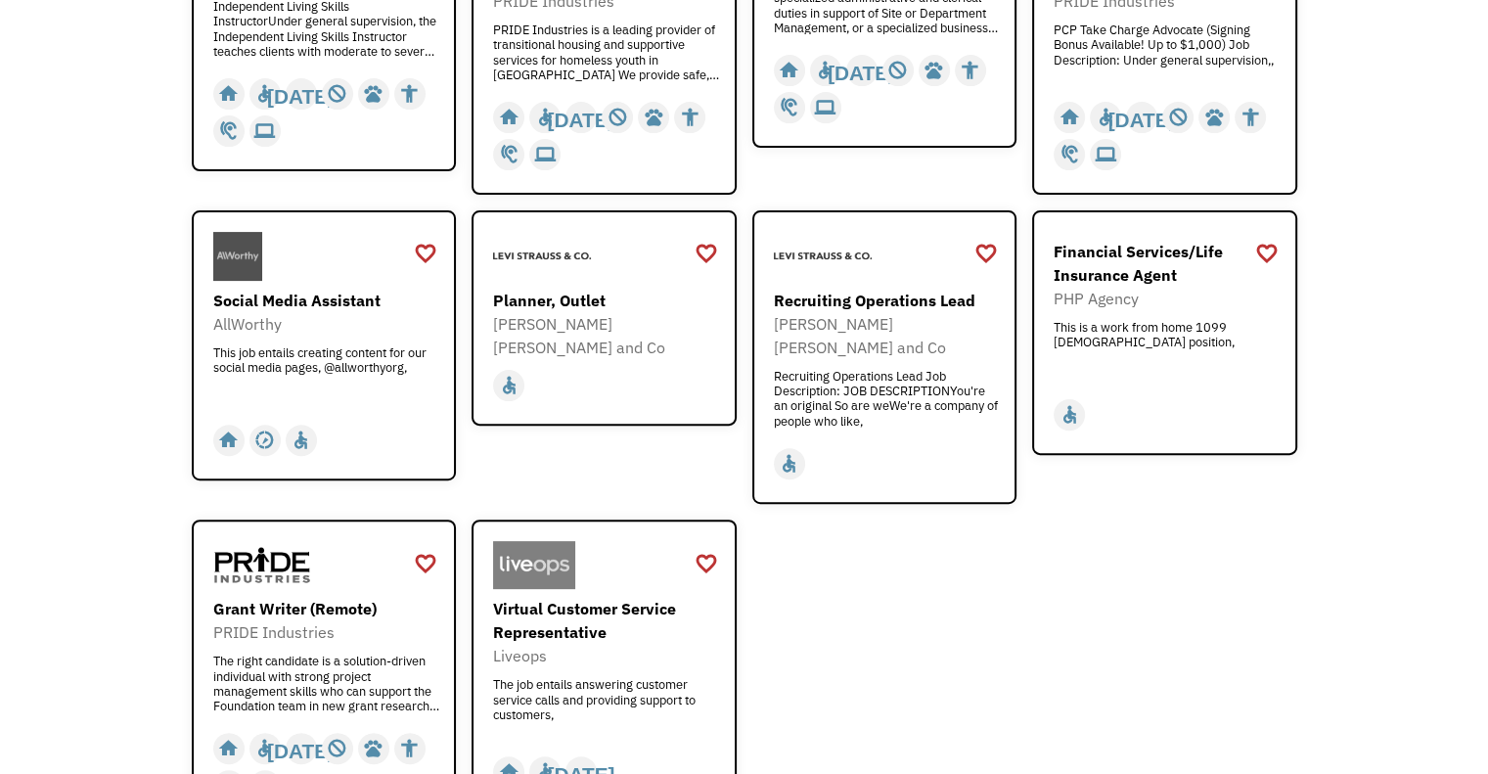
scroll to position [587, 0]
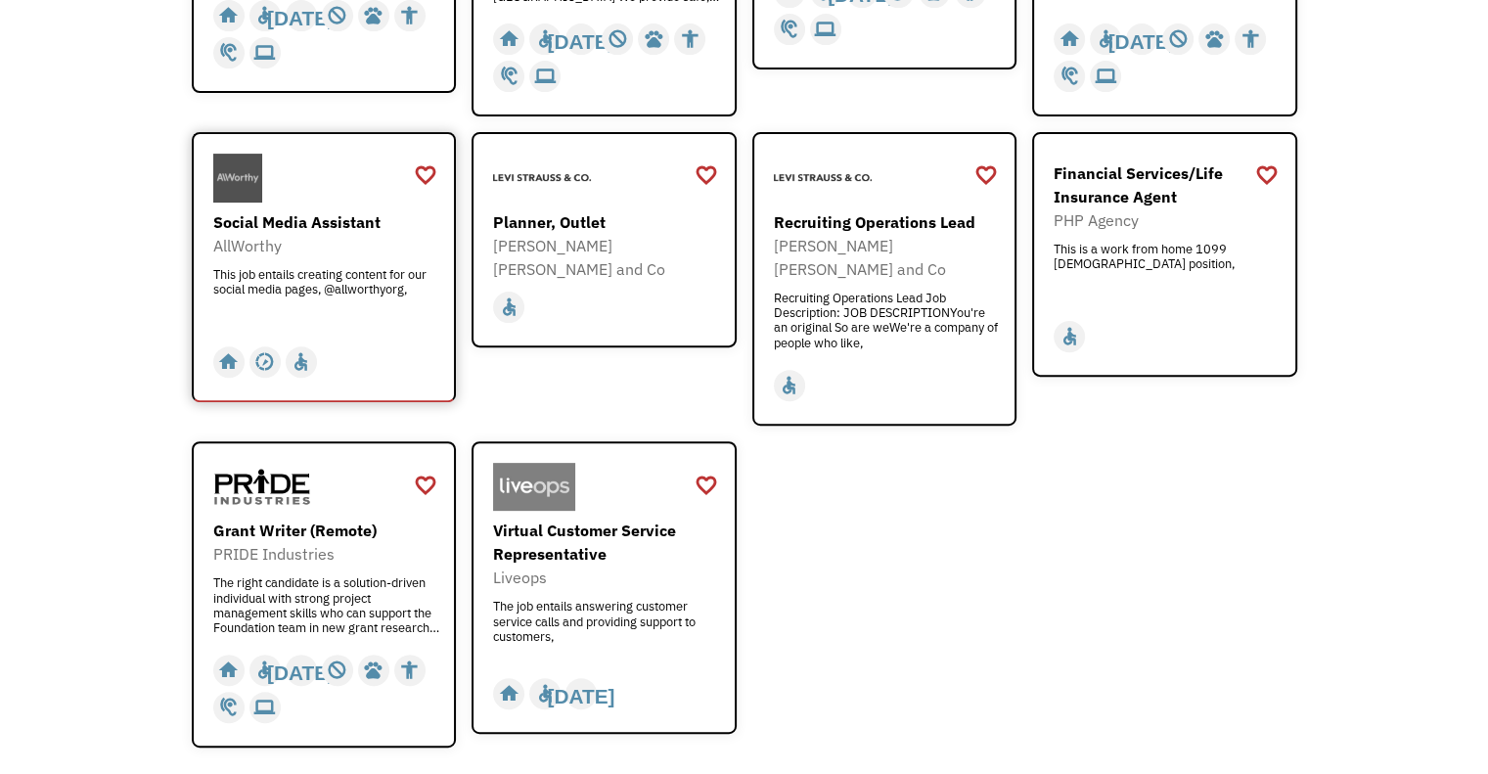
click at [329, 262] on div "Social Media Assistant AllWorthy This job entails creating content for our soci…" at bounding box center [326, 267] width 227 height 115
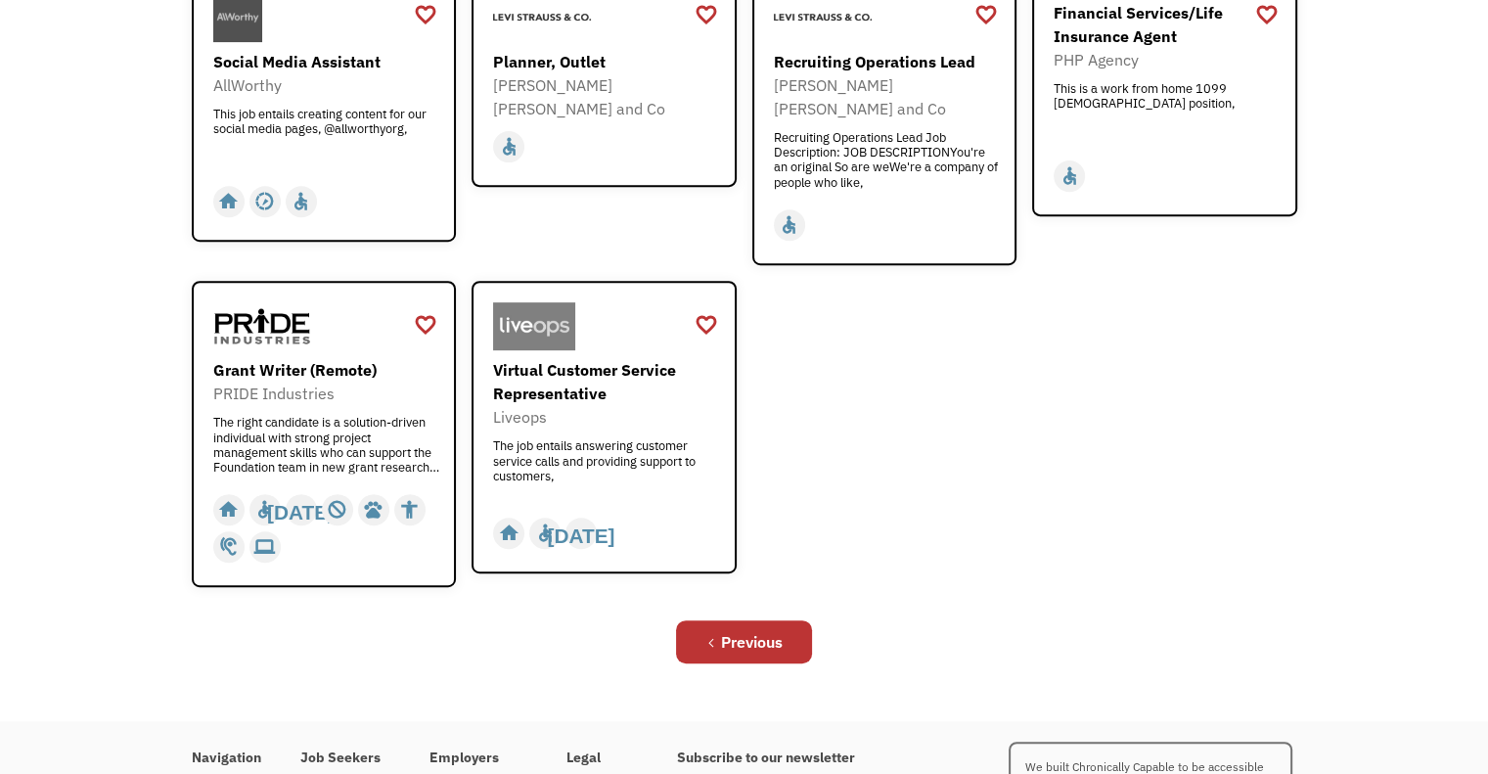
scroll to position [901, 0]
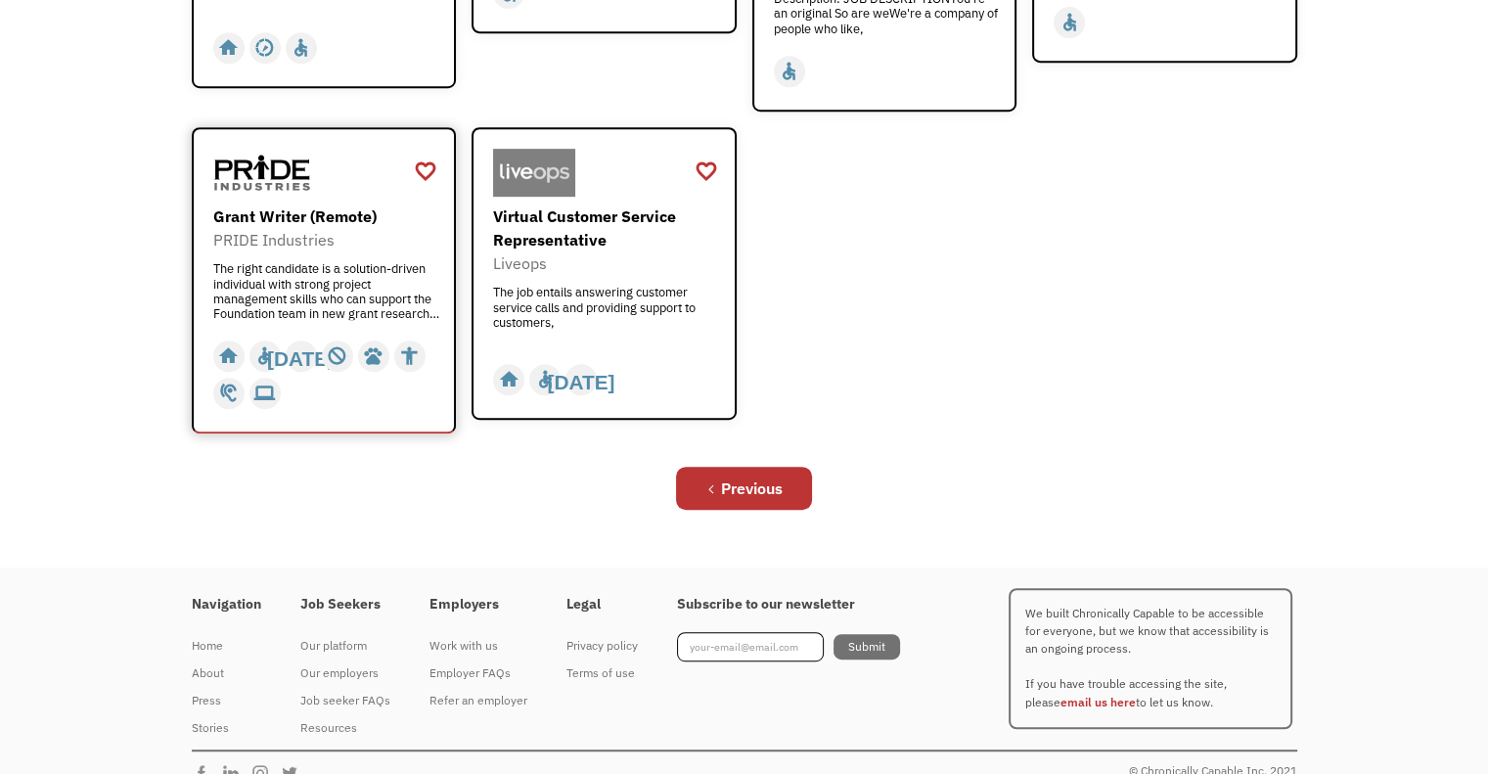
click at [319, 228] on div "PRIDE Industries" at bounding box center [326, 239] width 227 height 23
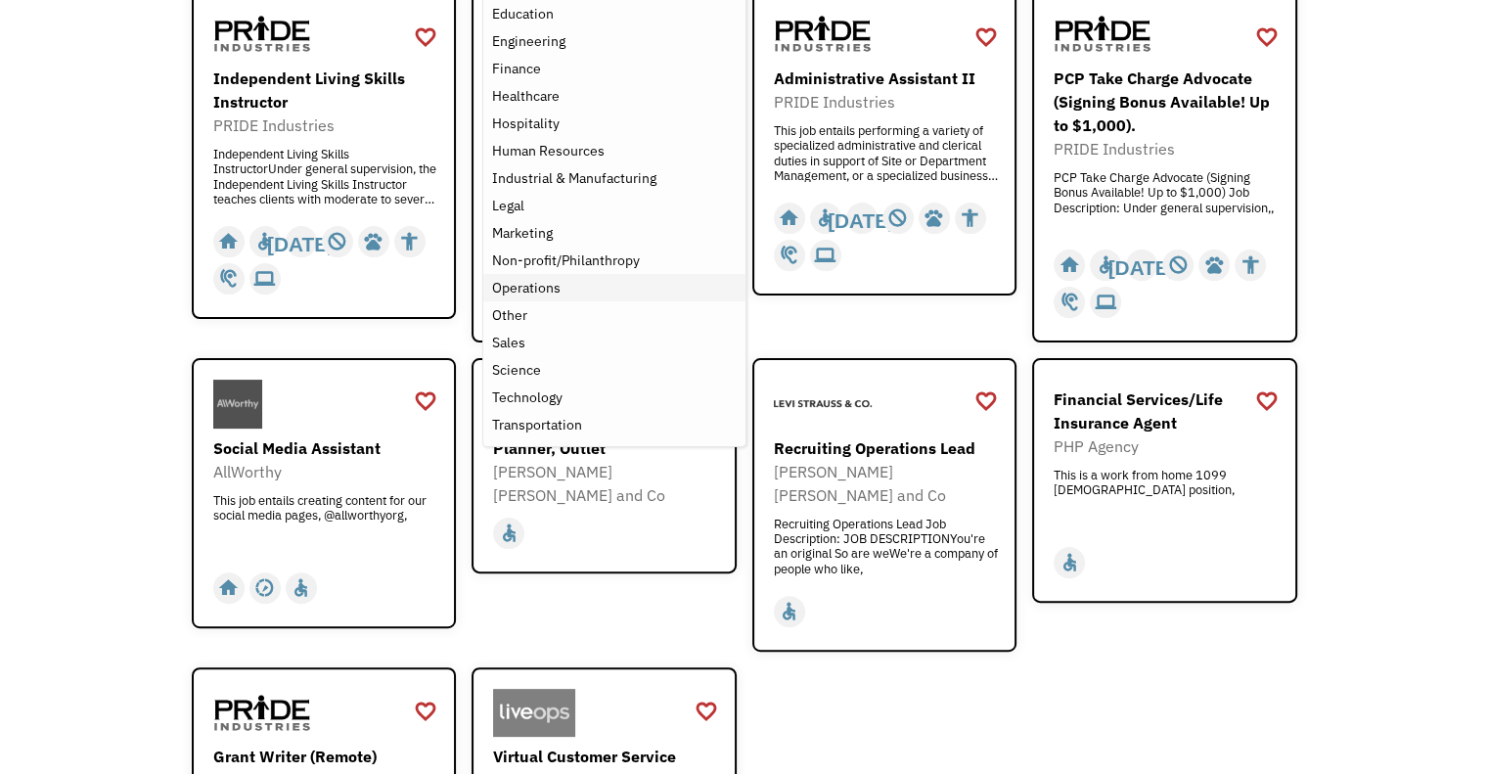
scroll to position [391, 0]
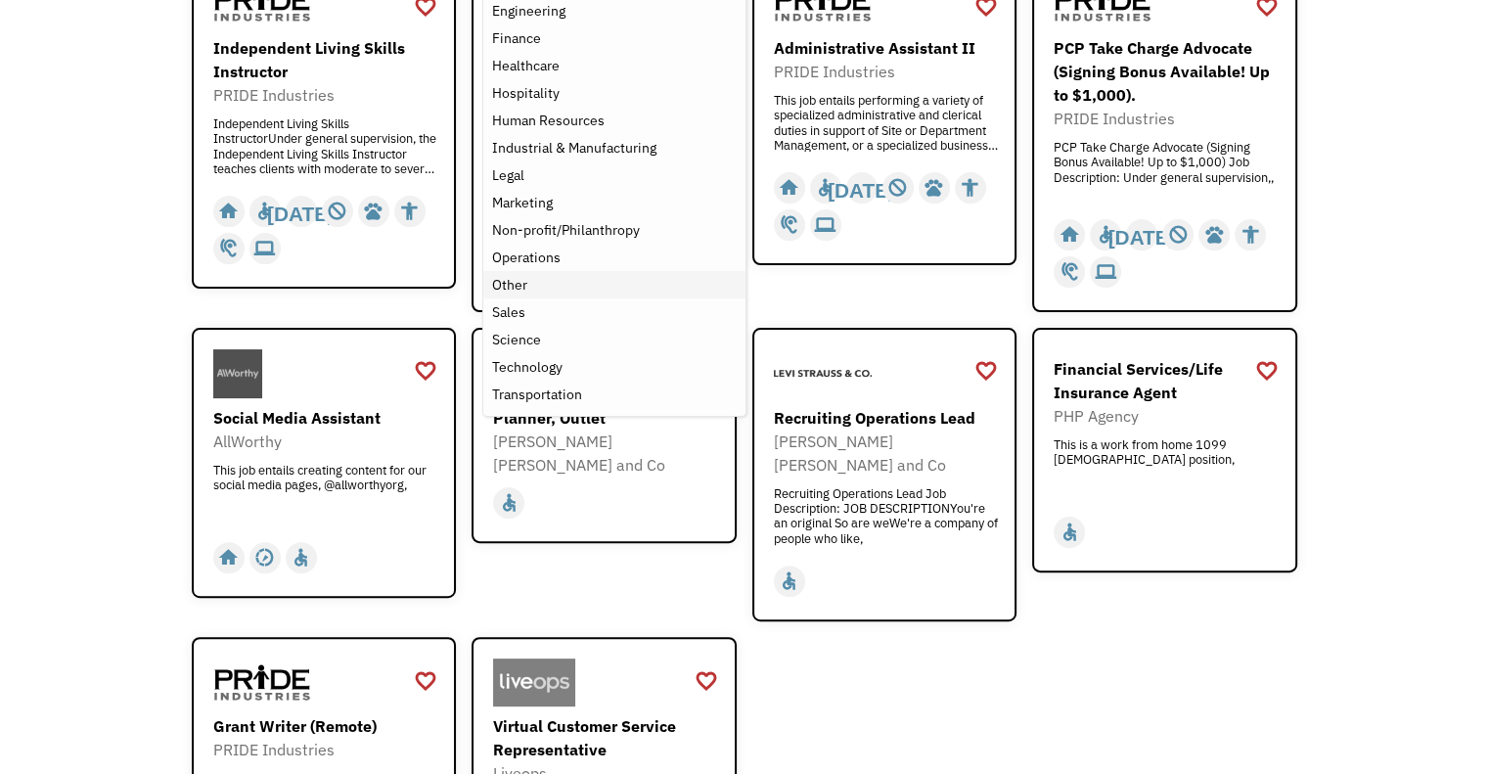
click at [660, 287] on div "Other" at bounding box center [614, 284] width 246 height 23
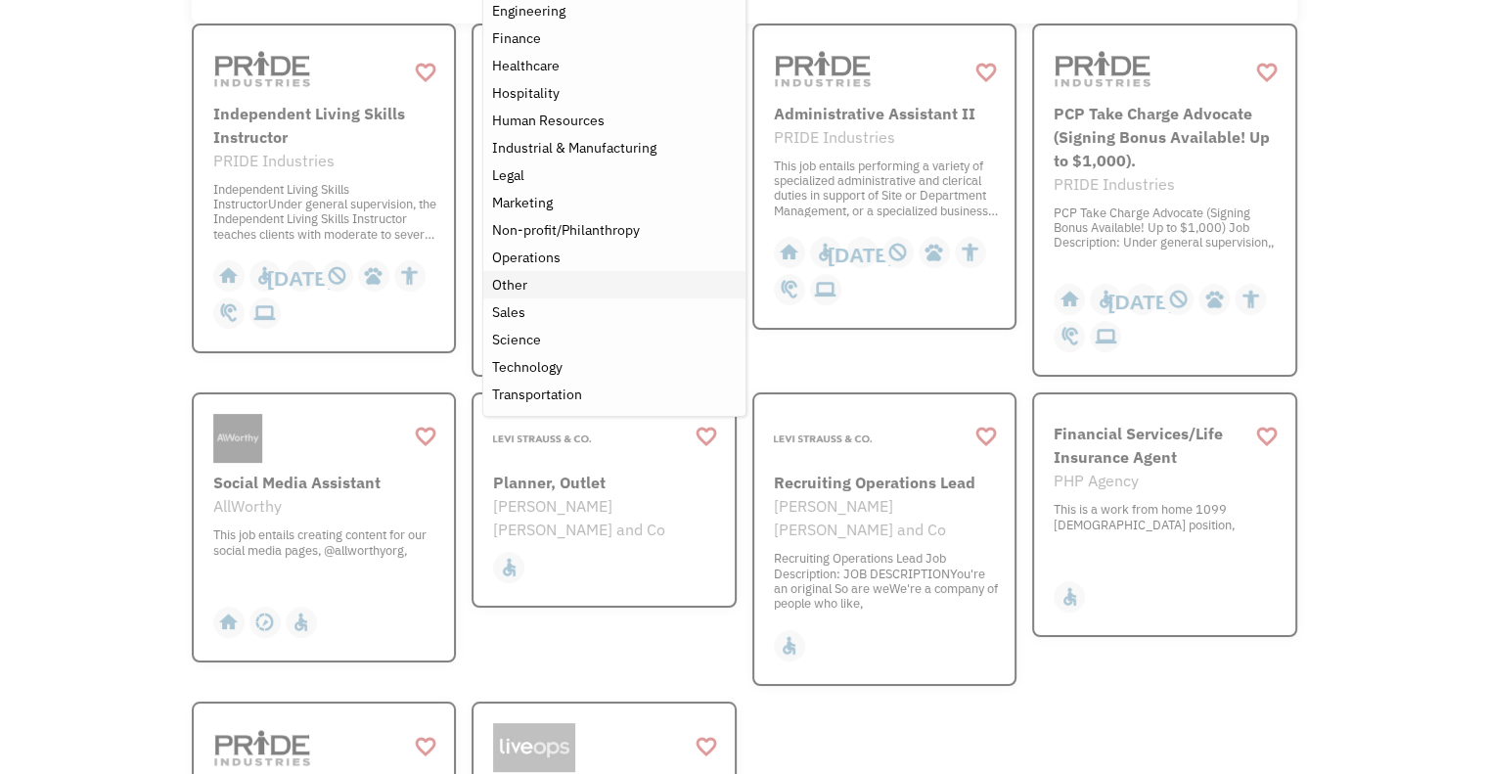
scroll to position [227, 0]
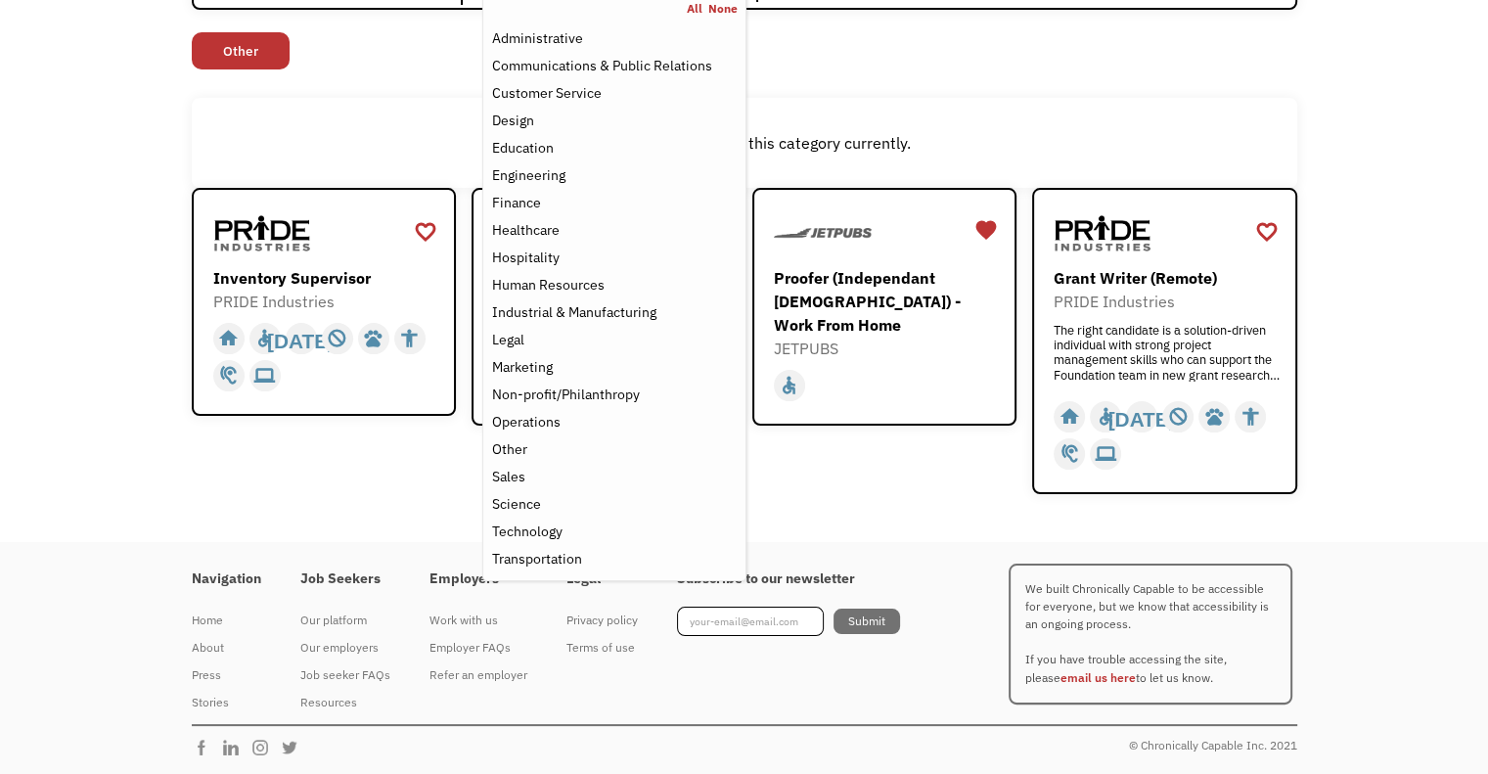
click at [1139, 52] on div "Non-profit/Philanthropy Other Transportation Technology Science Sales Operation…" at bounding box center [744, 53] width 1105 height 42
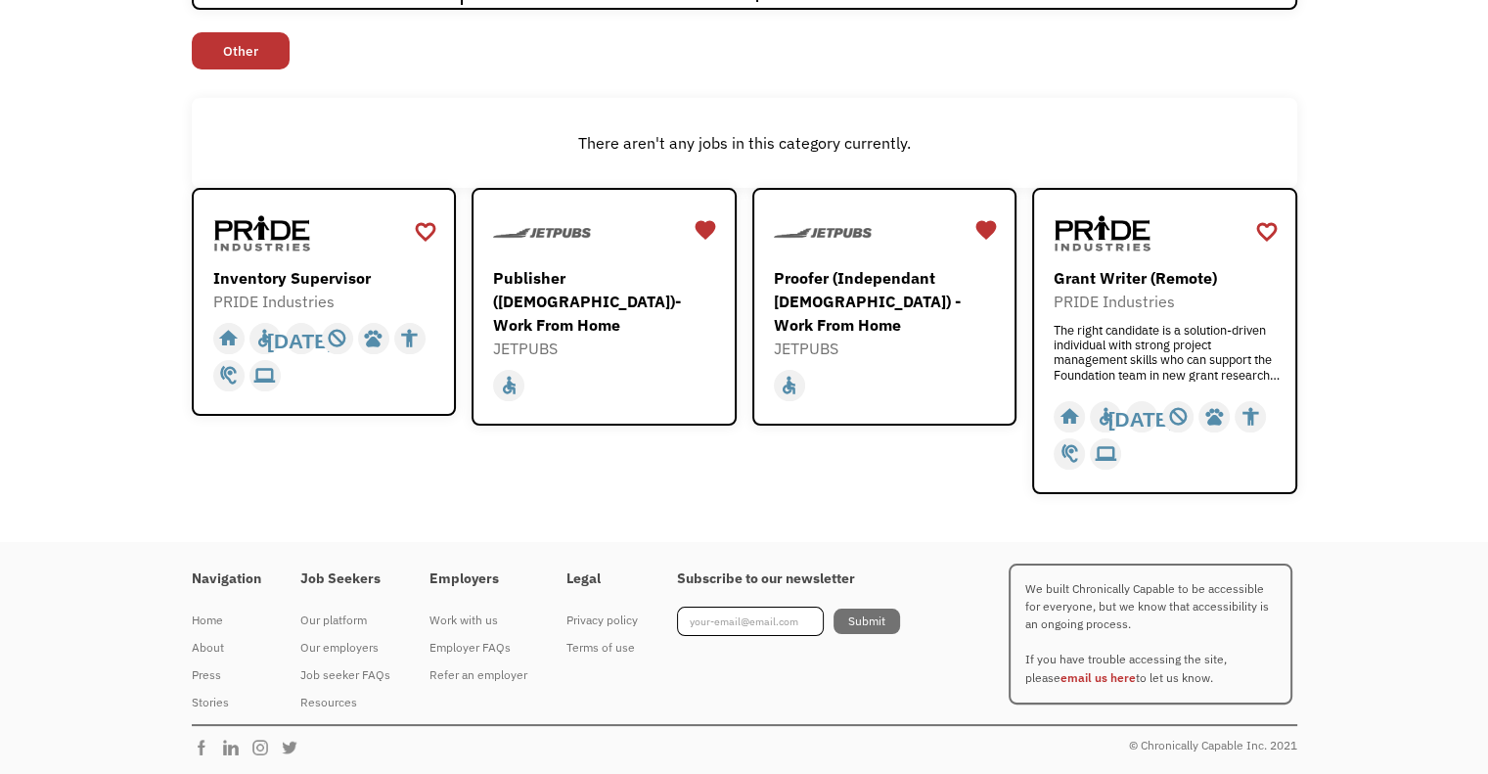
scroll to position [0, 0]
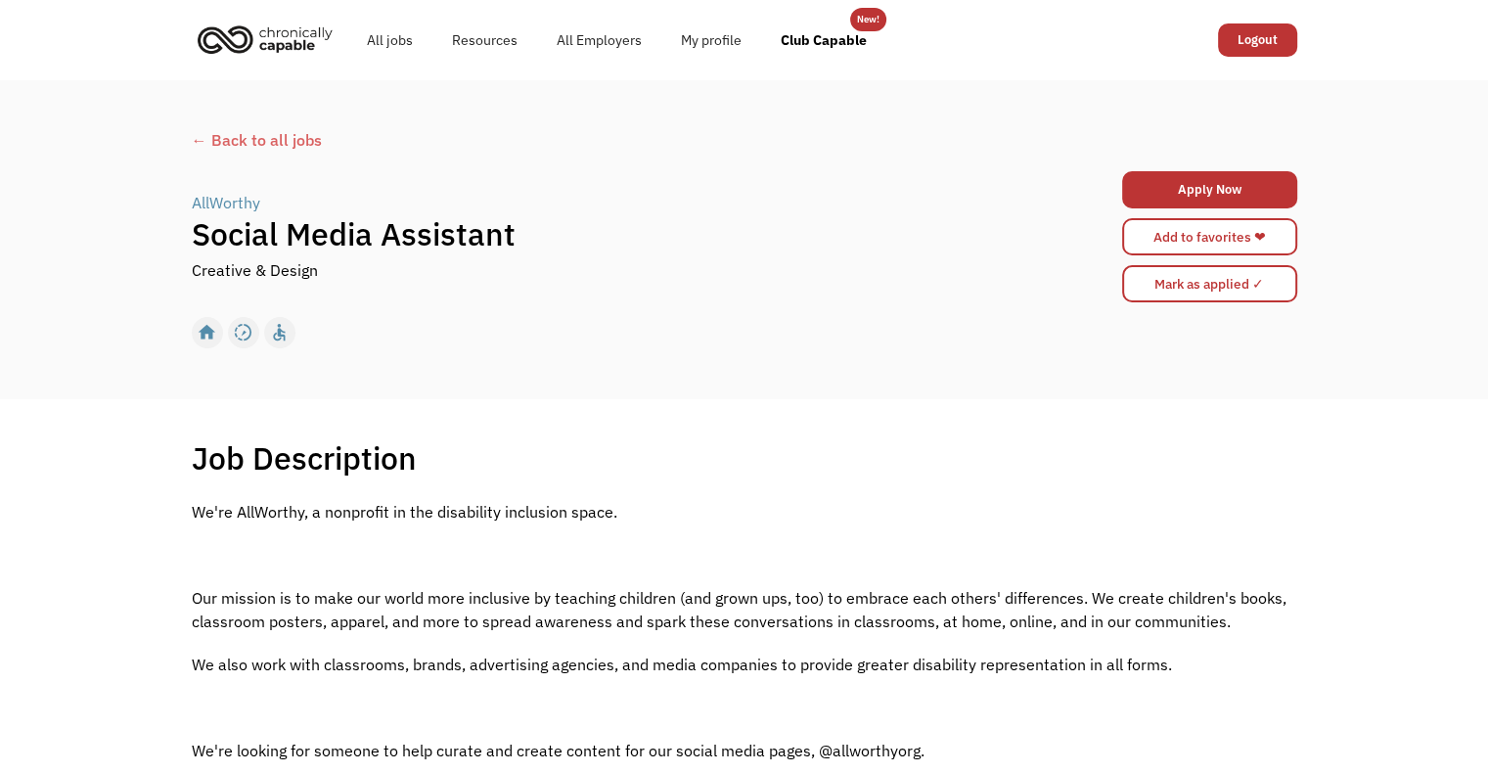
click at [653, 304] on div "AllWorthy | Social Media Assistant Creative & Design Apply Now 68a75fe8d83aa1ad…" at bounding box center [744, 236] width 1105 height 141
click at [1192, 242] on link "Add to favorites ❤" at bounding box center [1209, 236] width 175 height 37
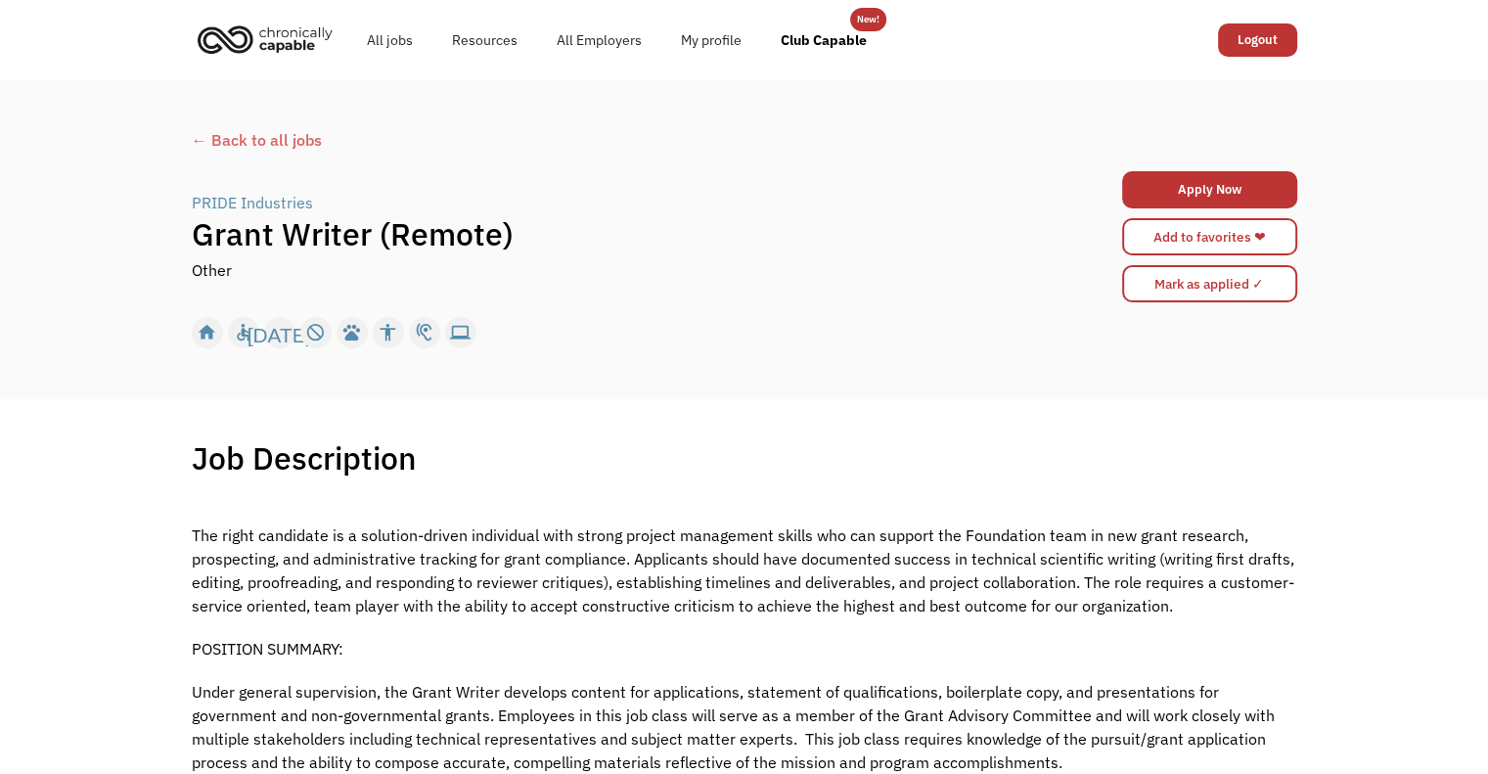
click at [853, 370] on div "← Back to all jobs PRIDE Industries | Grant Writer (Remote) Other Apply Now 68a…" at bounding box center [744, 239] width 1488 height 319
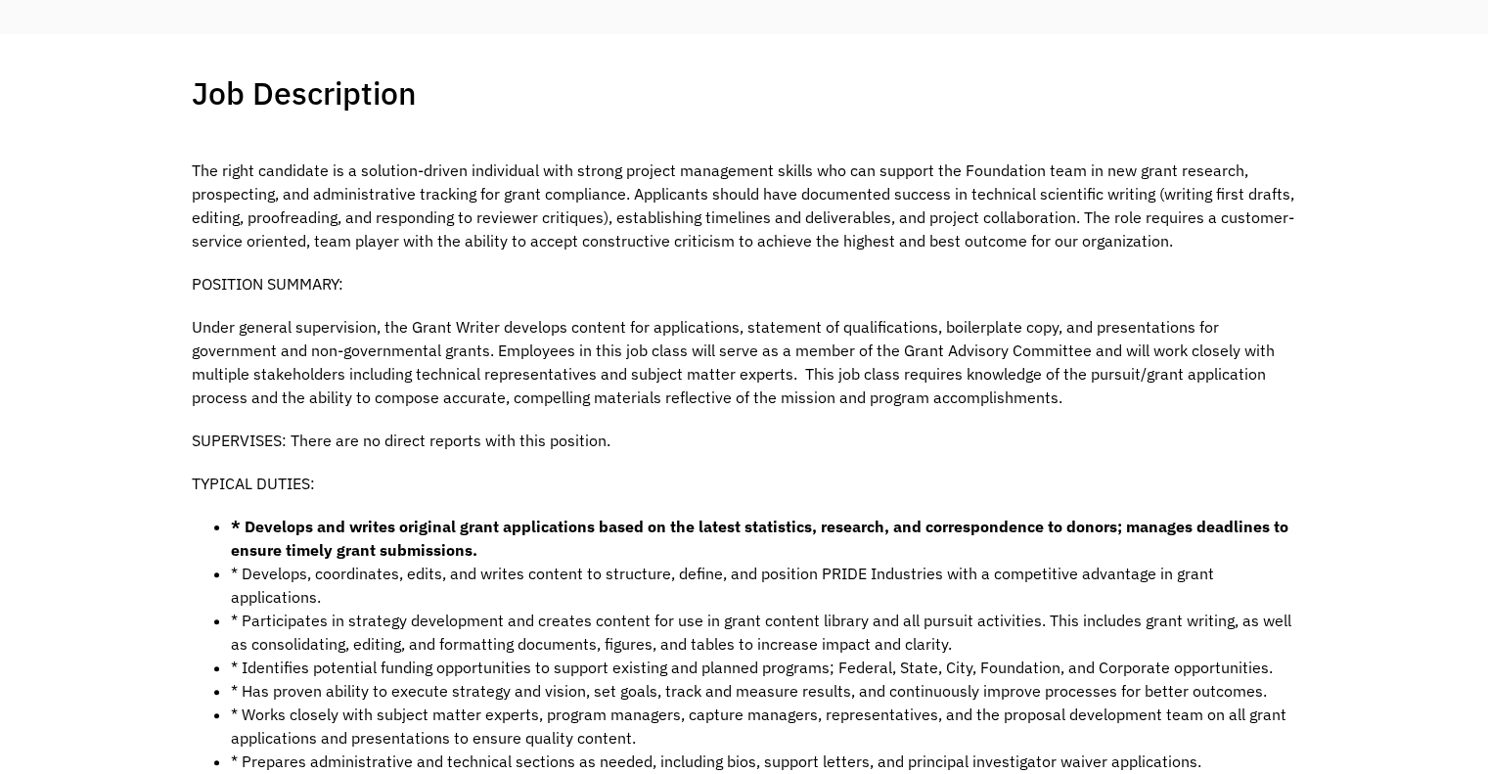
scroll to position [391, 0]
